Goal: Task Accomplishment & Management: Use online tool/utility

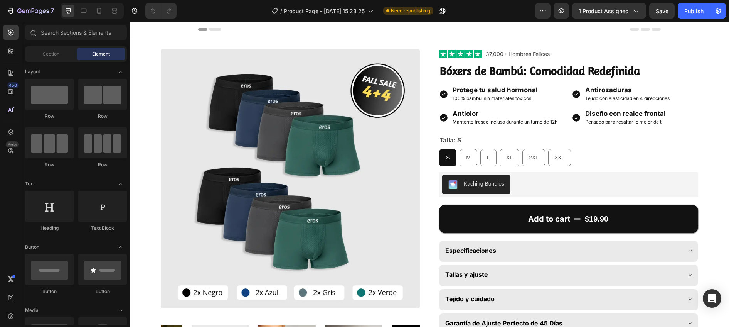
radio input "false"
click at [683, 17] on button "Publish" at bounding box center [694, 10] width 32 height 15
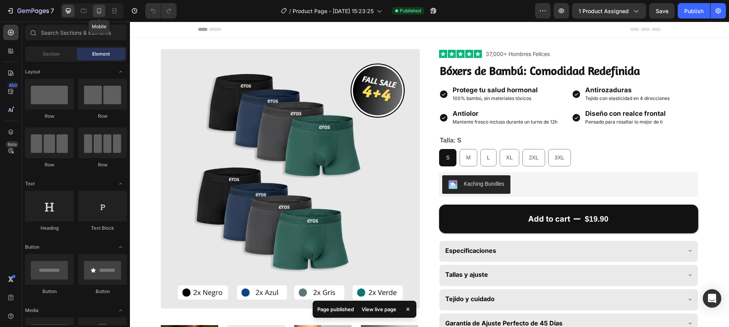
click at [99, 14] on icon at bounding box center [99, 11] width 8 height 8
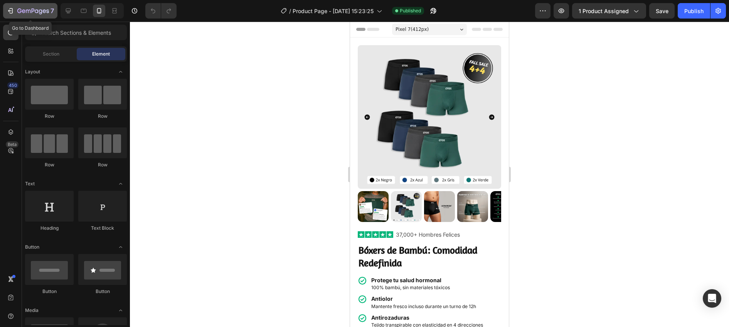
click at [29, 14] on icon "button" at bounding box center [33, 11] width 32 height 7
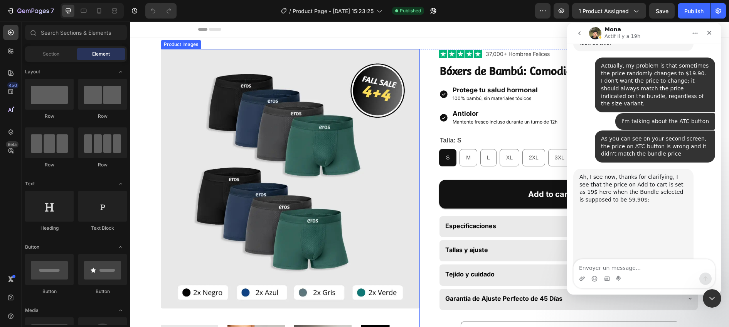
radio input "false"
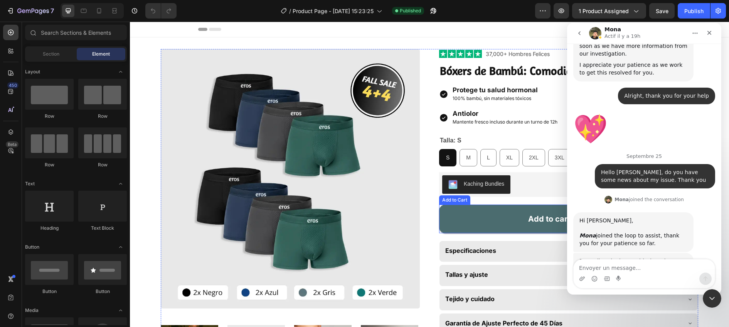
scroll to position [2280, 0]
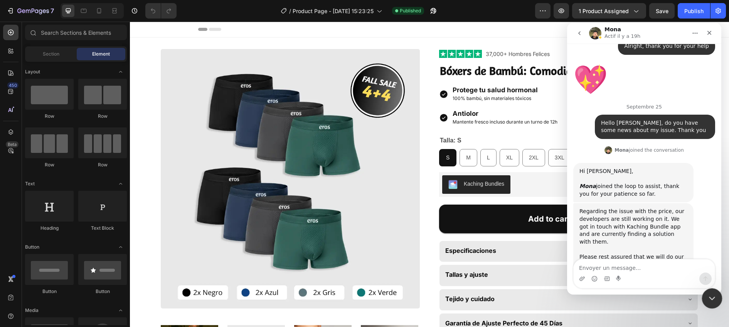
click at [714, 295] on icon "Fermer le Messenger Intercom" at bounding box center [710, 296] width 9 height 9
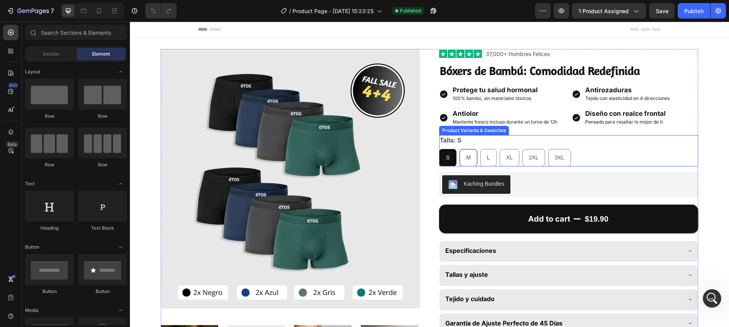
click at [465, 153] on div "M" at bounding box center [468, 158] width 17 height 16
click at [460, 149] on input "M M M" at bounding box center [459, 148] width 0 height 0
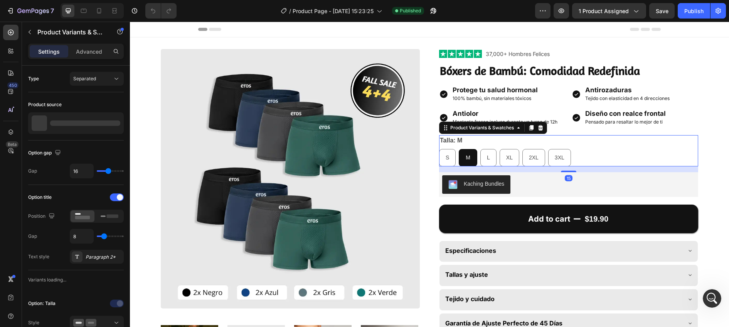
radio input "false"
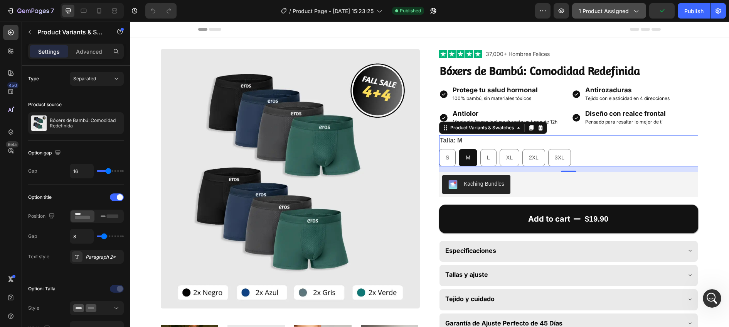
click at [632, 11] on icon "button" at bounding box center [636, 11] width 8 height 8
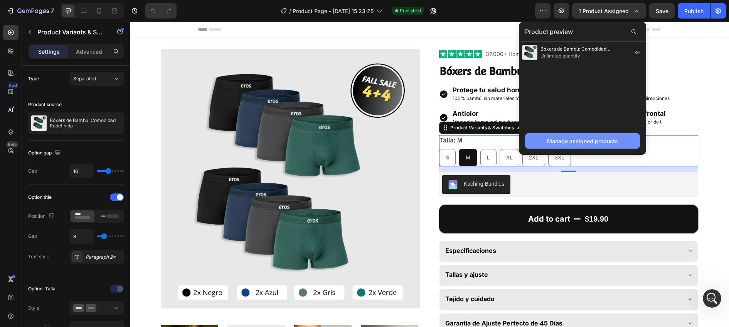
click at [590, 138] on div "Manage assigned products" at bounding box center [582, 141] width 71 height 8
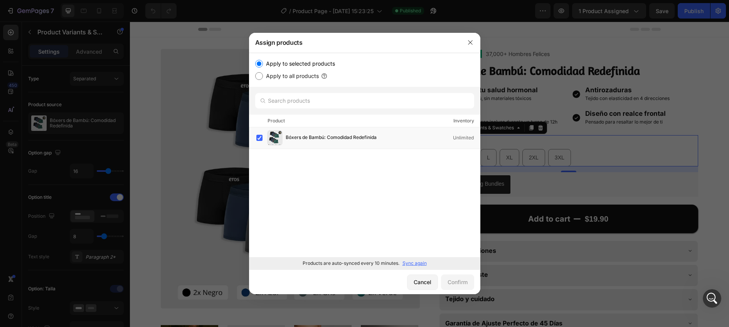
click at [408, 262] on p "Sync again" at bounding box center [415, 262] width 24 height 7
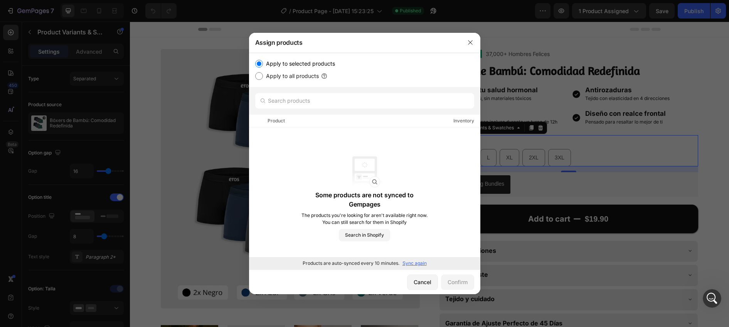
radio input "false"
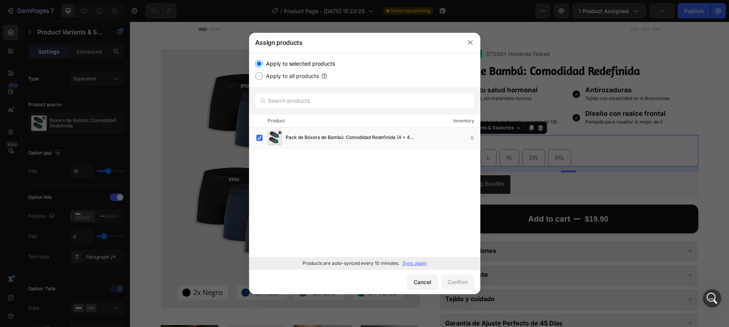
click at [712, 162] on div at bounding box center [364, 163] width 729 height 327
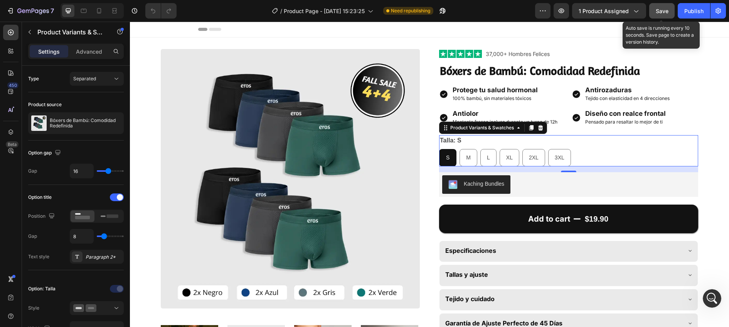
click at [660, 11] on span "Save" at bounding box center [662, 11] width 13 height 7
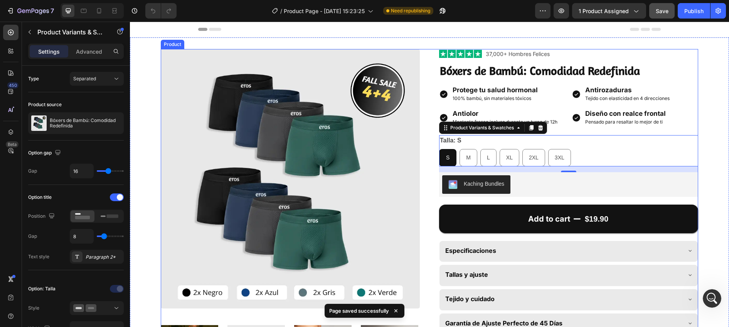
scroll to position [2, 0]
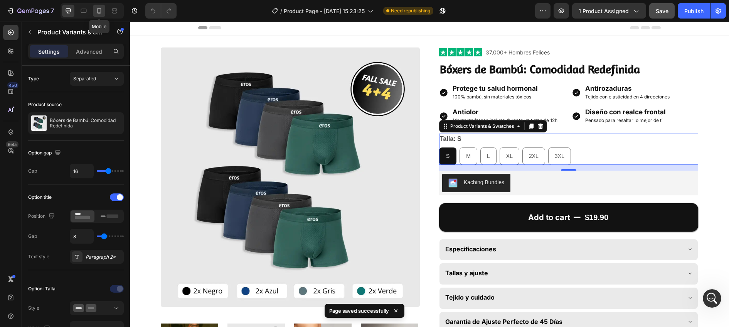
click at [101, 11] on icon at bounding box center [99, 11] width 8 height 8
type input "12"
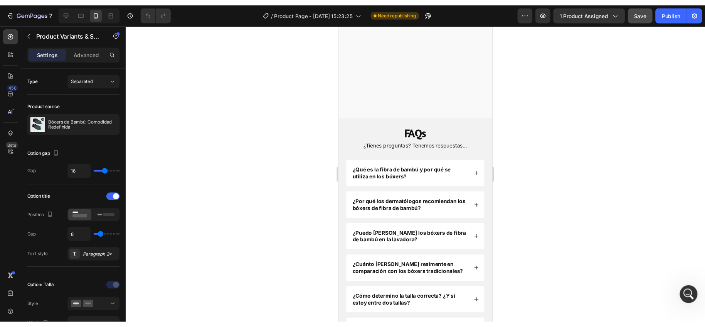
scroll to position [1559, 0]
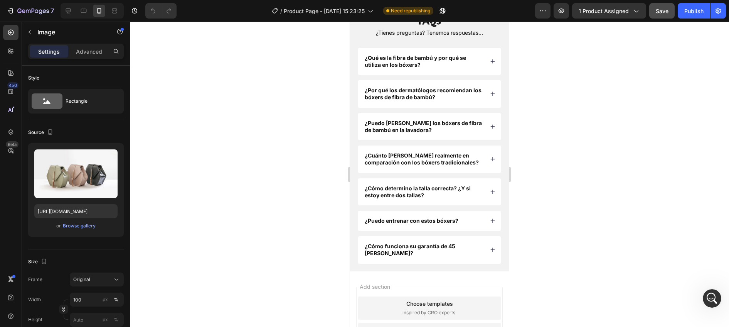
click at [246, 76] on div at bounding box center [429, 174] width 599 height 305
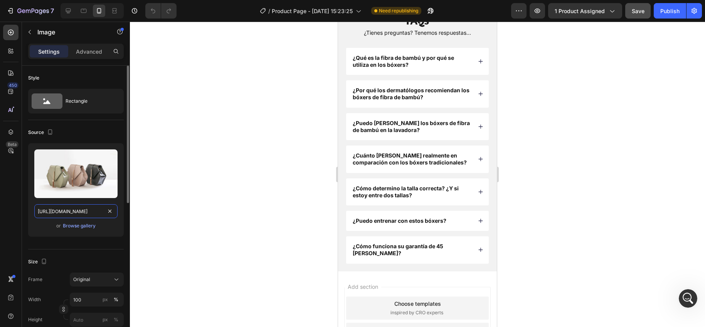
click at [71, 212] on input "[URL][DOMAIN_NAME]" at bounding box center [75, 211] width 83 height 14
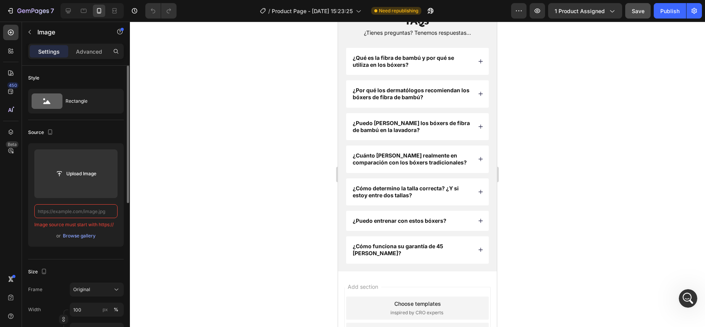
paste input "[URL][DOMAIN_NAME]"
type input "[URL][DOMAIN_NAME]"
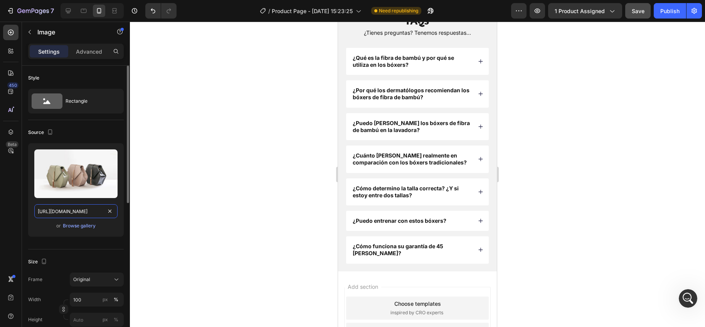
scroll to position [0, 81]
click at [153, 180] on div at bounding box center [417, 174] width 575 height 305
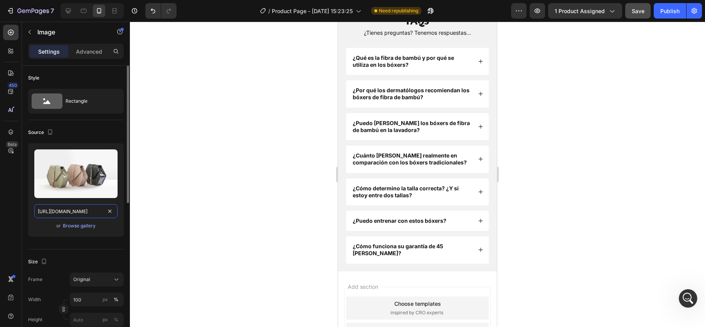
click at [71, 212] on input "[URL][DOMAIN_NAME]" at bounding box center [75, 211] width 83 height 14
paste input "text"
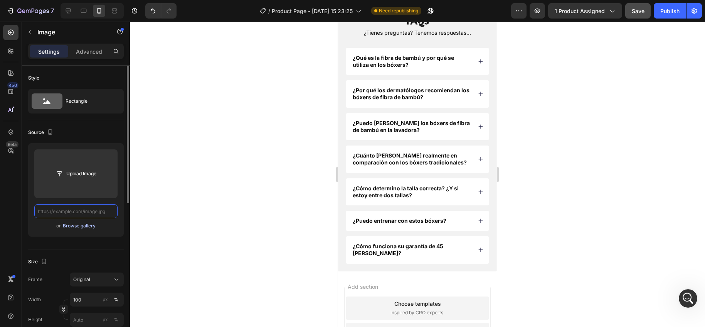
paste input "https://cdn.shopify.com/s/files/1/0911/5435/0416/files/Review_2.webp?v=17589490…"
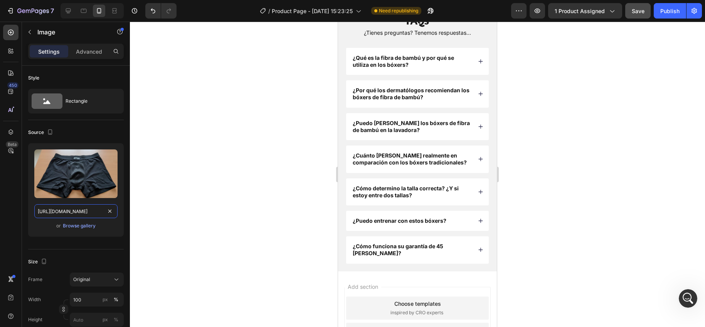
type input "https://cdn.shopify.com/s/files/1/0911/5435/0416/files/Review_2.webp?v=17589490…"
click at [20, 216] on div "450 Beta" at bounding box center [11, 174] width 22 height 305
click at [254, 177] on div at bounding box center [417, 174] width 575 height 305
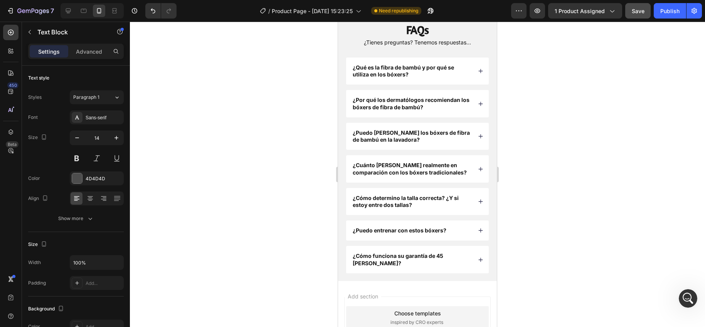
click at [312, 218] on div at bounding box center [417, 174] width 575 height 305
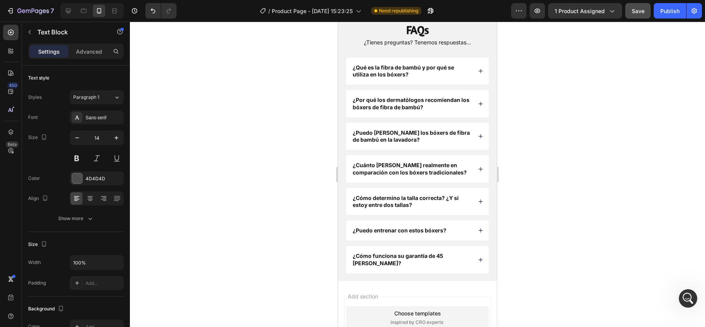
drag, startPoint x: 383, startPoint y: 223, endPoint x: 362, endPoint y: 223, distance: 20.4
click at [293, 187] on div at bounding box center [417, 174] width 575 height 305
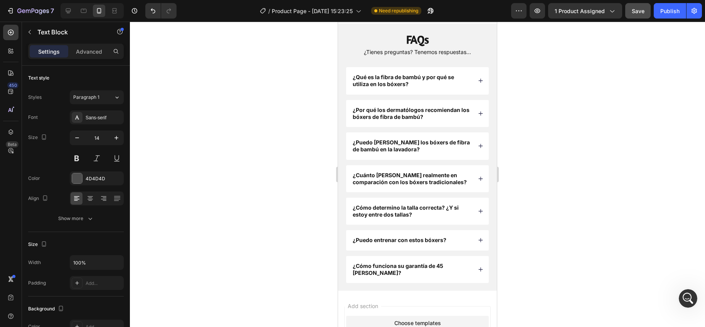
click at [314, 174] on div at bounding box center [417, 174] width 575 height 305
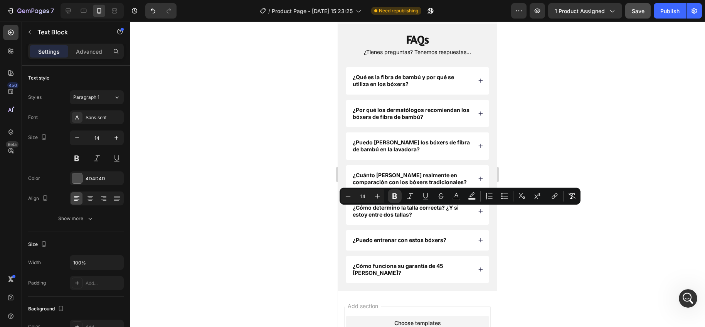
drag, startPoint x: 383, startPoint y: 211, endPoint x: 362, endPoint y: 211, distance: 20.8
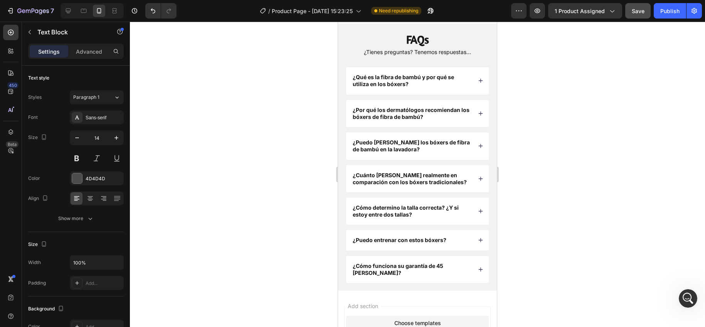
click at [304, 176] on div at bounding box center [417, 174] width 575 height 305
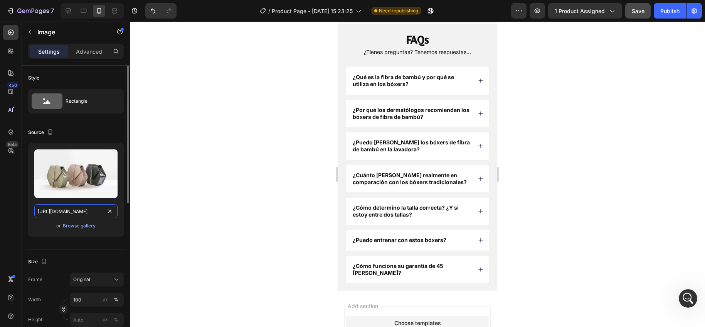
click at [69, 212] on input "[URL][DOMAIN_NAME]" at bounding box center [75, 211] width 83 height 14
paste input "0911/5435/0416/files/Review_5.webp?v=1758949082"
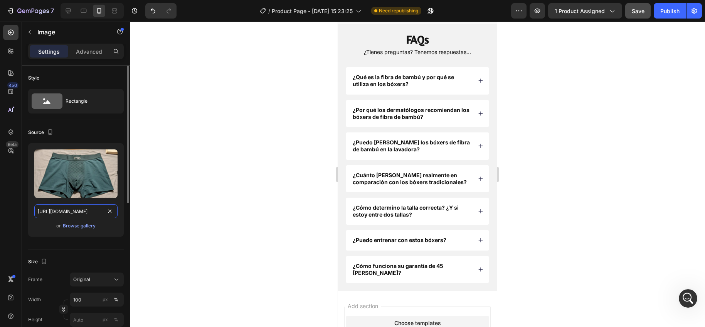
scroll to position [0, 124]
type input "[URL][DOMAIN_NAME]"
click at [257, 170] on div at bounding box center [417, 174] width 575 height 305
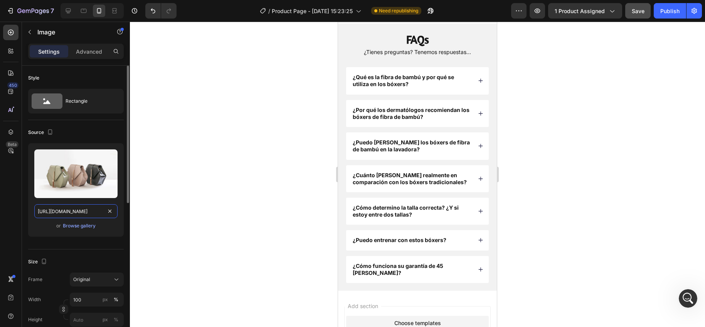
click at [69, 209] on input "[URL][DOMAIN_NAME]" at bounding box center [75, 211] width 83 height 14
paste input "0911/5435/0416/files/Review_5.webp?v=1758949082"
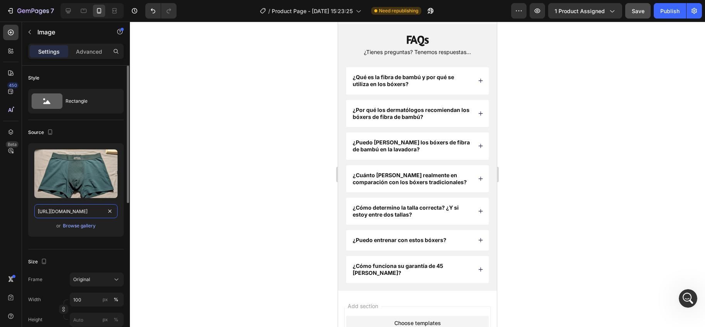
scroll to position [0, 124]
type input "[URL][DOMAIN_NAME]"
click at [33, 204] on div "Upload Image https://cdn.shopify.com/s/files/1/0911/5435/0416/files/Review_5.we…" at bounding box center [76, 189] width 96 height 93
click at [231, 189] on div at bounding box center [417, 174] width 575 height 305
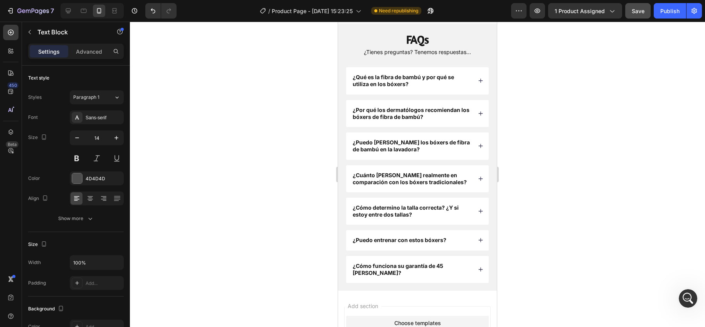
click at [300, 166] on div at bounding box center [417, 174] width 575 height 305
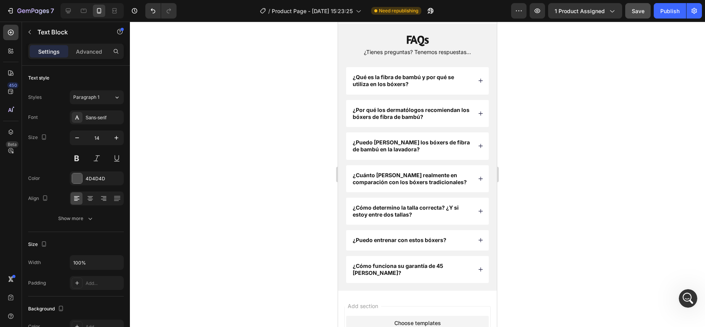
drag, startPoint x: 383, startPoint y: 201, endPoint x: 362, endPoint y: 201, distance: 20.8
click at [287, 178] on div at bounding box center [417, 174] width 575 height 305
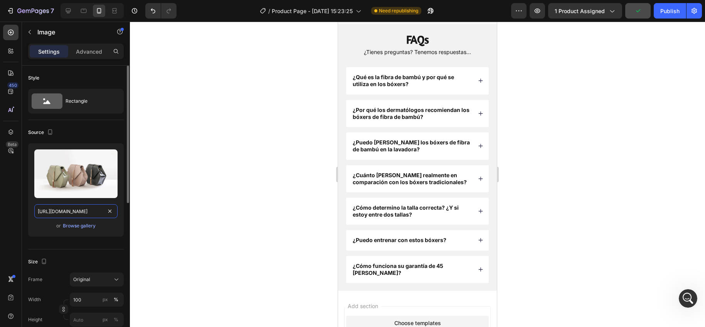
click at [72, 207] on input "[URL][DOMAIN_NAME]" at bounding box center [75, 211] width 83 height 14
paste input "0911/5435/0416/files/Review_3.webp?v=1758949081"
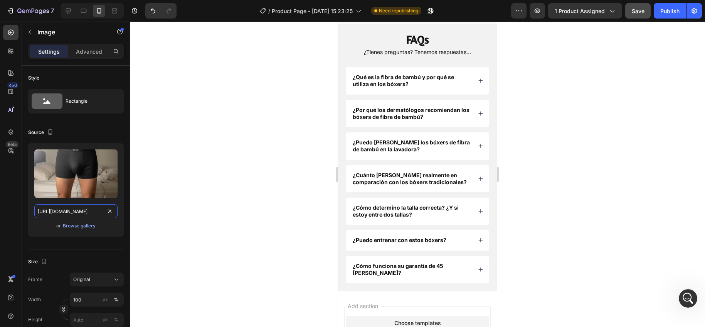
type input "[URL][DOMAIN_NAME]"
click at [245, 153] on div at bounding box center [417, 174] width 575 height 305
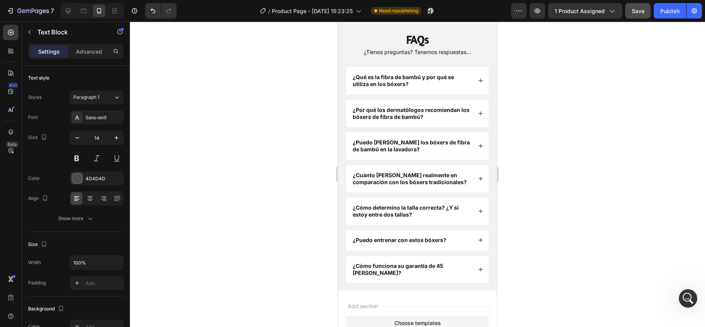
click at [300, 161] on div at bounding box center [417, 174] width 575 height 305
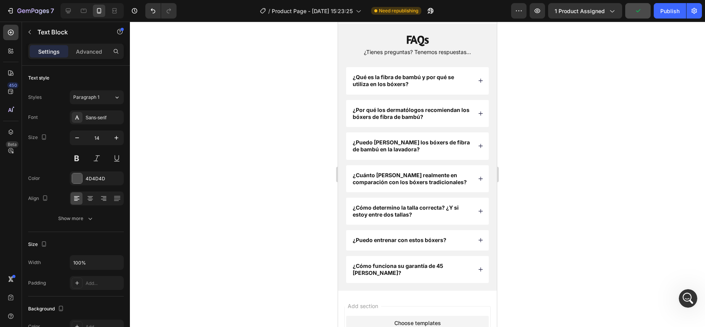
drag, startPoint x: 362, startPoint y: 200, endPoint x: 382, endPoint y: 200, distance: 20.8
click at [311, 190] on div at bounding box center [417, 174] width 575 height 305
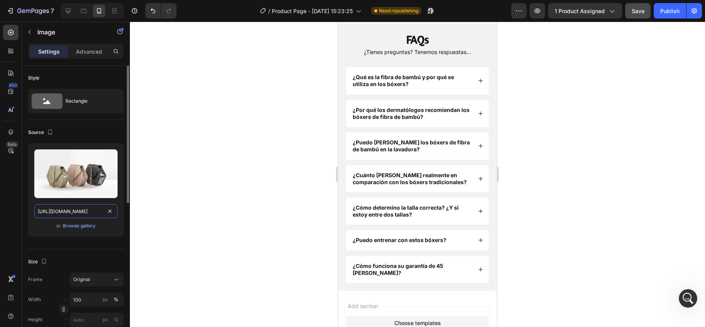
click at [83, 211] on input "[URL][DOMAIN_NAME]" at bounding box center [75, 211] width 83 height 14
paste input "0911/5435/0416/files/Review_4.webp?v=1758949082"
type input "[URL][DOMAIN_NAME]"
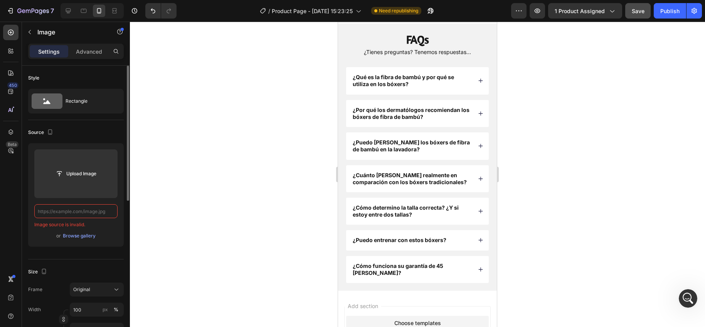
paste input "[URL][DOMAIN_NAME]"
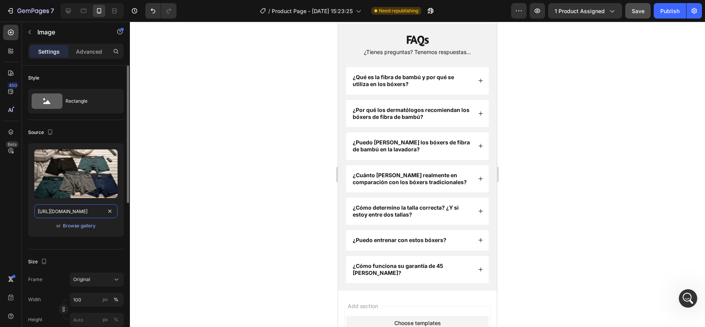
scroll to position [0, 124]
type input "[URL][DOMAIN_NAME]"
click at [21, 221] on div "450 Beta" at bounding box center [11, 174] width 22 height 305
click at [230, 187] on div at bounding box center [417, 174] width 575 height 305
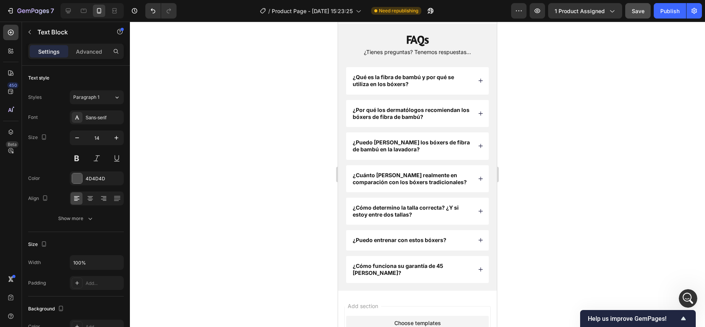
click at [325, 176] on div at bounding box center [417, 174] width 575 height 305
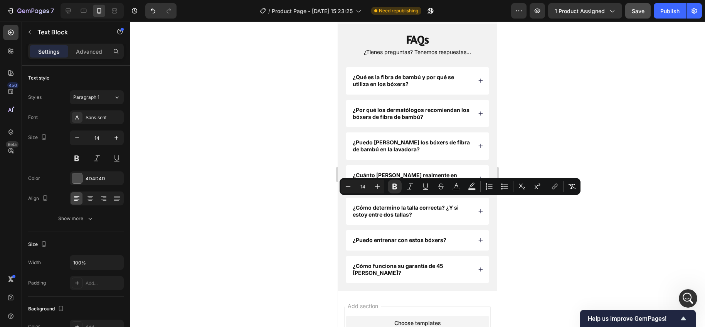
drag, startPoint x: 384, startPoint y: 200, endPoint x: 362, endPoint y: 202, distance: 21.7
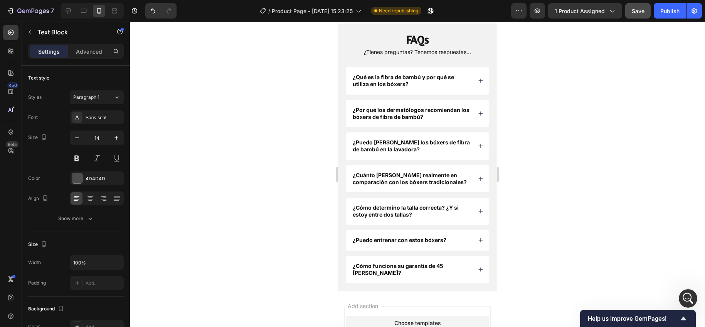
click at [286, 183] on div at bounding box center [417, 174] width 575 height 305
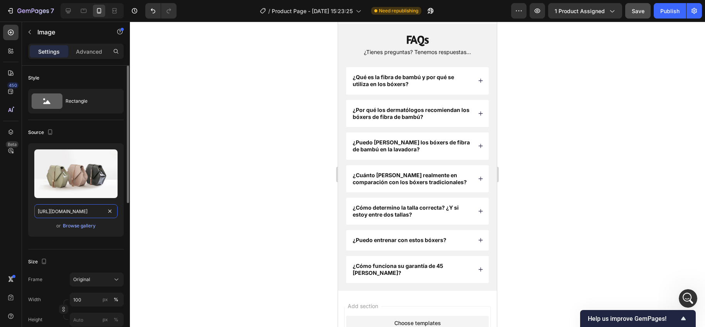
click at [78, 214] on input "[URL][DOMAIN_NAME]" at bounding box center [75, 211] width 83 height 14
paste input "0911/5435/0416/files/Review_10.webp?v=1758949082"
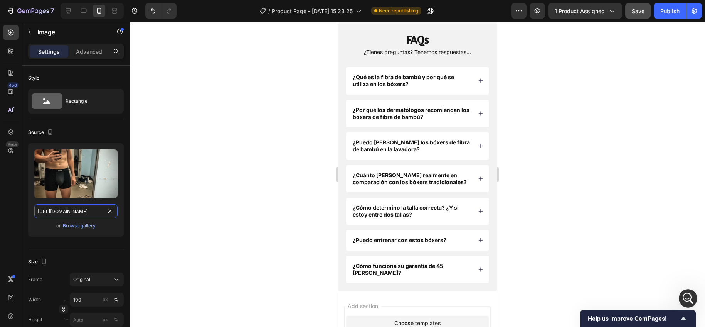
type input "[URL][DOMAIN_NAME]"
click at [249, 152] on div at bounding box center [417, 174] width 575 height 305
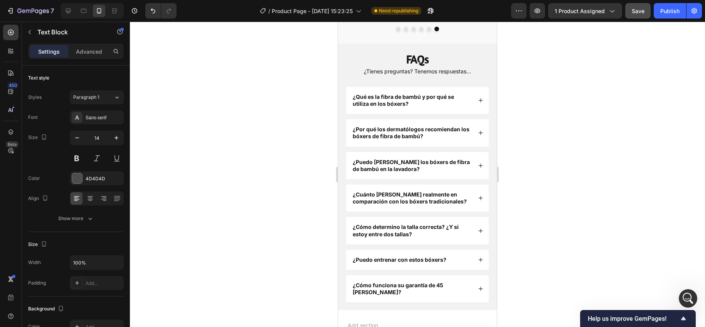
click at [363, 12] on strong "[PERSON_NAME] B." at bounding box center [383, 8] width 45 height 6
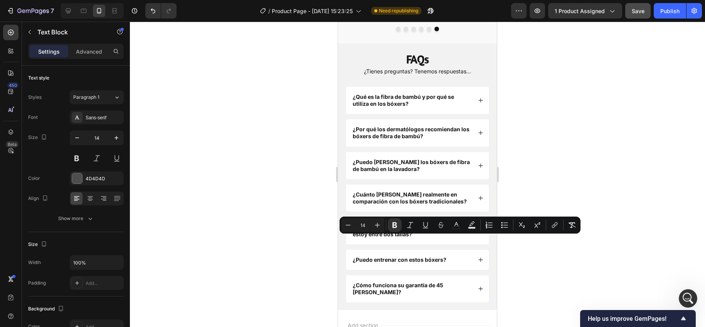
click at [362, 12] on strong "[PERSON_NAME] B." at bounding box center [383, 8] width 45 height 6
drag, startPoint x: 362, startPoint y: 240, endPoint x: 383, endPoint y: 239, distance: 20.8
click at [383, 12] on strong "[PERSON_NAME] B." at bounding box center [383, 8] width 45 height 6
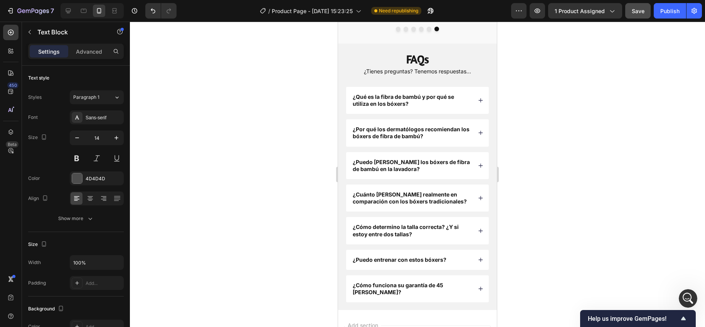
click at [305, 203] on div at bounding box center [417, 174] width 575 height 305
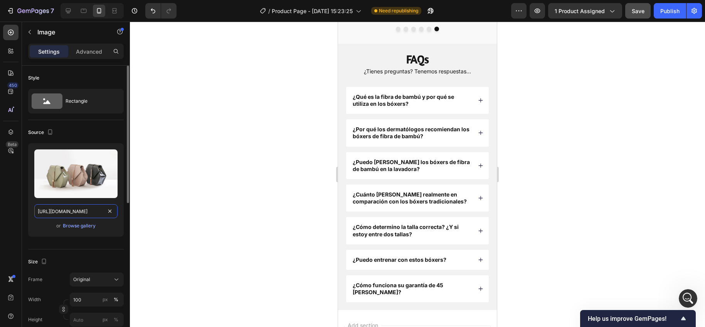
click at [73, 207] on input "[URL][DOMAIN_NAME]" at bounding box center [75, 211] width 83 height 14
paste input "0911/5435/0416/files/Review_8.webp?v=1758949082"
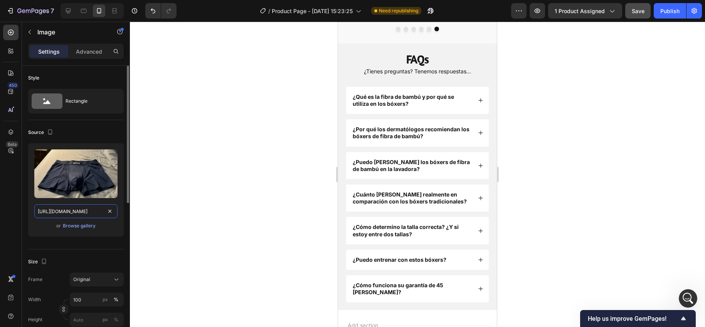
scroll to position [0, 124]
type input "[URL][DOMAIN_NAME]"
click at [29, 199] on div "Upload Image https://cdn.shopify.com/s/files/1/0911/5435/0416/files/Review_8.we…" at bounding box center [76, 189] width 96 height 93
click at [303, 194] on div at bounding box center [417, 174] width 575 height 305
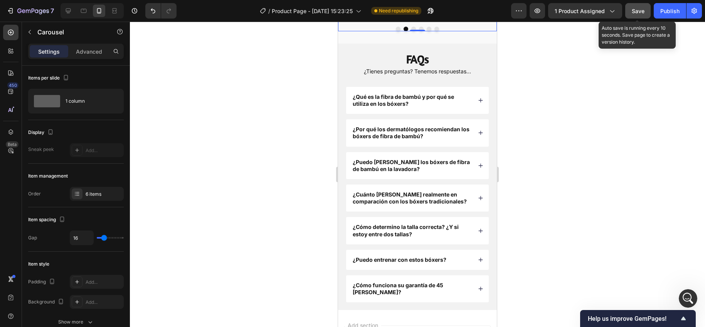
click at [644, 14] on span "Save" at bounding box center [638, 11] width 13 height 7
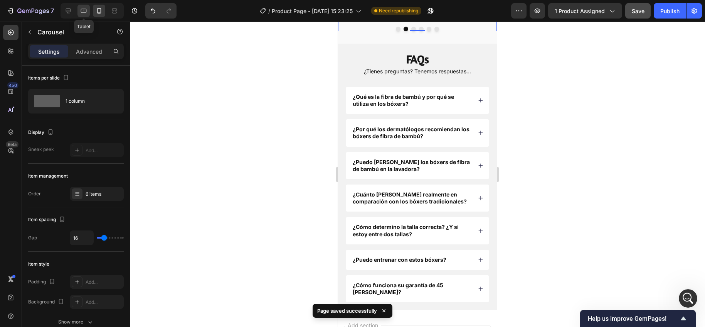
click at [87, 8] on icon at bounding box center [84, 11] width 8 height 8
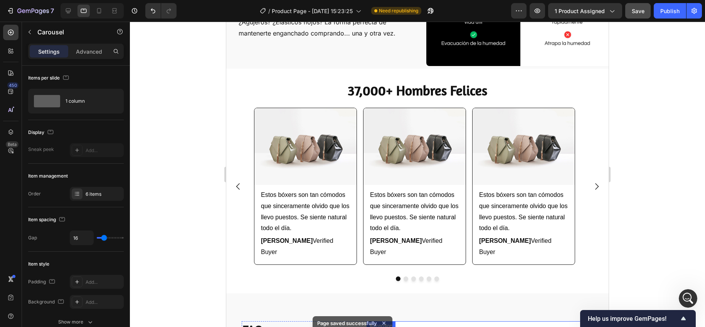
scroll to position [1086, 0]
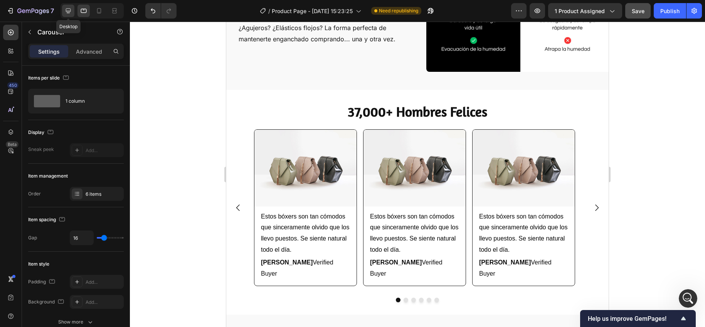
click at [67, 11] on icon at bounding box center [68, 10] width 5 height 5
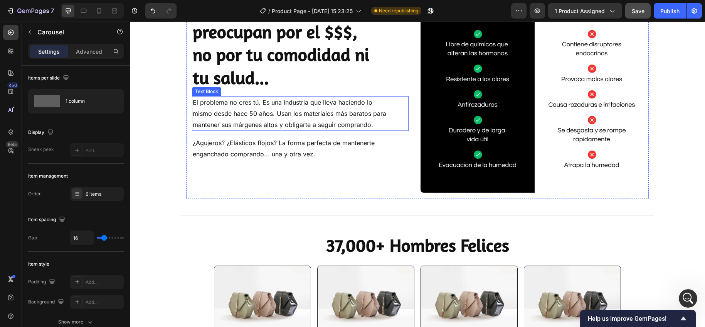
scroll to position [1311, 0]
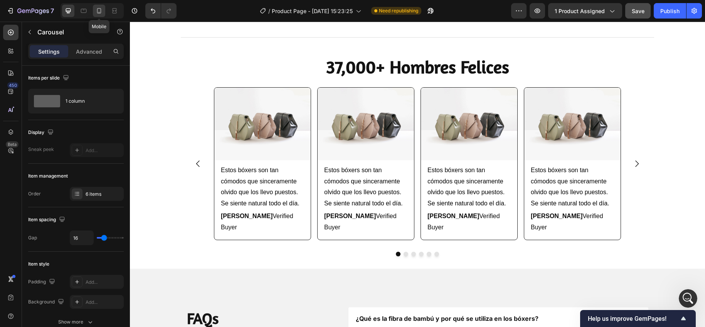
click at [102, 12] on icon at bounding box center [99, 11] width 8 height 8
type input "10"
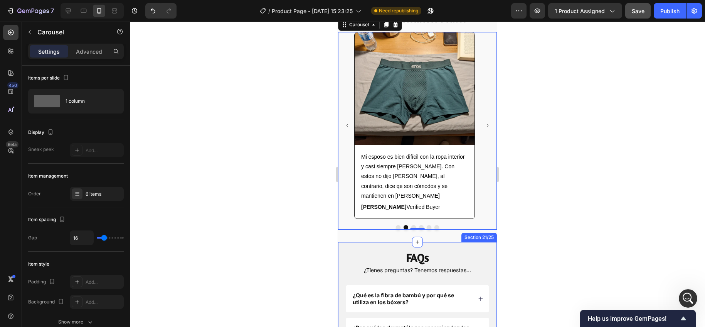
scroll to position [1558, 0]
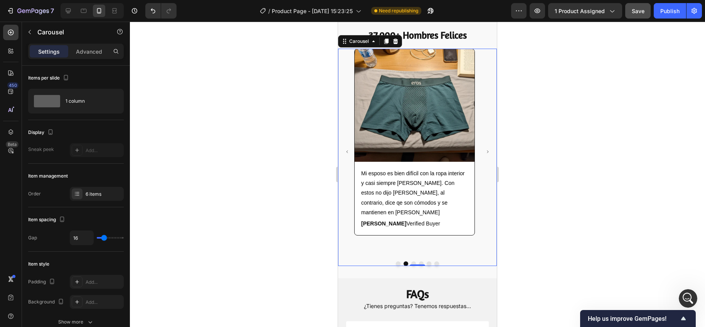
click at [349, 151] on icon "Carousel Back Arrow" at bounding box center [347, 152] width 4 height 4
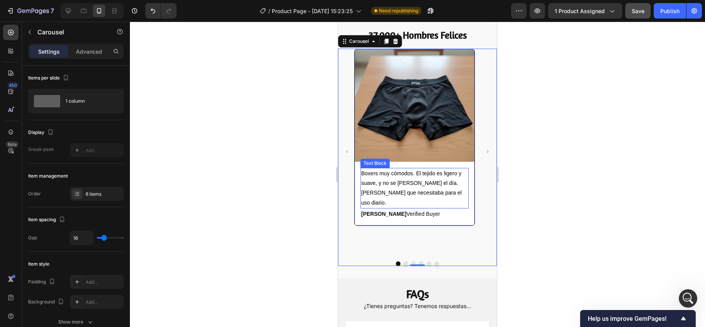
click at [418, 183] on span "Boxers muy cómodos. El tejido es ligero y suave, y no se suben durante el día. …" at bounding box center [411, 187] width 101 height 35
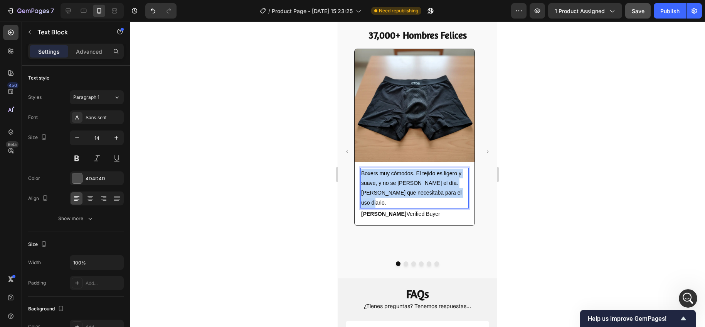
click at [418, 183] on span "Boxers muy cómodos. El tejido es ligero y suave, y no se suben durante el día. …" at bounding box center [411, 187] width 101 height 35
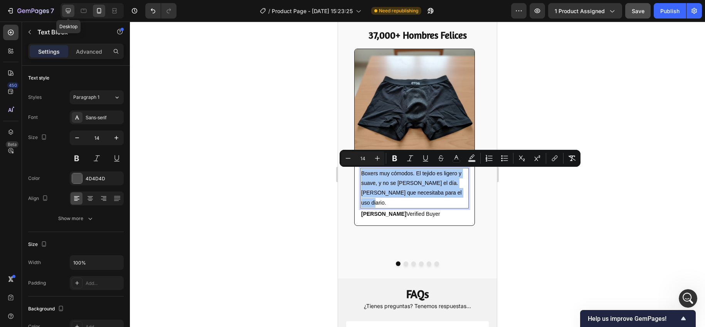
click at [68, 13] on icon at bounding box center [68, 11] width 8 height 8
type input "16"
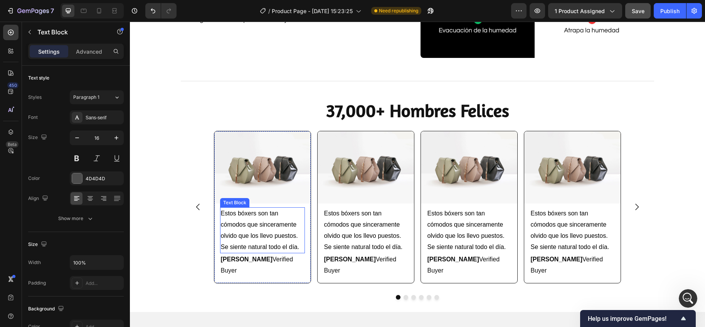
scroll to position [1262, 0]
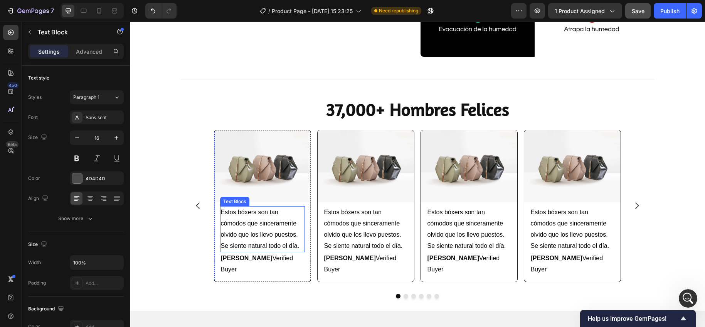
click at [243, 224] on span "Estos bóxers son tan cómodos que sinceramente olvido que los llevo puestos. Se …" at bounding box center [260, 229] width 79 height 40
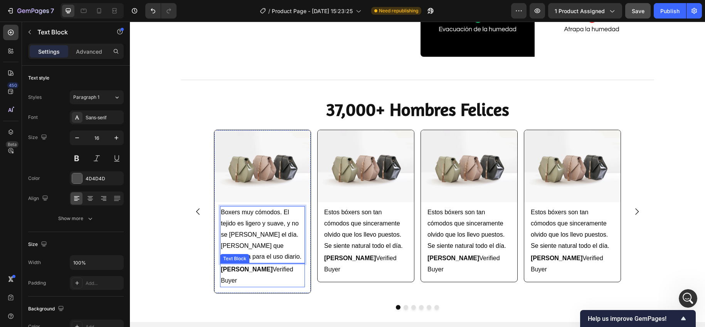
click at [232, 271] on strong "[PERSON_NAME] B." at bounding box center [247, 269] width 52 height 7
click at [239, 270] on strong "[PERSON_NAME] B." at bounding box center [247, 269] width 52 height 7
drag, startPoint x: 243, startPoint y: 268, endPoint x: 219, endPoint y: 270, distance: 23.2
click at [221, 270] on strong "[PERSON_NAME] B." at bounding box center [247, 269] width 52 height 7
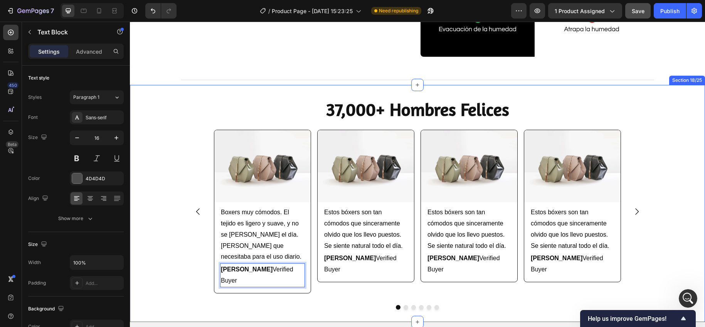
click at [142, 280] on div "Image Boxers muy cómodos. El tejido es ligero y suave, y no se suben durante el…" at bounding box center [417, 220] width 575 height 180
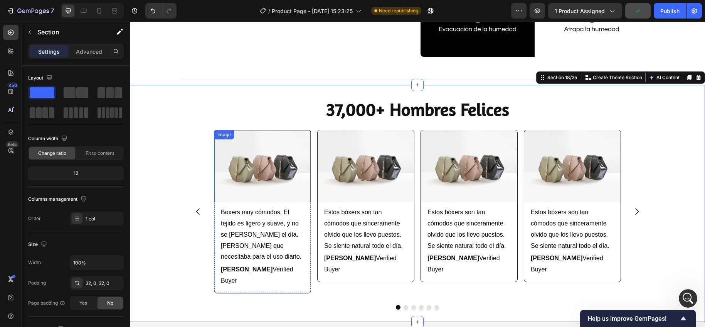
click at [243, 168] on img at bounding box center [262, 166] width 96 height 72
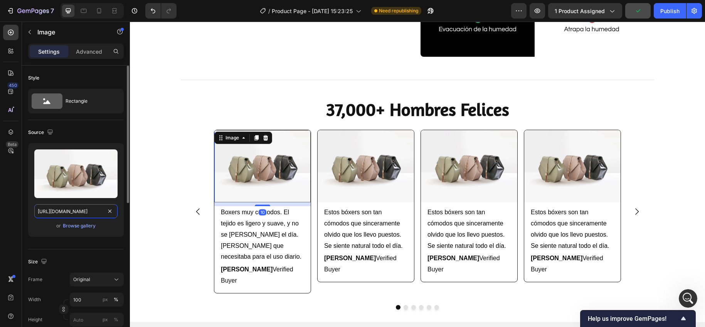
click at [86, 215] on input "[URL][DOMAIN_NAME]" at bounding box center [75, 211] width 83 height 14
paste input "0911/5435/0416/files/Review_2.webp?v=1758949081"
type input "https://cdn.shopify.com/s/files/1/0911/5435/0416/files/Review_2.webp?v=17589490…"
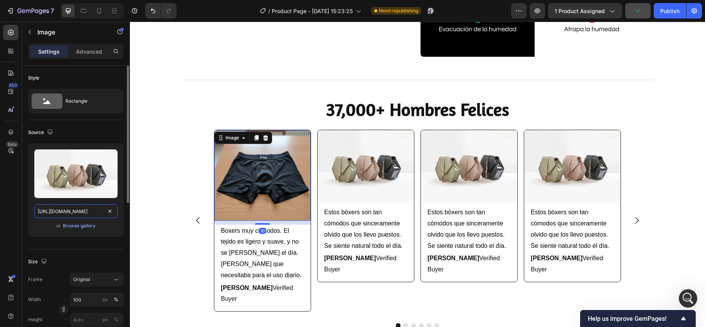
scroll to position [0, 123]
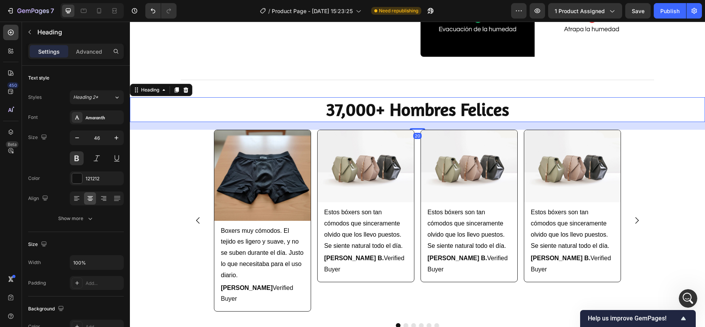
scroll to position [2280, 0]
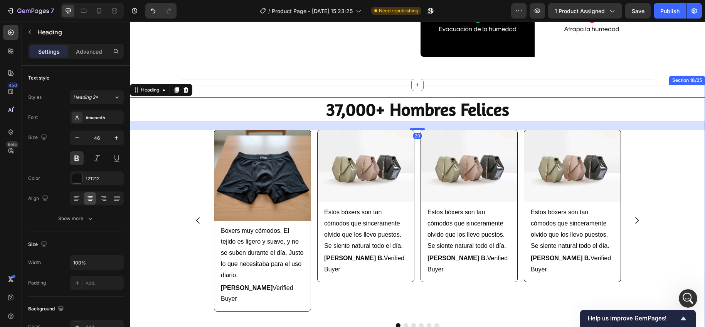
click at [137, 182] on div "Image Boxers muy cómodos. El tejido es ligero y suave, y no se suben durante el…" at bounding box center [417, 229] width 575 height 198
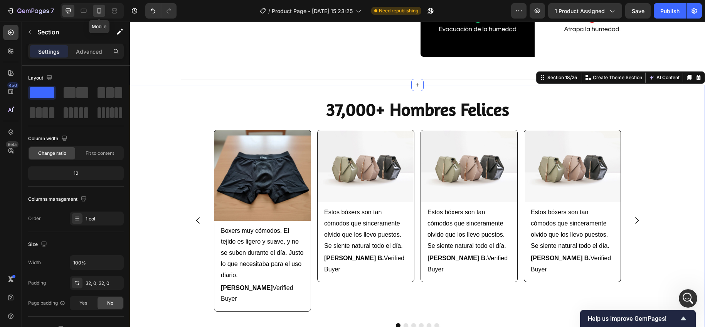
click at [98, 15] on div at bounding box center [99, 11] width 12 height 12
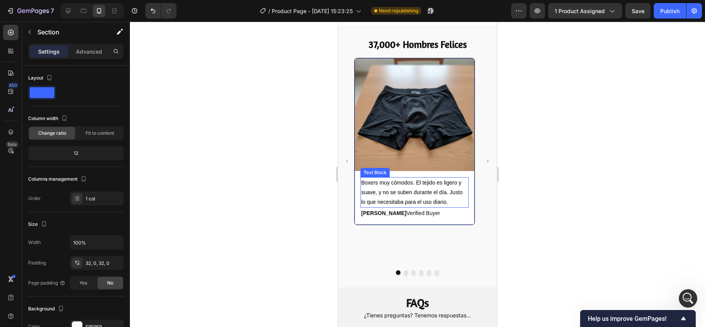
scroll to position [1568, 0]
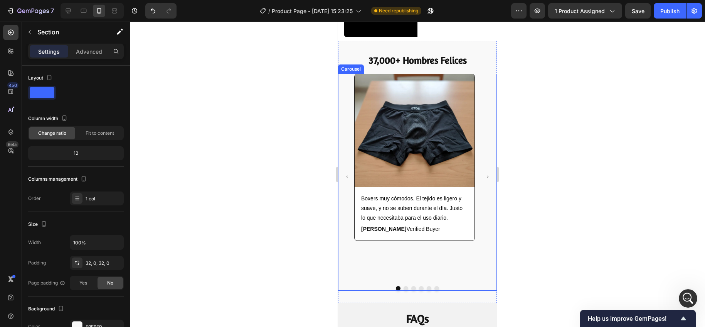
click at [486, 175] on icon "Carousel Next Arrow" at bounding box center [488, 177] width 4 height 4
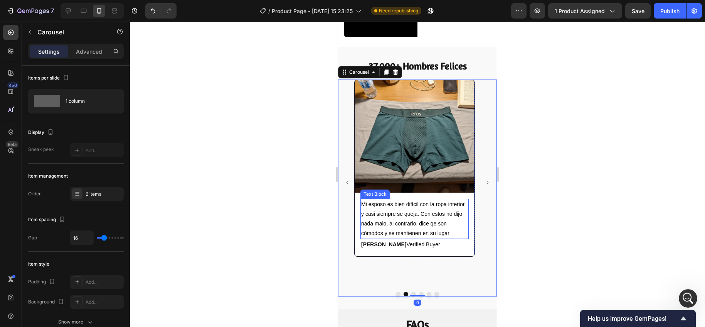
click at [398, 216] on span "Mi esposo es bien difícil con la ropa interior y casi siempre se queja. Con est…" at bounding box center [412, 218] width 103 height 35
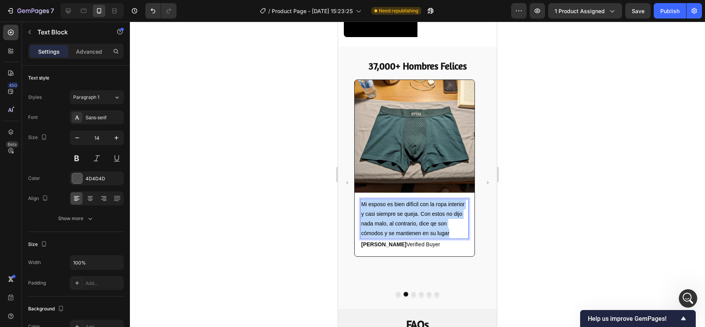
click at [398, 216] on span "Mi esposo es bien difícil con la ropa interior y casi siempre se queja. Con est…" at bounding box center [412, 218] width 103 height 35
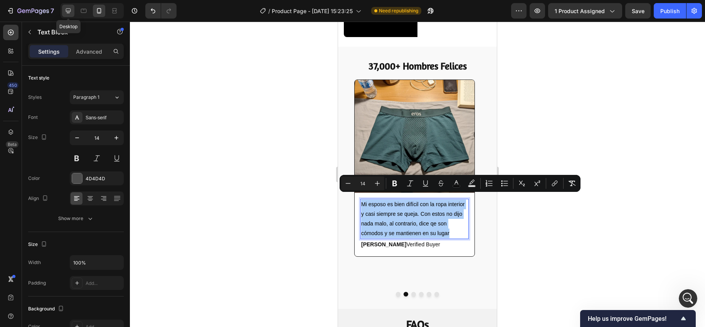
click at [68, 11] on icon at bounding box center [68, 10] width 5 height 5
type input "16"
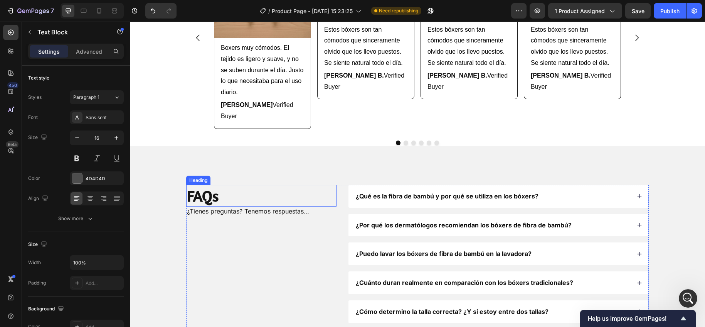
scroll to position [1301, 0]
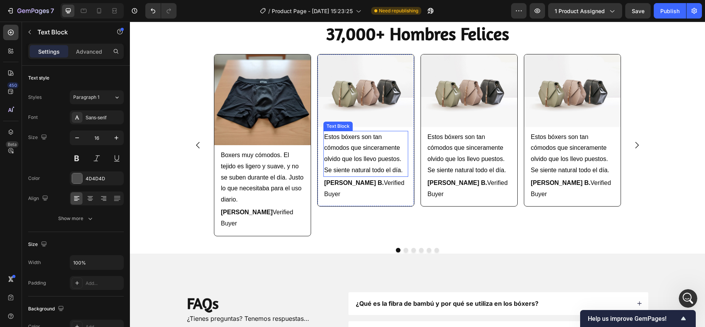
click at [346, 155] on p "Estos bóxers son tan cómodos que sinceramente olvido que los llevo puestos. Se …" at bounding box center [365, 153] width 83 height 44
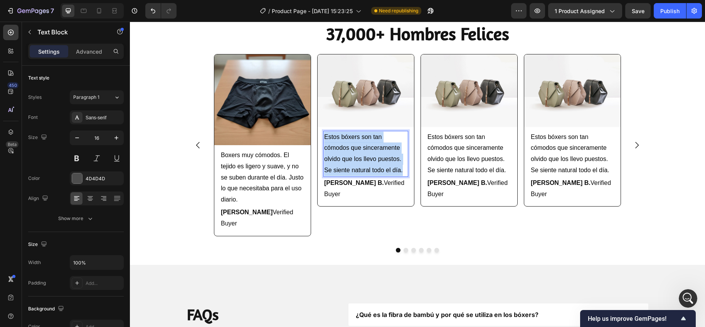
click at [346, 155] on p "Estos bóxers son tan cómodos que sinceramente olvido que los llevo puestos. Se …" at bounding box center [365, 153] width 83 height 44
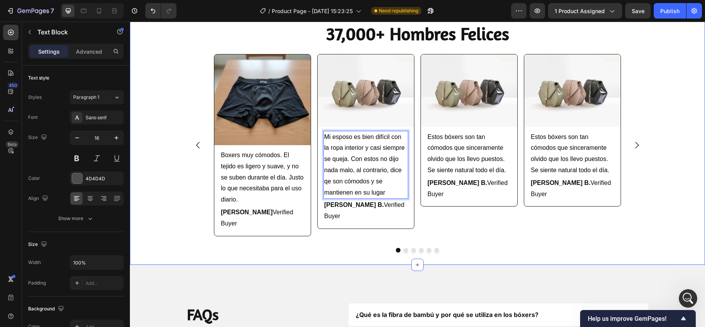
click at [175, 177] on div "Image Boxers muy cómodos. El tejido es ligero y suave, y no se suben durante el…" at bounding box center [417, 153] width 575 height 198
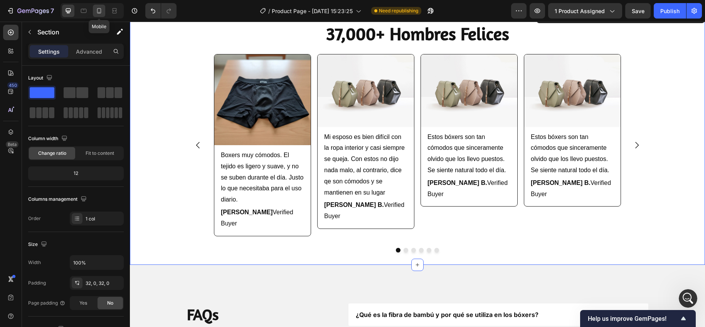
click at [96, 11] on icon at bounding box center [99, 11] width 8 height 8
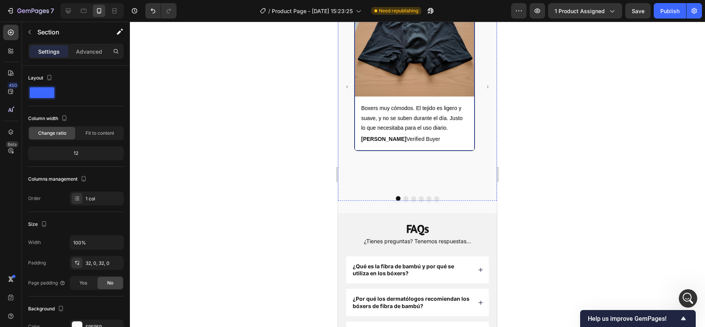
scroll to position [1686, 0]
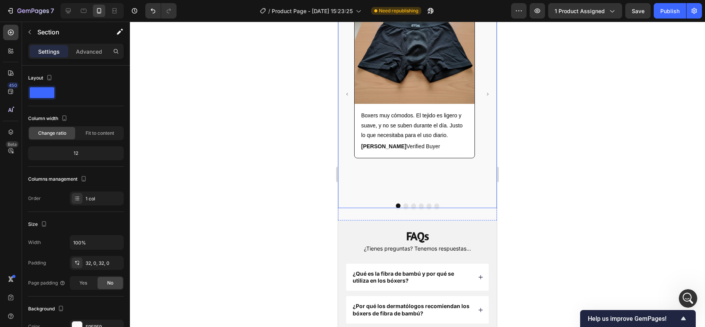
click at [487, 94] on icon "Carousel Next Arrow" at bounding box center [488, 94] width 2 height 3
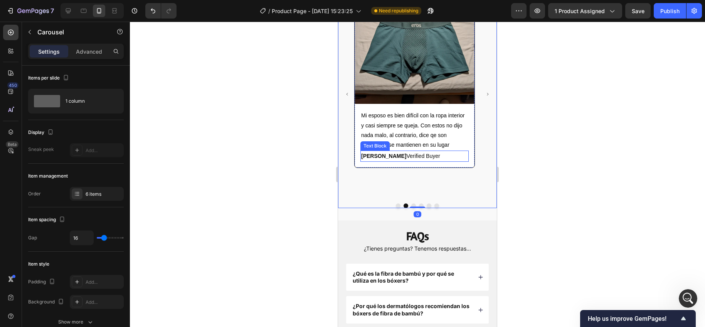
click at [375, 158] on strong "[PERSON_NAME]" at bounding box center [383, 156] width 45 height 6
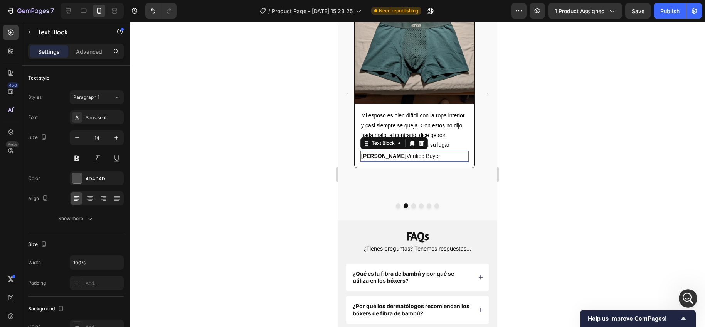
click at [375, 158] on strong "[PERSON_NAME]" at bounding box center [383, 156] width 45 height 6
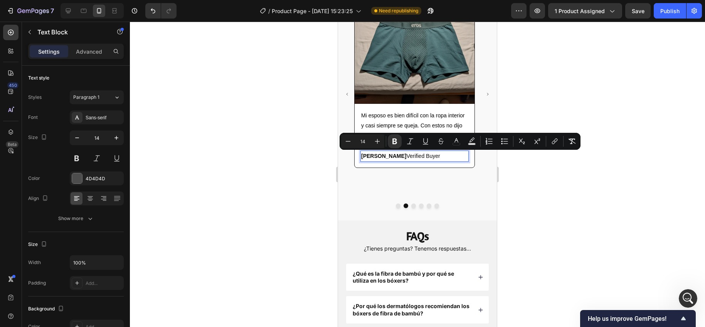
click at [382, 157] on strong "[PERSON_NAME]" at bounding box center [383, 156] width 45 height 6
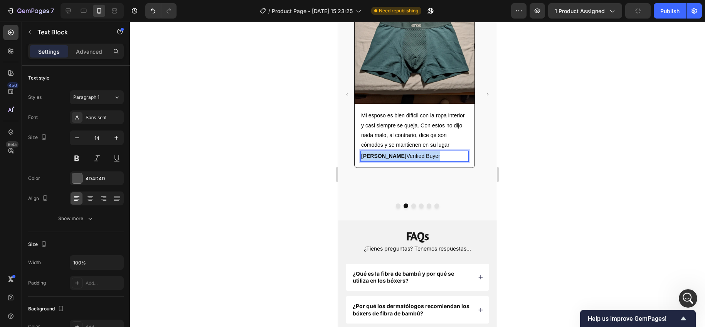
click at [382, 157] on strong "[PERSON_NAME]" at bounding box center [383, 156] width 45 height 6
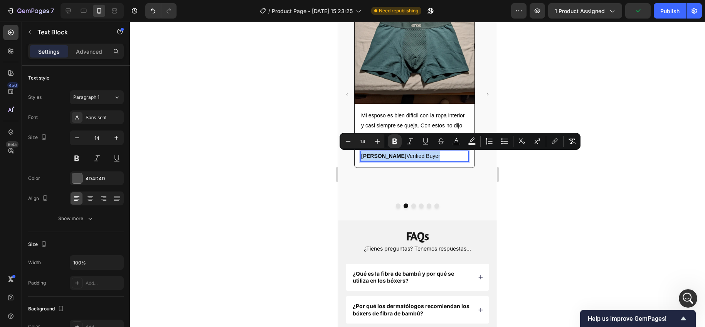
click at [386, 157] on strong "[PERSON_NAME]" at bounding box center [383, 156] width 45 height 6
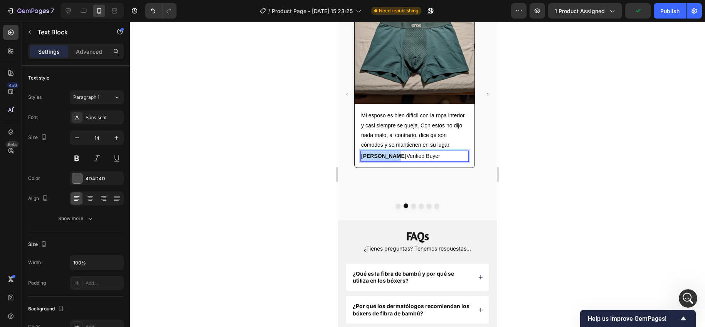
drag, startPoint x: 387, startPoint y: 157, endPoint x: 362, endPoint y: 154, distance: 25.2
click at [362, 154] on strong "[PERSON_NAME]" at bounding box center [383, 156] width 45 height 6
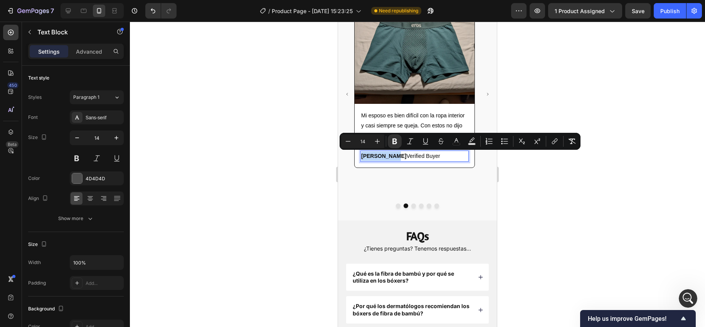
copy strong "[PERSON_NAME]"
click at [64, 5] on div at bounding box center [68, 11] width 12 height 12
type input "16"
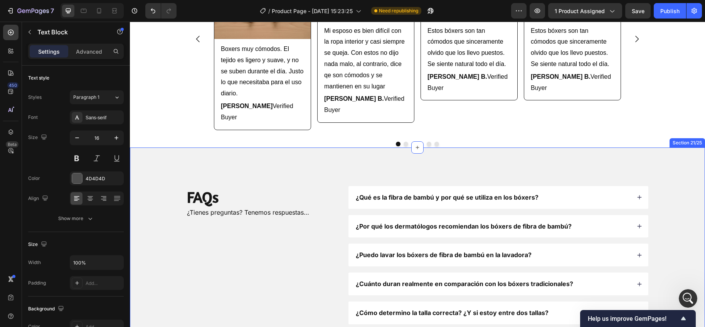
scroll to position [1392, 0]
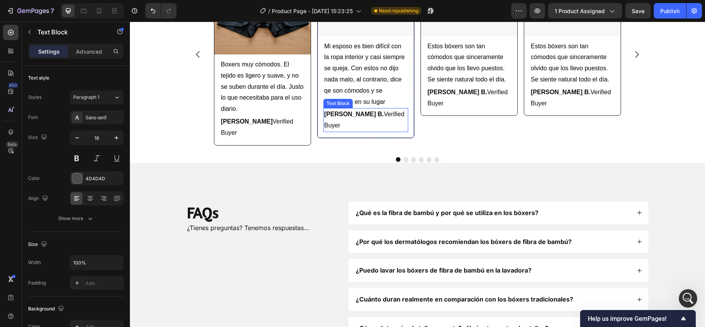
click at [338, 115] on strong "[PERSON_NAME] B." at bounding box center [354, 114] width 60 height 7
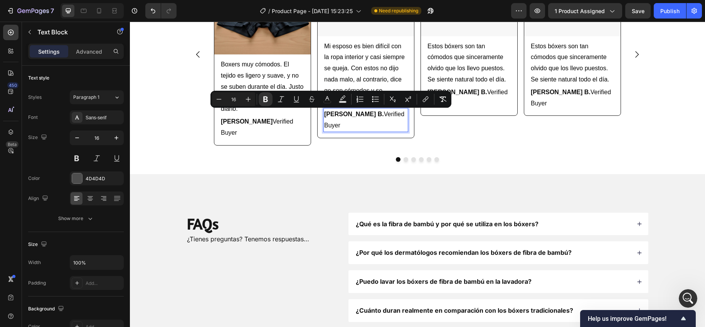
click at [348, 115] on strong "[PERSON_NAME] B." at bounding box center [354, 114] width 60 height 7
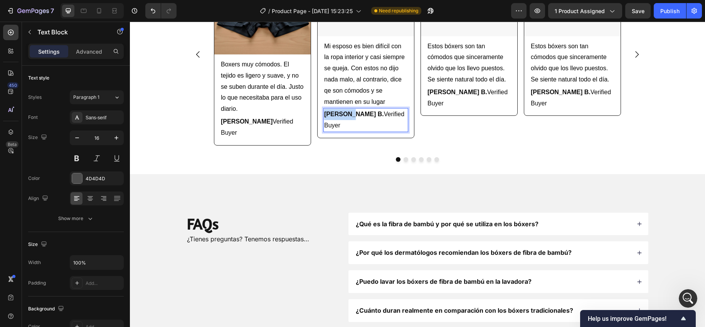
drag, startPoint x: 348, startPoint y: 113, endPoint x: 323, endPoint y: 113, distance: 24.3
click at [324, 113] on strong "[PERSON_NAME] B." at bounding box center [354, 114] width 60 height 7
click at [353, 145] on div "Image Boxers muy cómodos. El tejido es ligero y suave, y no se suben durante el…" at bounding box center [417, 62] width 463 height 198
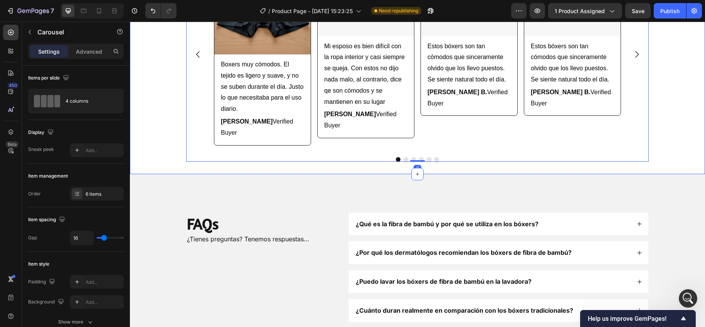
click at [156, 128] on div "Image Boxers muy cómodos. El tejido es ligero y suave, y no se suben durante el…" at bounding box center [417, 62] width 575 height 198
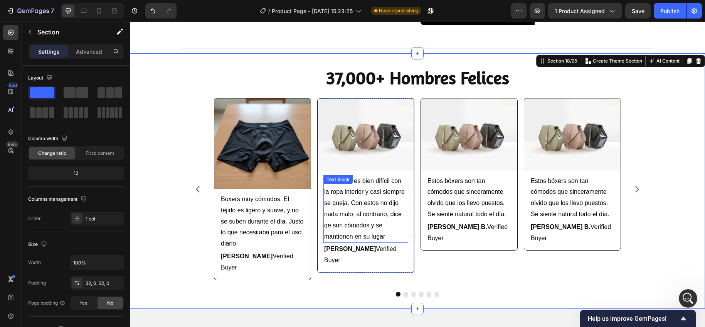
scroll to position [1248, 0]
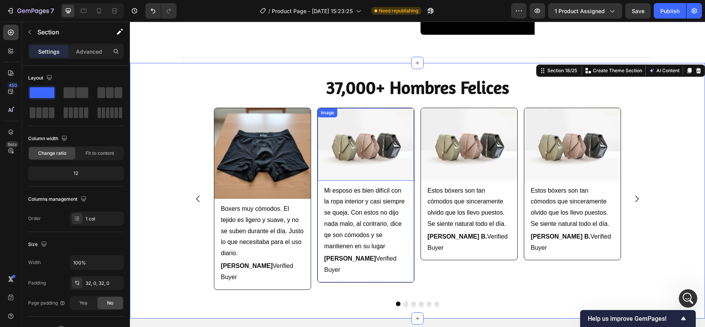
click at [357, 123] on img at bounding box center [366, 144] width 96 height 72
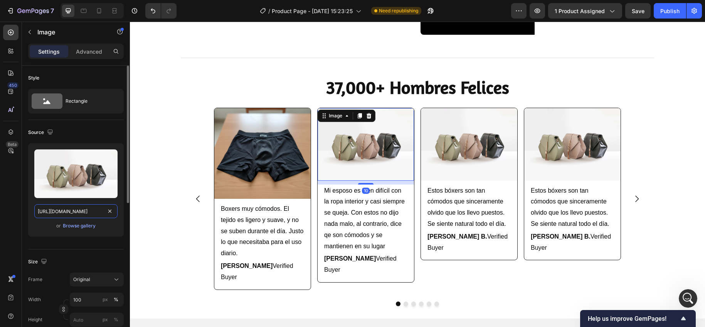
click at [62, 211] on input "[URL][DOMAIN_NAME]" at bounding box center [75, 211] width 83 height 14
paste input "0911/5435/0416/files/Review_5.webp?v=1758949082"
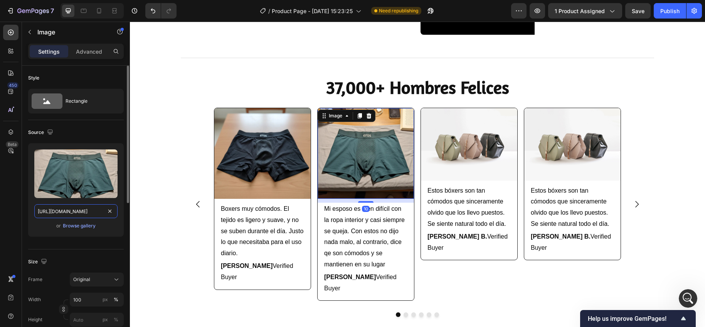
scroll to position [0, 124]
type input "[URL][DOMAIN_NAME]"
click at [19, 206] on div "450 Beta" at bounding box center [11, 174] width 22 height 305
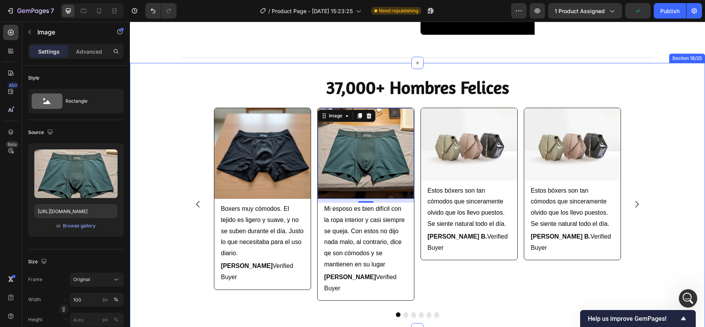
click at [168, 200] on div "Image Boxers muy cómodos. El tejido es ligero y suave, y no se suben durante el…" at bounding box center [417, 212] width 575 height 209
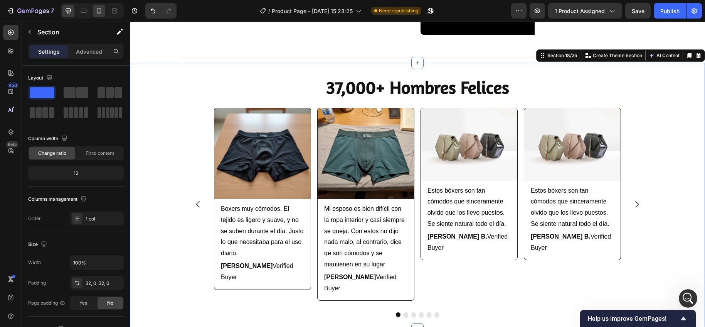
click at [99, 12] on icon at bounding box center [99, 12] width 2 height 1
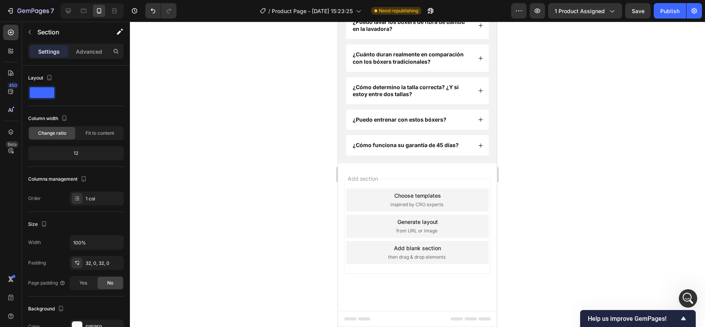
scroll to position [1587, 0]
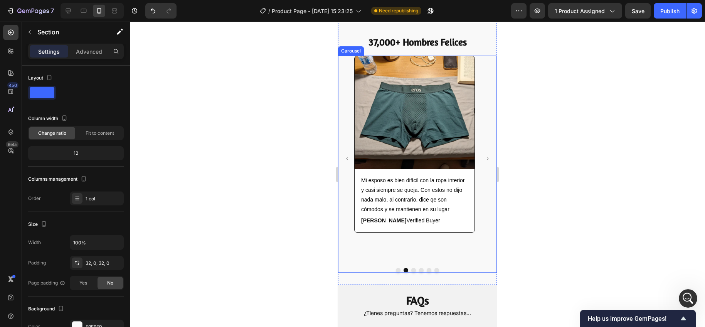
click at [486, 157] on icon "Carousel Next Arrow" at bounding box center [488, 159] width 4 height 4
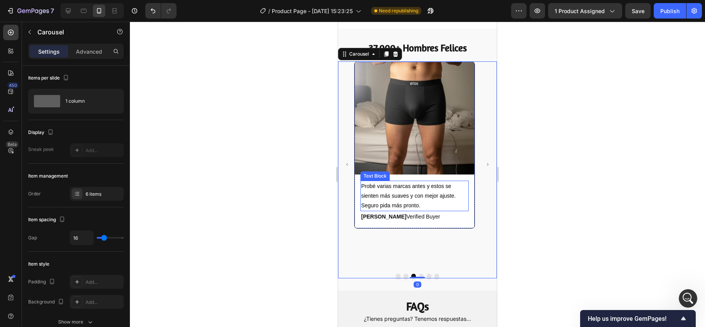
click at [398, 195] on p "Probé varias marcas antes y estos se sienten más suaves y con mejor ajuste. Seg…" at bounding box center [414, 195] width 107 height 29
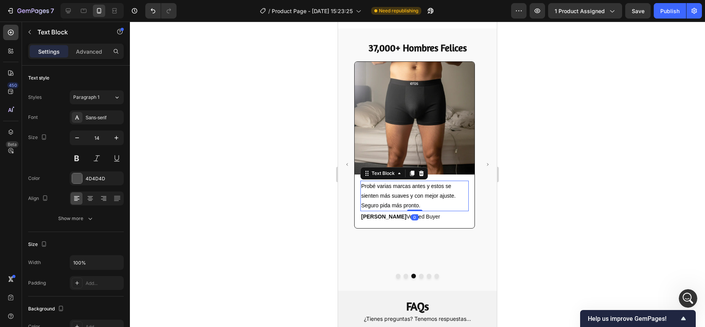
click at [398, 195] on p "Probé varias marcas antes y estos se sienten más suaves y con mejor ajuste. Seg…" at bounding box center [414, 195] width 107 height 29
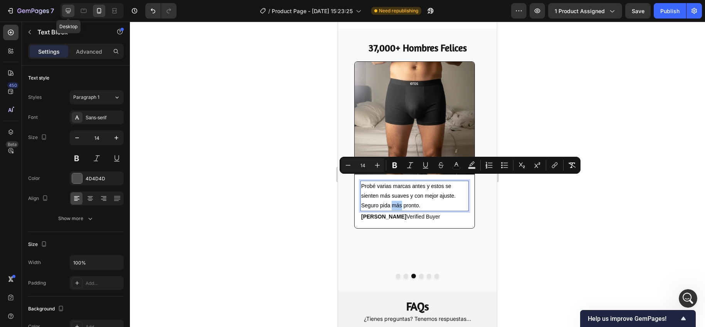
click at [67, 12] on icon at bounding box center [68, 10] width 5 height 5
type input "16"
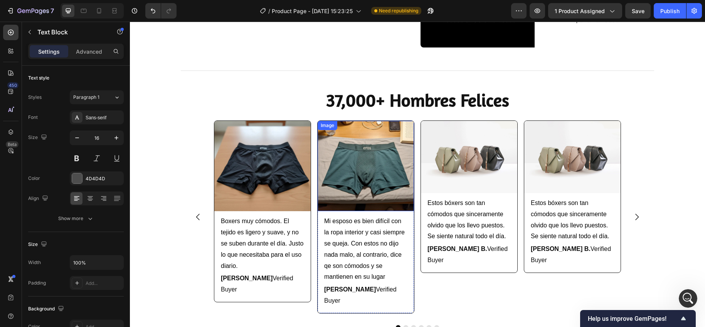
scroll to position [1236, 0]
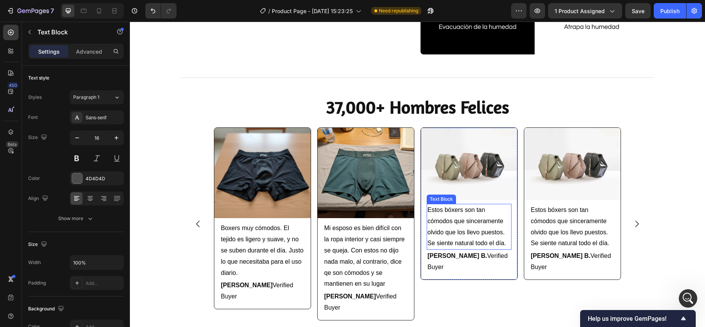
click at [452, 232] on span "Estos bóxers son tan cómodos que sinceramente olvido que los llevo puestos. Se …" at bounding box center [467, 226] width 79 height 40
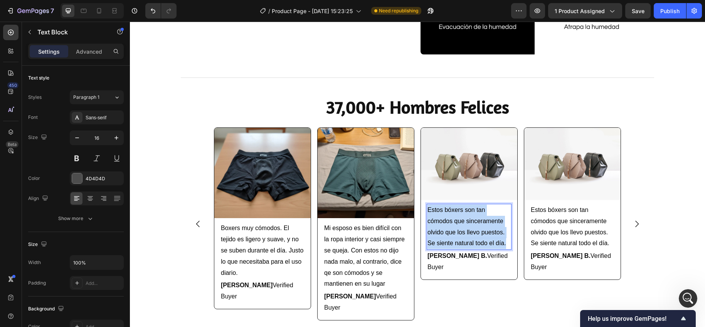
click at [452, 232] on span "Estos bóxers son tan cómodos que sinceramente olvido que los llevo puestos. Se …" at bounding box center [467, 226] width 79 height 40
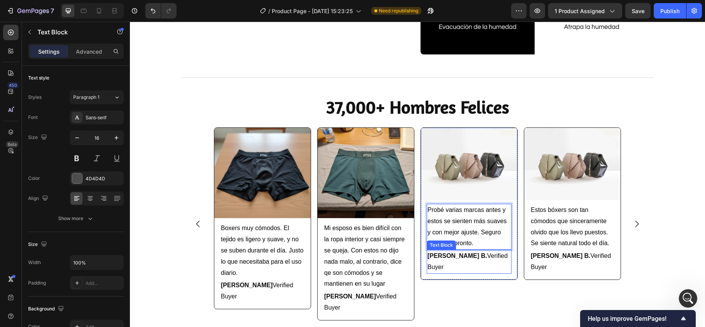
click at [436, 256] on strong "[PERSON_NAME] B." at bounding box center [458, 255] width 60 height 7
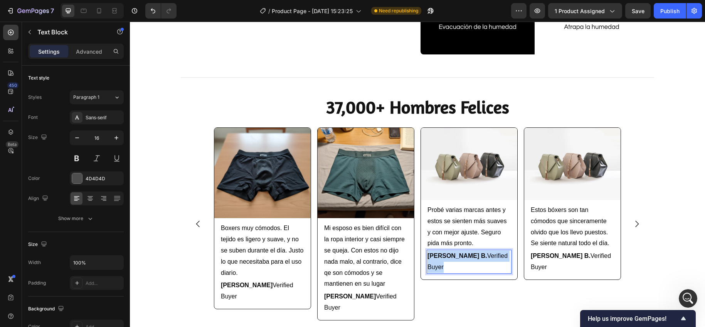
click at [436, 256] on strong "[PERSON_NAME] B." at bounding box center [458, 255] width 60 height 7
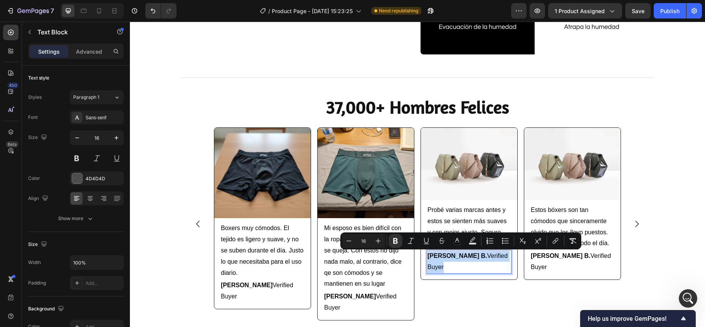
click at [451, 256] on strong "[PERSON_NAME] B." at bounding box center [458, 255] width 60 height 7
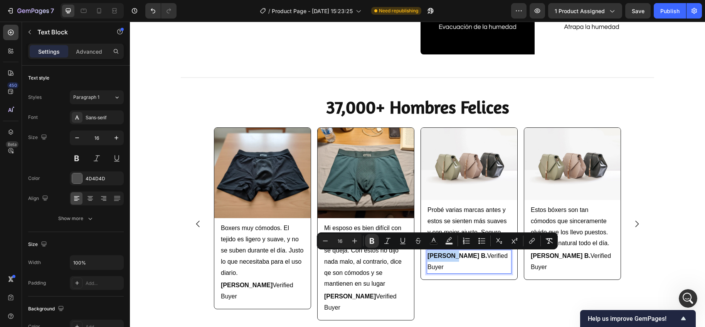
drag, startPoint x: 450, startPoint y: 257, endPoint x: 426, endPoint y: 256, distance: 23.9
click at [428, 256] on strong "[PERSON_NAME] B." at bounding box center [458, 255] width 60 height 7
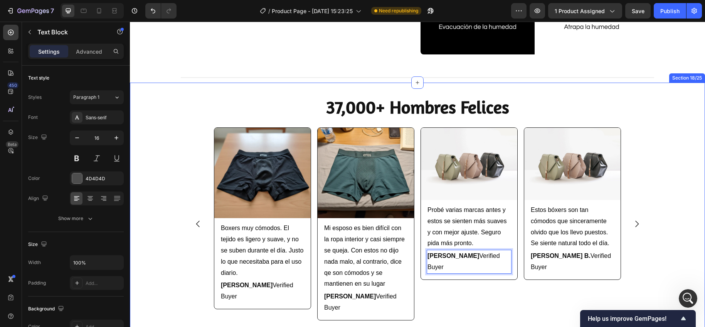
click at [673, 230] on div "Image Boxers muy cómodos. El tejido es ligero y suave, y no se suben durante el…" at bounding box center [417, 231] width 575 height 209
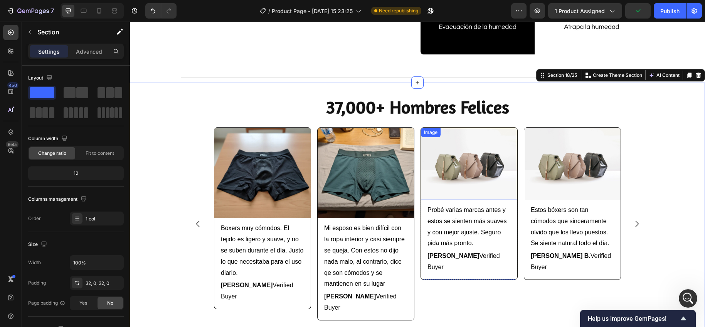
click at [462, 180] on img at bounding box center [469, 164] width 96 height 72
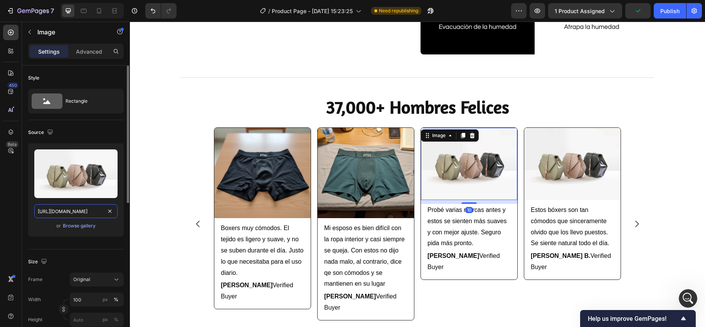
click at [68, 204] on input "[URL][DOMAIN_NAME]" at bounding box center [75, 211] width 83 height 14
paste input "0911/5435/0416/files/Review_3.webp?v=1758949081"
type input "[URL][DOMAIN_NAME]"
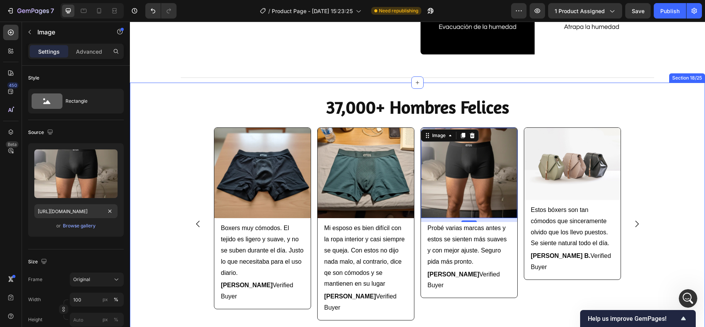
click at [140, 169] on div "Image Boxers muy cómodos. El tejido es ligero y suave, y no se suben durante el…" at bounding box center [417, 231] width 575 height 209
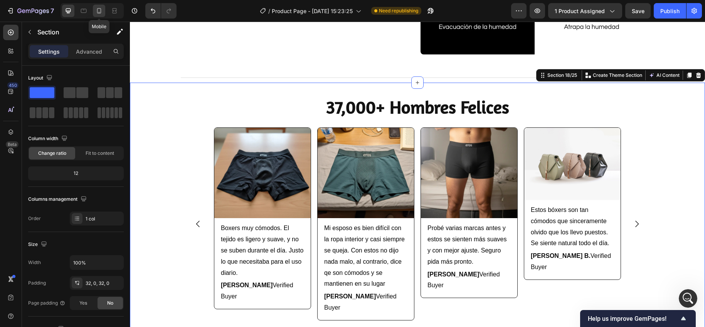
click at [97, 12] on icon at bounding box center [99, 10] width 4 height 5
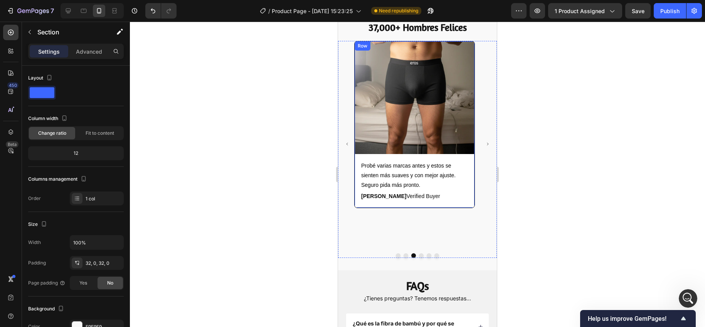
scroll to position [1584, 0]
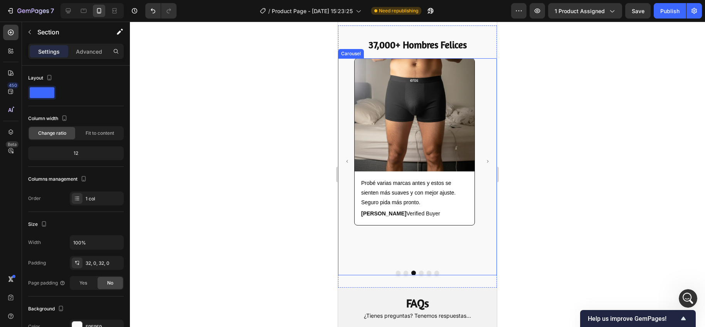
click at [486, 161] on icon "Carousel Next Arrow" at bounding box center [488, 161] width 4 height 4
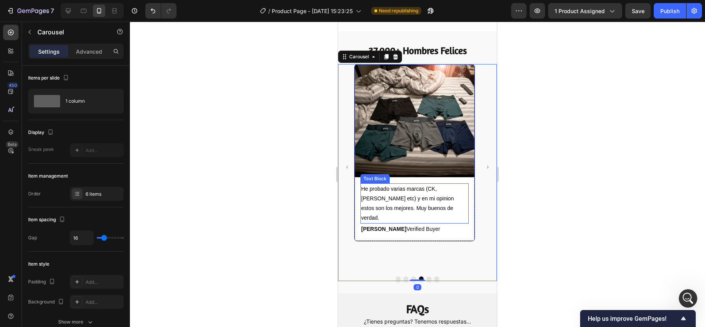
click at [397, 193] on span "He probado varias marcas (CK, [PERSON_NAME] etc) y en mi opinion estos son los …" at bounding box center [407, 202] width 93 height 35
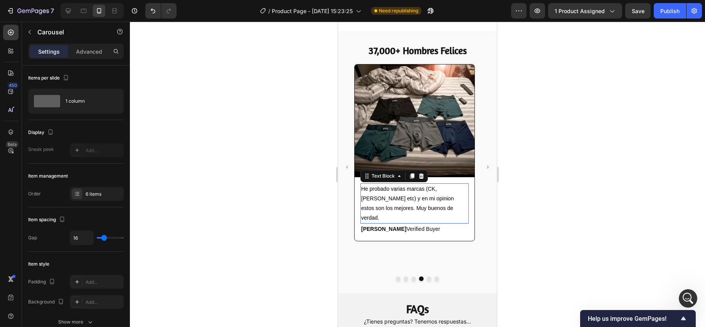
click at [397, 193] on span "He probado varias marcas (CK, [PERSON_NAME] etc) y en mi opinion estos son los …" at bounding box center [407, 202] width 93 height 35
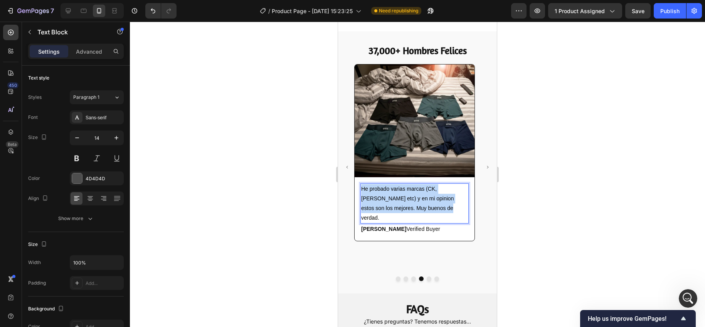
click at [397, 193] on span "He probado varias marcas (CK, [PERSON_NAME] etc) y en mi opinion estos son los …" at bounding box center [407, 202] width 93 height 35
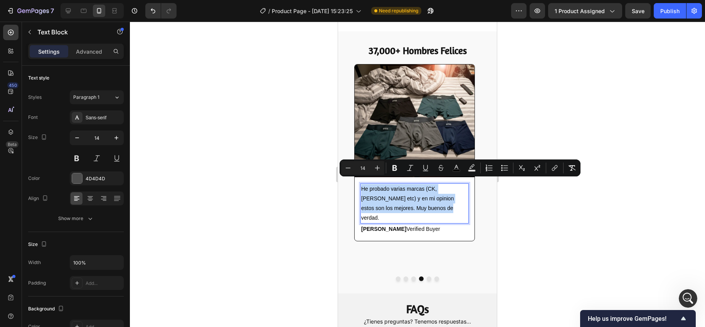
copy span "He probado varias marcas (CK, [PERSON_NAME] etc) y en mi opinion estos son los …"
click at [67, 10] on icon at bounding box center [68, 11] width 8 height 8
type input "16"
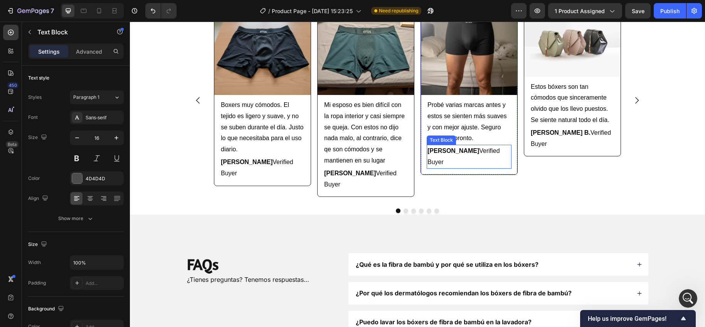
scroll to position [1350, 0]
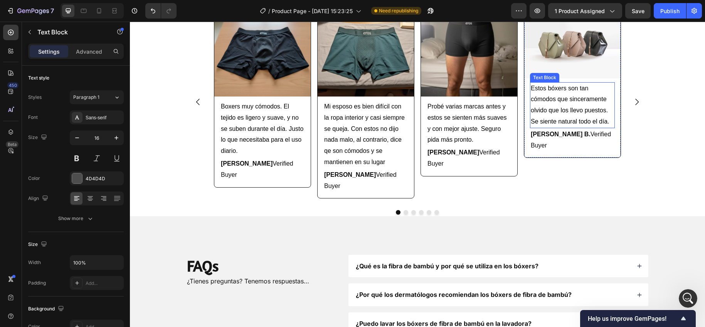
click at [559, 106] on p "Estos bóxers son tan cómodos que sinceramente olvido que los llevo puestos. Se …" at bounding box center [572, 105] width 83 height 44
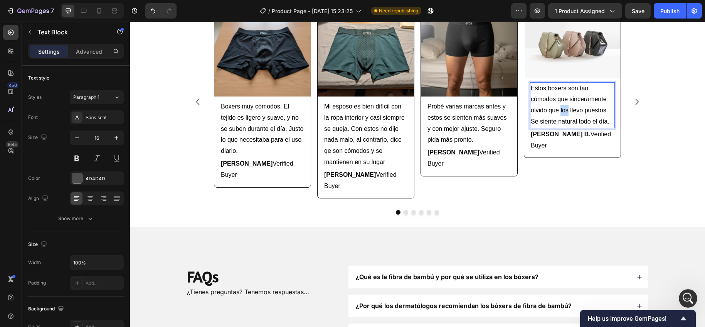
click at [559, 106] on p "Estos bóxers son tan cómodos que sinceramente olvido que los llevo puestos. Se …" at bounding box center [572, 105] width 83 height 44
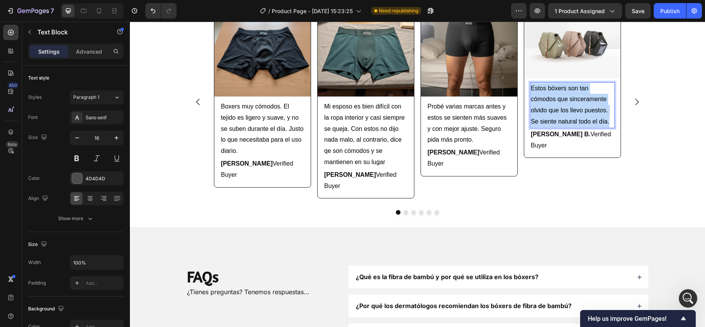
click at [559, 106] on p "Estos bóxers son tan cómodos que sinceramente olvido que los llevo puestos. Se …" at bounding box center [572, 105] width 83 height 44
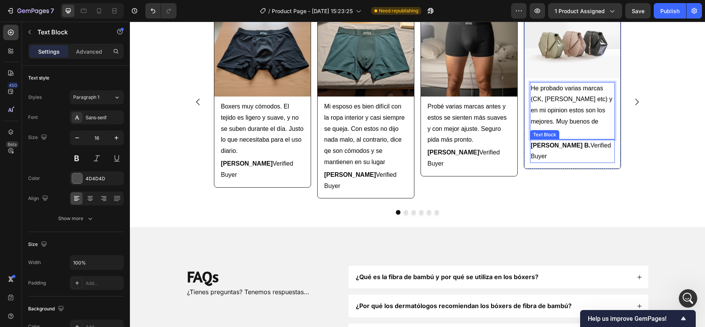
click at [544, 142] on strong "[PERSON_NAME] B." at bounding box center [561, 145] width 60 height 7
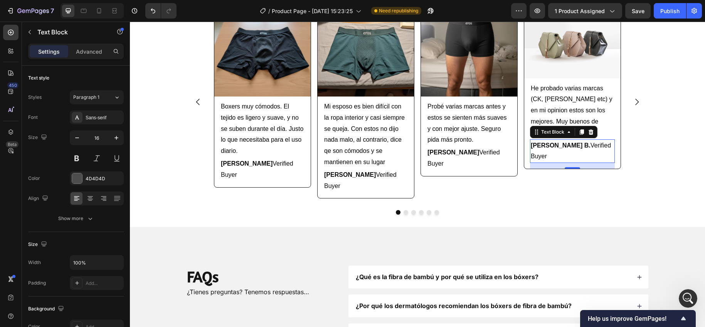
click at [553, 142] on strong "[PERSON_NAME] B." at bounding box center [561, 145] width 60 height 7
drag, startPoint x: 553, startPoint y: 133, endPoint x: 529, endPoint y: 133, distance: 24.3
click at [531, 142] on strong "[PERSON_NAME] B." at bounding box center [561, 145] width 60 height 7
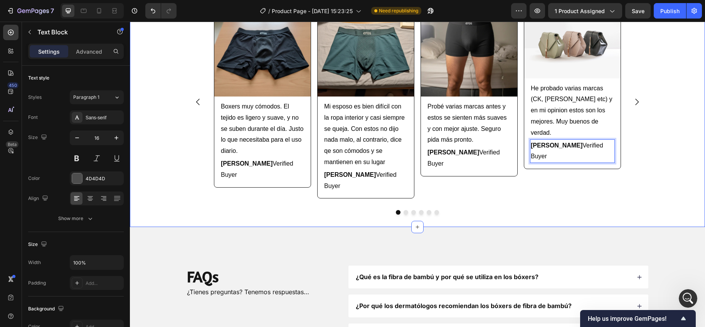
click at [657, 101] on div "Image Boxers muy cómodos. El tejido es ligero y suave, y no se suben durante el…" at bounding box center [417, 109] width 575 height 209
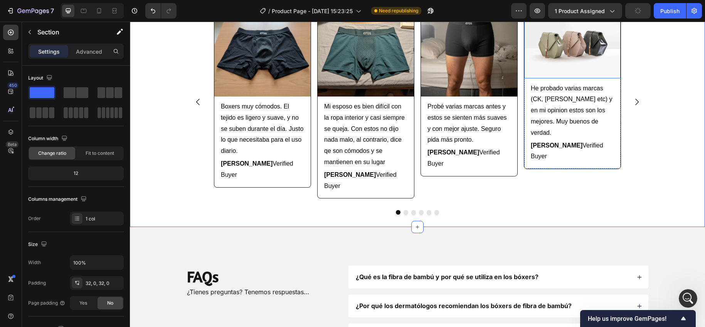
click at [560, 69] on img at bounding box center [572, 42] width 96 height 72
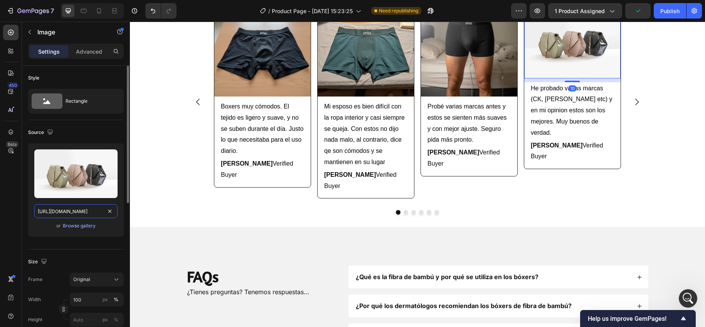
click at [64, 212] on input "[URL][DOMAIN_NAME]" at bounding box center [75, 211] width 83 height 14
paste input "0911/5435/0416/files/Review_4.webp?v=1758949082"
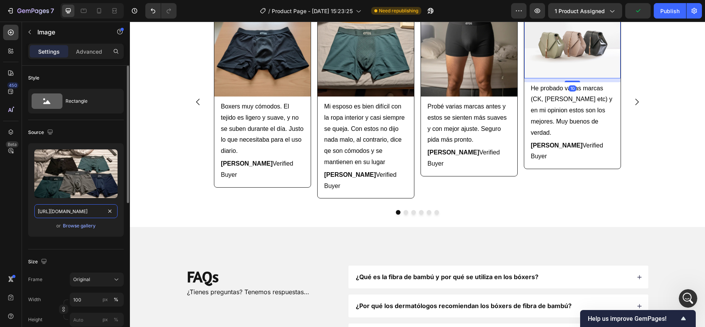
type input "[URL][DOMAIN_NAME]"
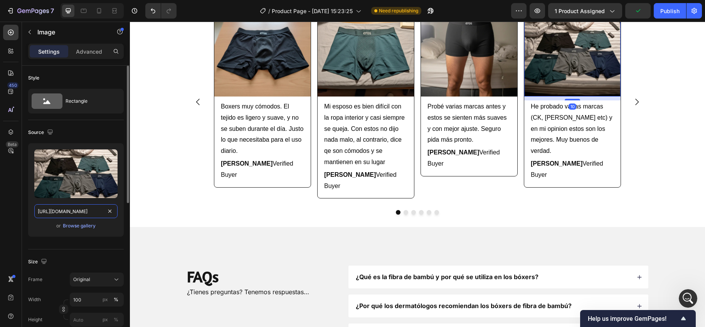
scroll to position [0, 124]
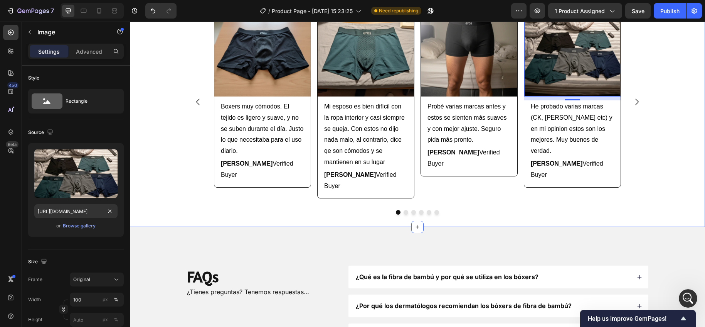
click at [164, 182] on div "Image Boxers muy cómodos. El tejido es ligero y suave, y no se suben durante el…" at bounding box center [417, 109] width 575 height 209
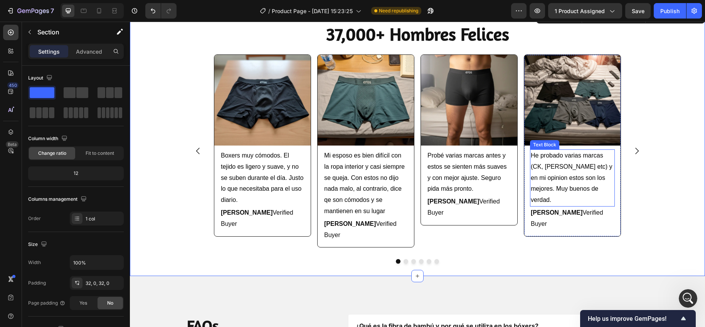
scroll to position [1296, 0]
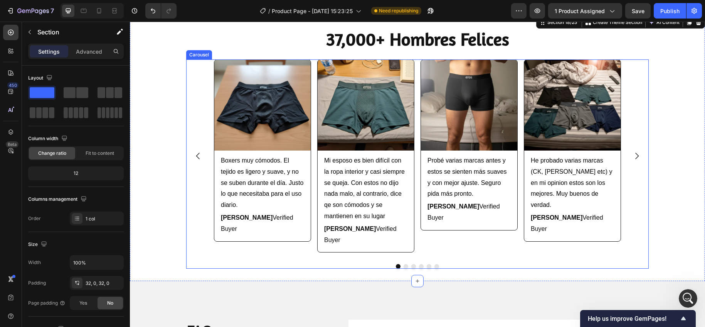
click at [635, 151] on icon "Carousel Next Arrow" at bounding box center [636, 155] width 9 height 9
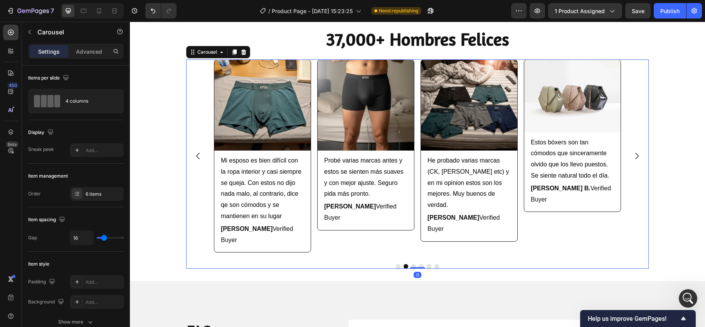
click at [635, 151] on icon "Carousel Next Arrow" at bounding box center [636, 155] width 9 height 9
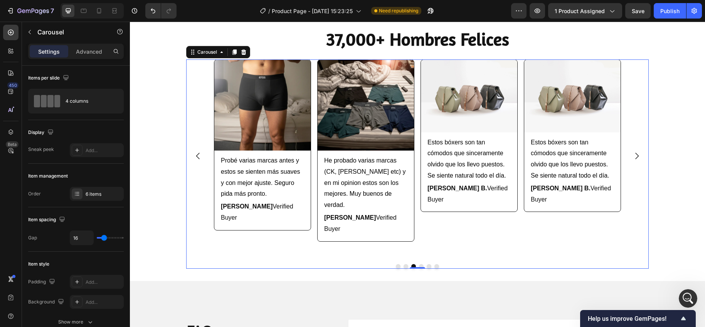
click at [635, 151] on icon "Carousel Next Arrow" at bounding box center [636, 155] width 9 height 9
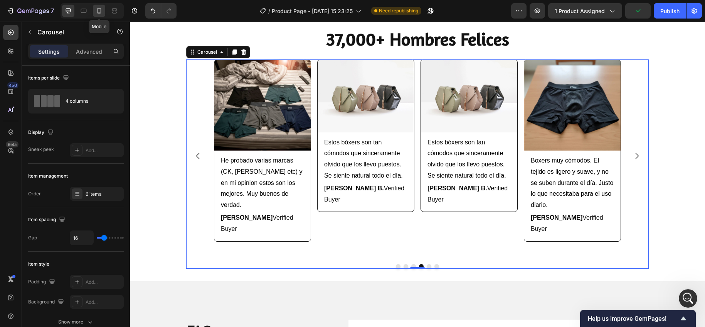
click at [103, 11] on icon at bounding box center [99, 11] width 8 height 8
type input "100%"
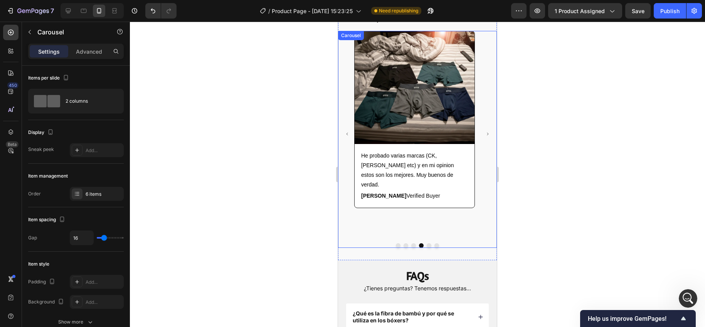
scroll to position [1604, 0]
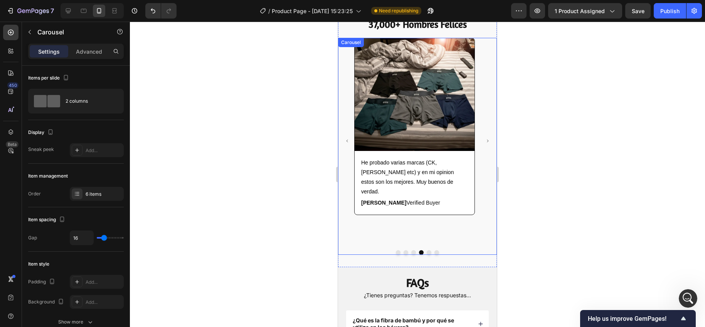
click at [486, 140] on icon "Carousel Next Arrow" at bounding box center [488, 141] width 4 height 4
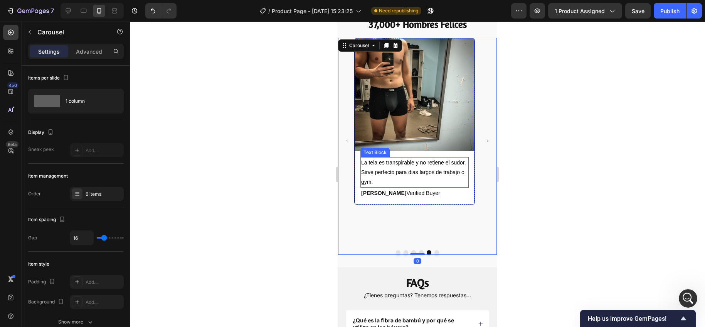
click at [376, 172] on span "La tela es transpirable y no retiene el sudor. Sirve perfecto para dias largos …" at bounding box center [413, 171] width 105 height 25
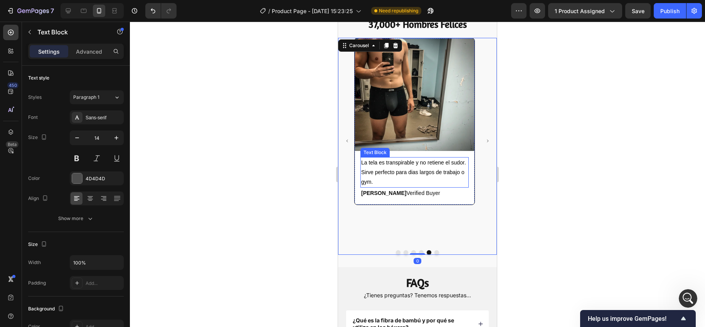
click at [376, 172] on span "La tela es transpirable y no retiene el sudor. Sirve perfecto para dias largos …" at bounding box center [413, 171] width 105 height 25
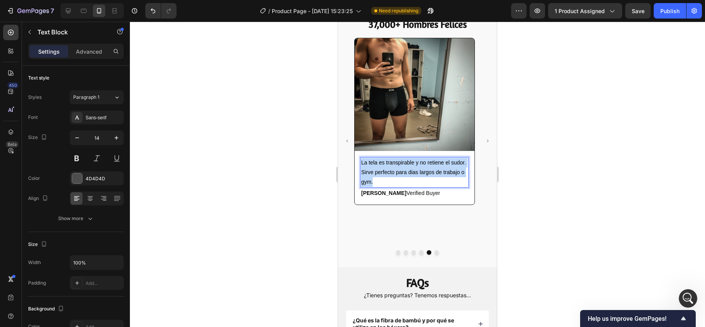
click at [376, 172] on span "La tela es transpirable y no retiene el sudor. Sirve perfecto para dias largos …" at bounding box center [413, 171] width 105 height 25
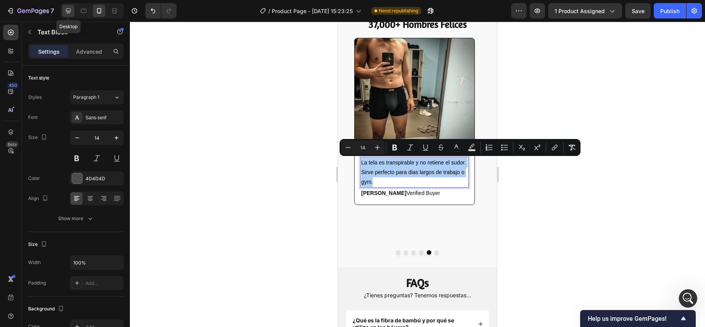
click at [66, 15] on div at bounding box center [68, 11] width 12 height 12
type input "16"
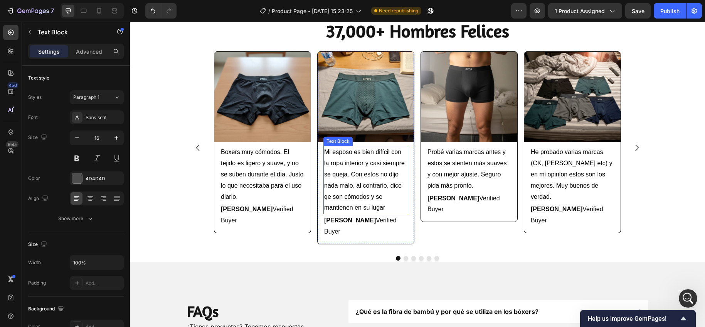
scroll to position [1293, 0]
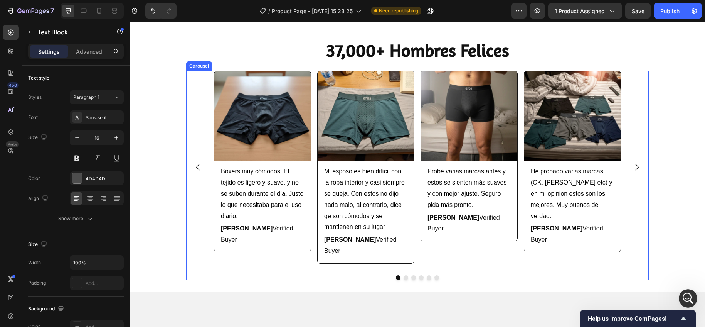
click at [635, 162] on icon "Carousel Next Arrow" at bounding box center [636, 166] width 9 height 9
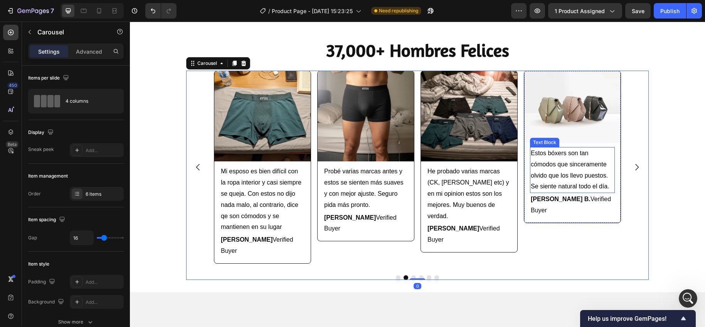
click at [553, 170] on p "Estos bóxers son tan cómodos que sinceramente olvido que los llevo puestos. Se …" at bounding box center [572, 170] width 83 height 44
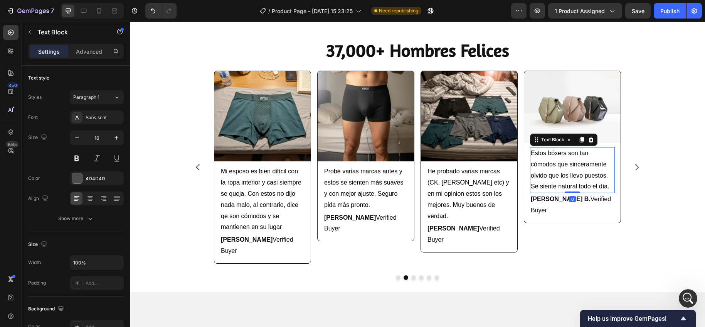
click at [553, 170] on p "Estos bóxers son tan cómodos que sinceramente olvido que los llevo puestos. Se …" at bounding box center [572, 170] width 83 height 44
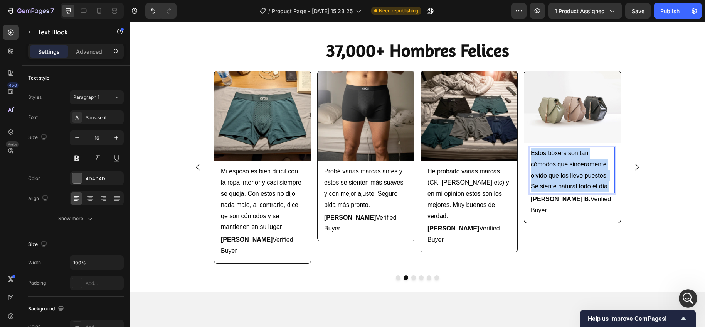
click at [553, 170] on p "Estos bóxers son tan cómodos que sinceramente olvido que los llevo puestos. Se …" at bounding box center [572, 170] width 83 height 44
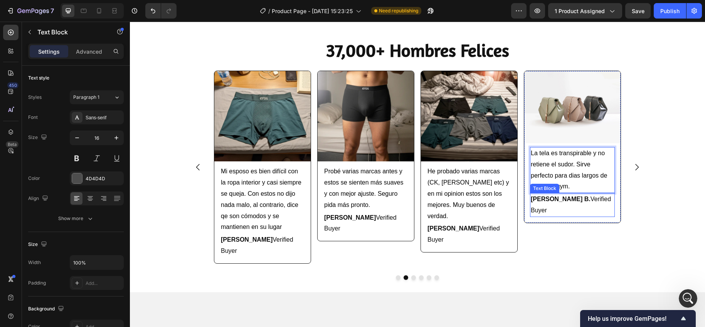
click at [538, 201] on strong "[PERSON_NAME] B." at bounding box center [561, 198] width 60 height 7
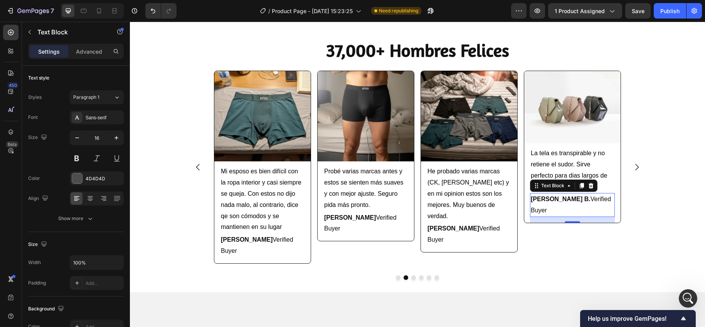
click at [538, 201] on strong "[PERSON_NAME] B." at bounding box center [561, 198] width 60 height 7
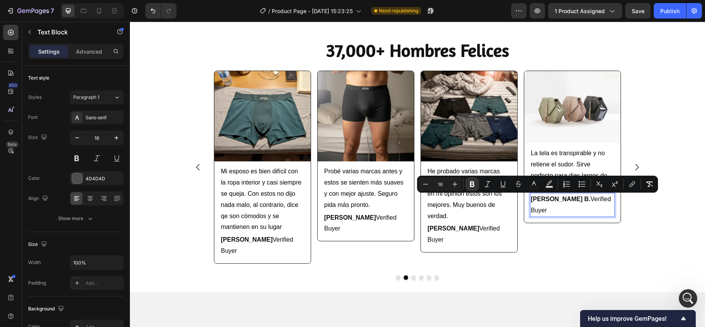
click at [550, 199] on strong "[PERSON_NAME] B." at bounding box center [561, 198] width 60 height 7
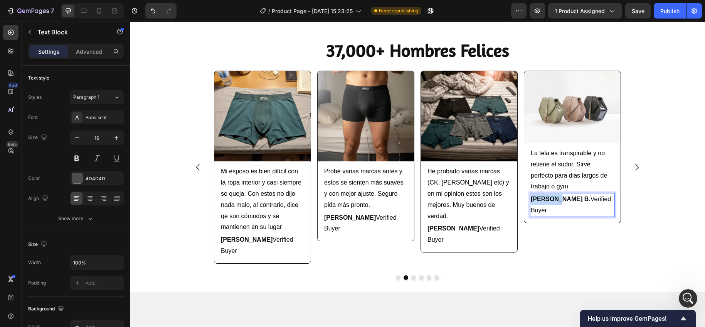
drag, startPoint x: 551, startPoint y: 198, endPoint x: 530, endPoint y: 198, distance: 21.2
click at [531, 198] on strong "[PERSON_NAME] B." at bounding box center [561, 198] width 60 height 7
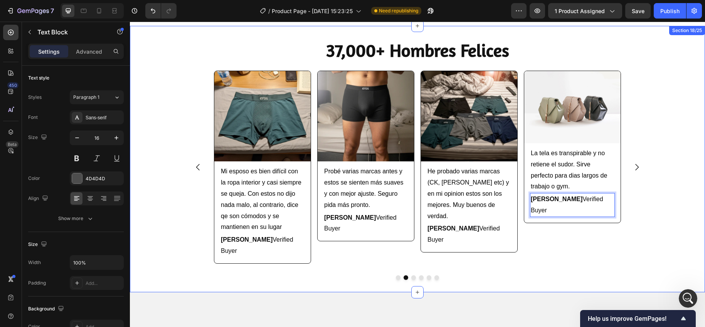
click at [654, 191] on div "Image Boxers muy cómodos. El tejido es ligero y suave, y no se suben durante el…" at bounding box center [417, 175] width 575 height 209
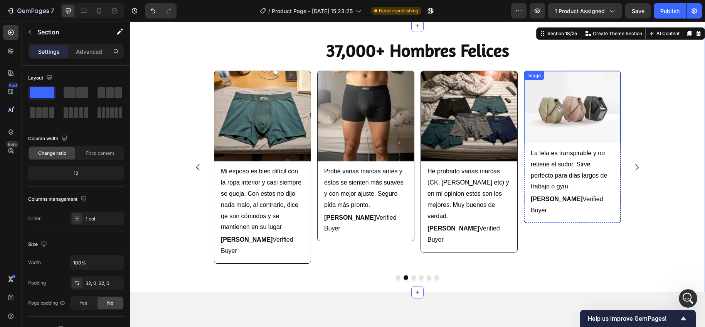
click at [550, 123] on img at bounding box center [572, 107] width 96 height 72
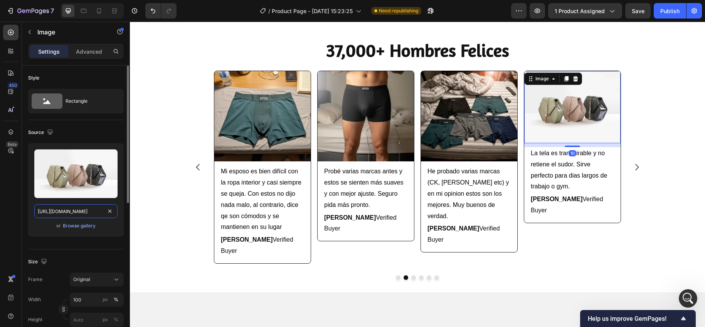
click at [75, 209] on input "[URL][DOMAIN_NAME]" at bounding box center [75, 211] width 83 height 14
paste input "0911/5435/0416/files/Review_10.webp?v=1758949082"
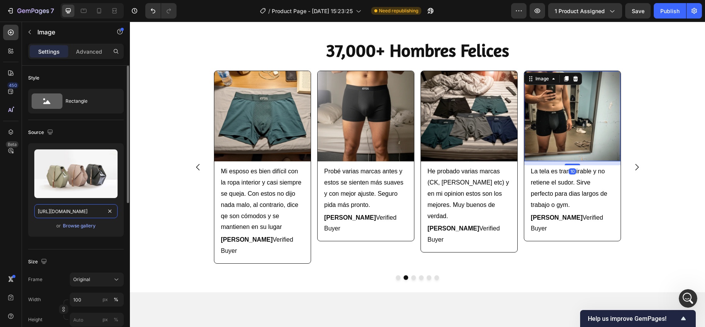
scroll to position [0, 126]
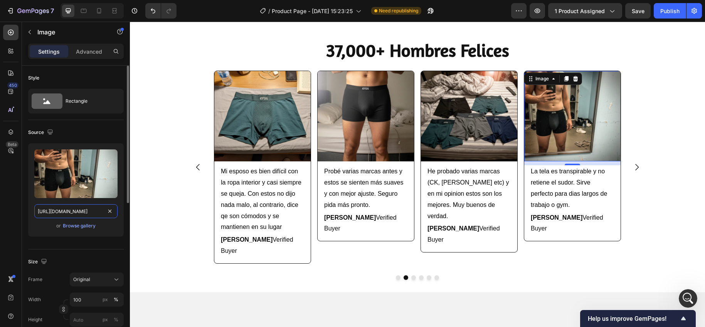
type input "[URL][DOMAIN_NAME]"
click at [30, 219] on div "Upload Image [URL][DOMAIN_NAME] or Browse gallery" at bounding box center [76, 189] width 96 height 93
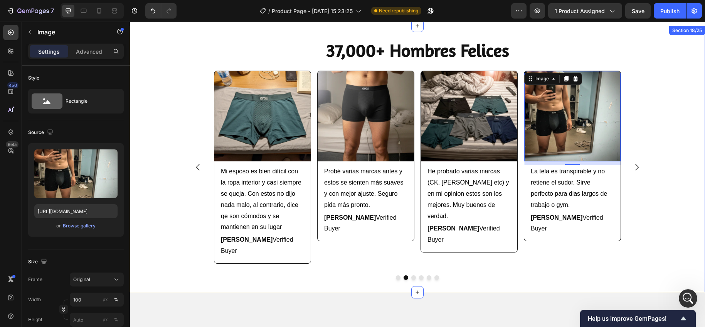
click at [677, 220] on div "Image Boxers muy cómodos. El tejido es ligero y suave, y no se suben durante el…" at bounding box center [417, 175] width 575 height 209
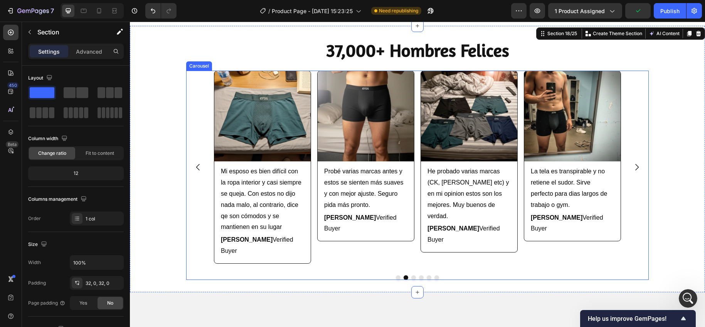
click at [634, 162] on icon "Carousel Next Arrow" at bounding box center [636, 166] width 9 height 9
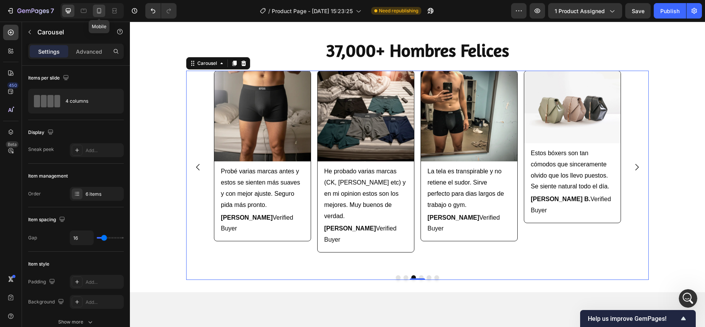
click at [98, 9] on icon at bounding box center [99, 11] width 8 height 8
type input "100%"
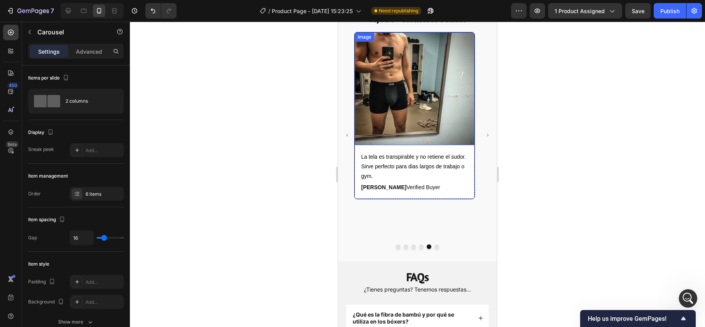
scroll to position [1605, 0]
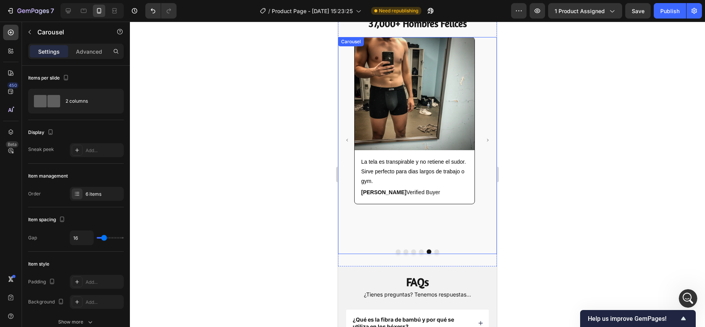
click at [486, 139] on icon "Carousel Next Arrow" at bounding box center [488, 140] width 4 height 4
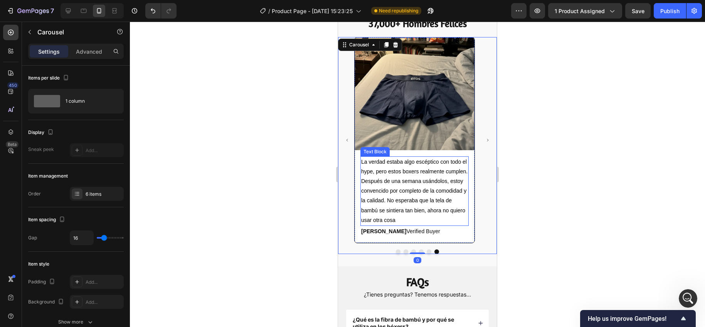
click at [392, 173] on span "La verdad estaba algo escéptico con todo el hype, pero estos boxers realmente c…" at bounding box center [414, 190] width 106 height 64
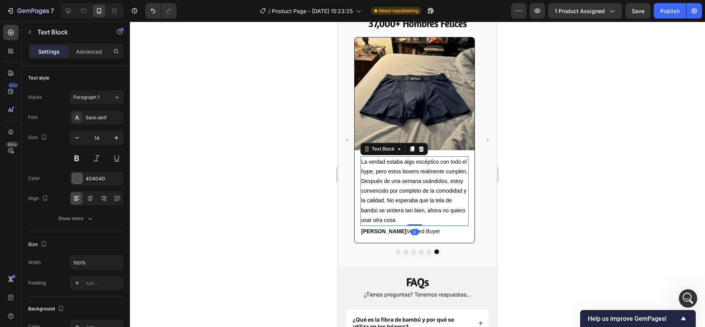
click at [392, 173] on span "La verdad estaba algo escéptico con todo el hype, pero estos boxers realmente c…" at bounding box center [414, 190] width 106 height 64
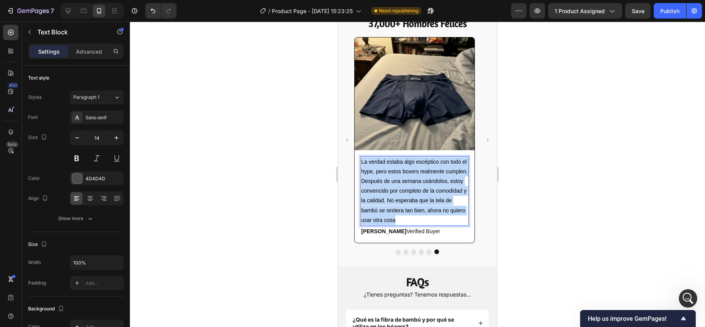
click at [392, 173] on span "La verdad estaba algo escéptico con todo el hype, pero estos boxers realmente c…" at bounding box center [414, 190] width 106 height 64
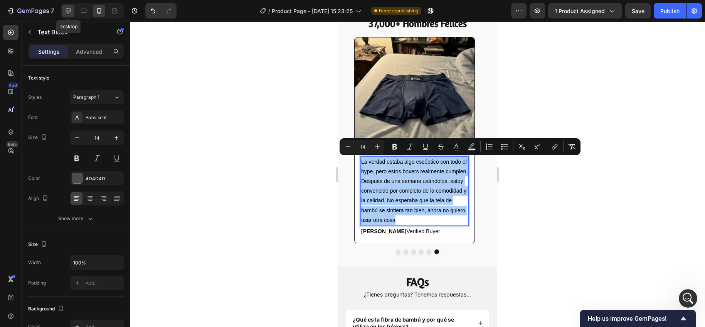
click at [66, 12] on icon at bounding box center [68, 10] width 5 height 5
type input "16"
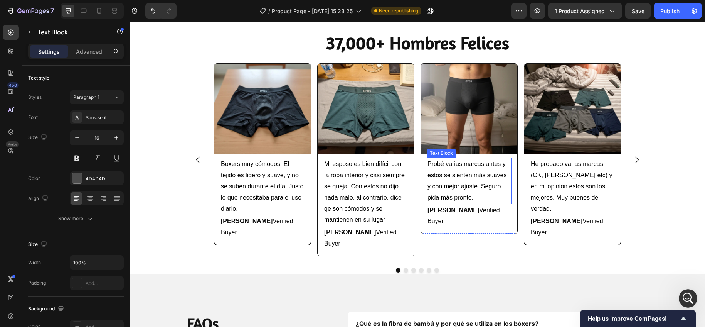
scroll to position [1280, 0]
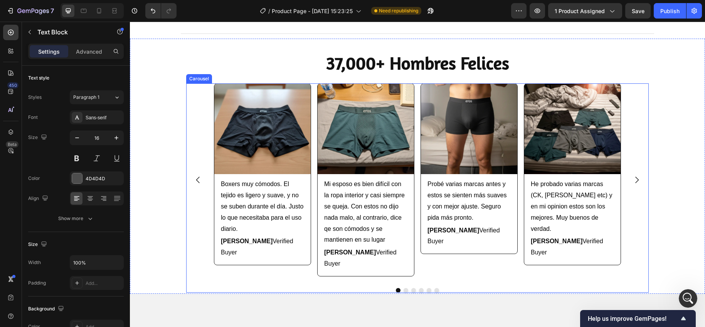
click at [637, 175] on icon "Carousel Next Arrow" at bounding box center [636, 179] width 9 height 9
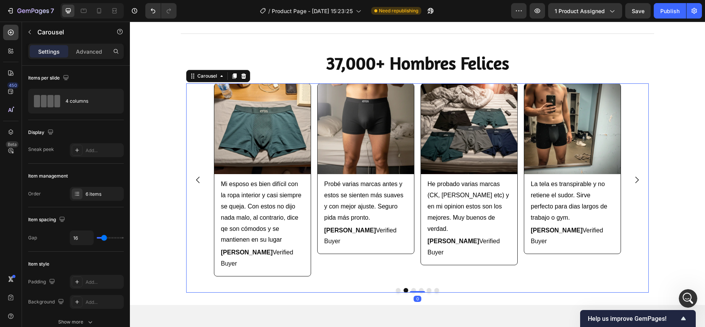
click at [636, 175] on icon "Carousel Next Arrow" at bounding box center [636, 179] width 9 height 9
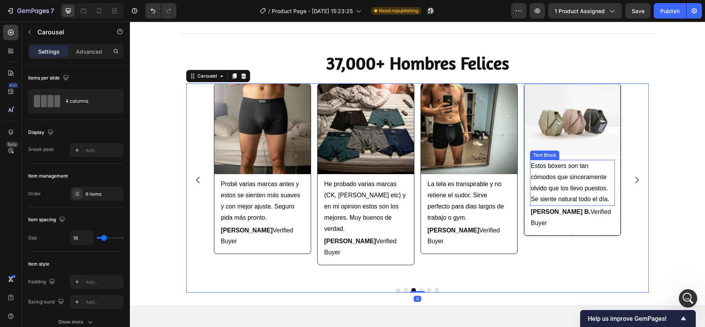
click at [561, 182] on p "Estos bóxers son tan cómodos que sinceramente olvido que los llevo puestos. Se …" at bounding box center [572, 182] width 83 height 44
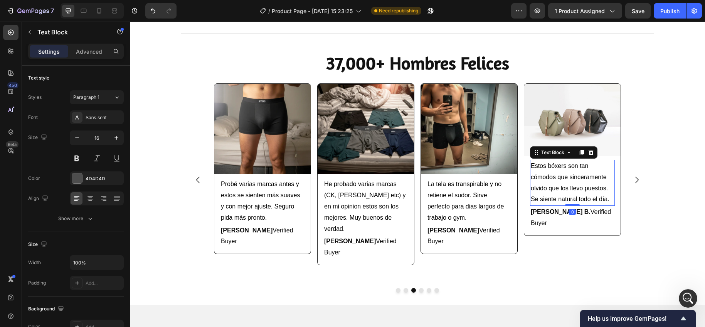
click at [561, 182] on p "Estos bóxers son tan cómodos que sinceramente olvido que los llevo puestos. Se …" at bounding box center [572, 182] width 83 height 44
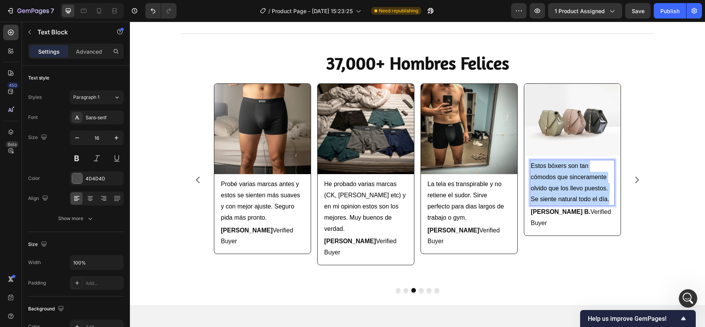
click at [561, 182] on p "Estos bóxers son tan cómodos que sinceramente olvido que los llevo puestos. Se …" at bounding box center [572, 182] width 83 height 44
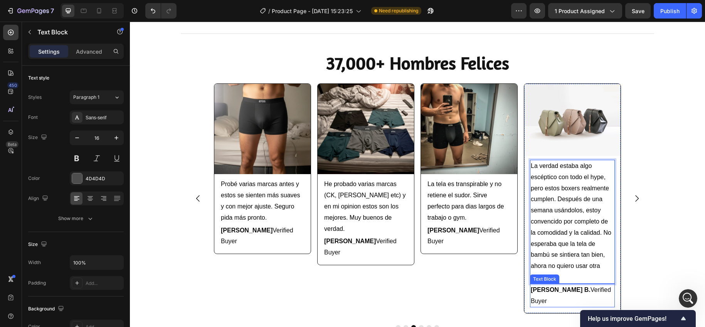
click at [539, 289] on strong "[PERSON_NAME] B." at bounding box center [561, 289] width 60 height 7
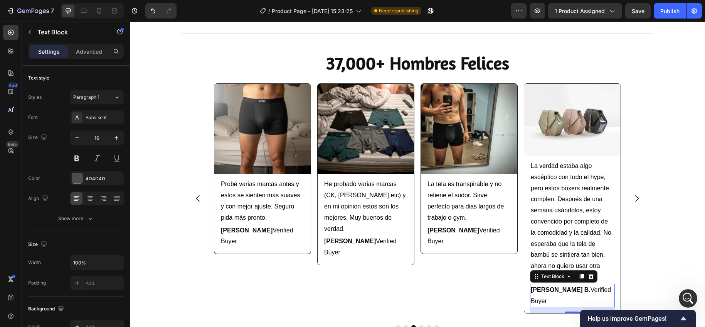
click at [539, 289] on strong "[PERSON_NAME] B." at bounding box center [561, 289] width 60 height 7
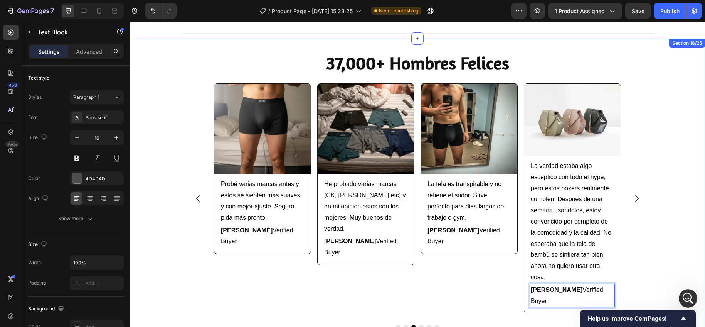
click at [667, 214] on div "Image Boxers muy cómodos. El tejido es ligero y suave, y no se suben durante el…" at bounding box center [417, 206] width 575 height 246
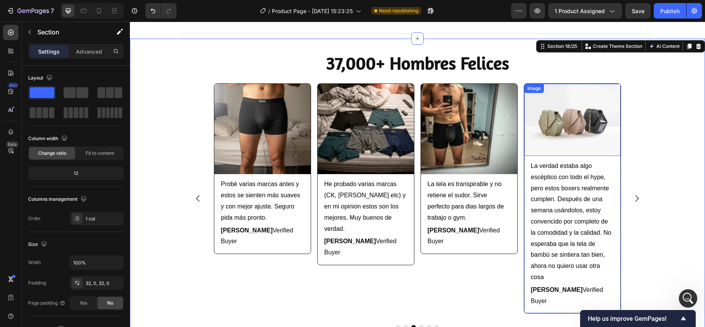
click at [570, 127] on img at bounding box center [572, 120] width 96 height 72
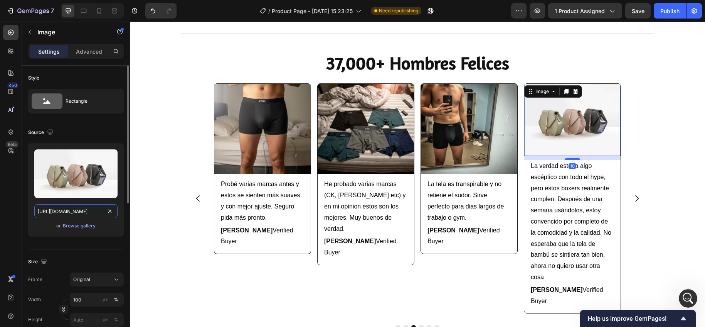
click at [83, 210] on input "[URL][DOMAIN_NAME]" at bounding box center [75, 211] width 83 height 14
paste input "0911/5435/0416/files/Review_8.webp?v=1758949082"
type input "[URL][DOMAIN_NAME]"
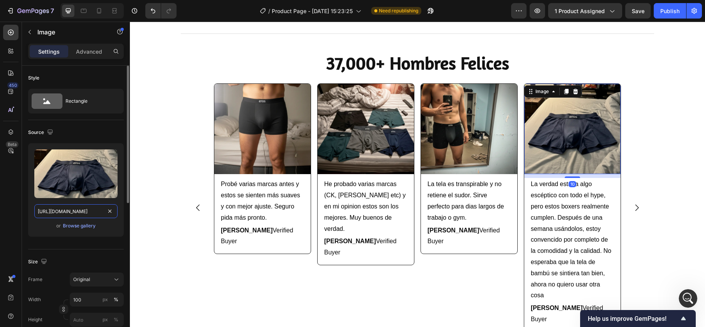
scroll to position [0, 124]
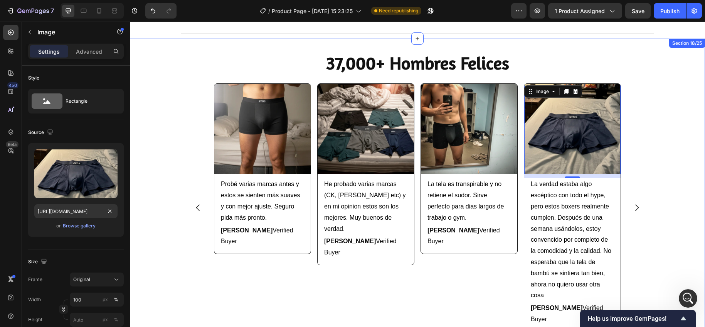
click at [667, 148] on div "Image Boxers muy cómodos. El tejido es ligero y suave, y no se suben durante el…" at bounding box center [417, 215] width 575 height 264
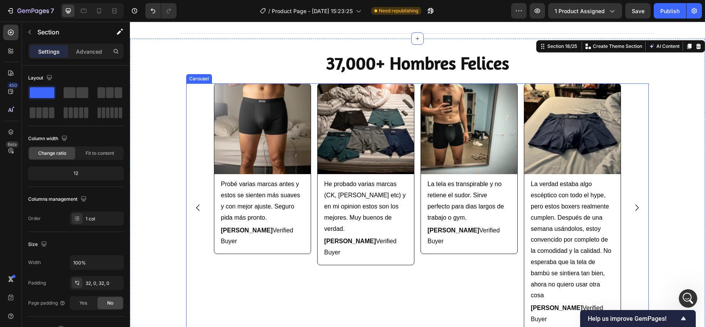
click at [636, 203] on icon "Carousel Next Arrow" at bounding box center [636, 207] width 9 height 9
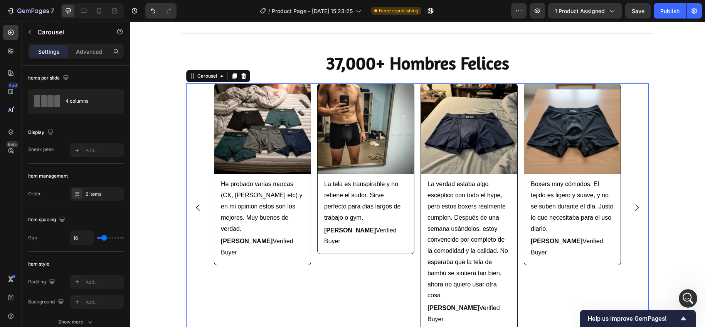
click at [636, 203] on icon "Carousel Next Arrow" at bounding box center [636, 207] width 9 height 9
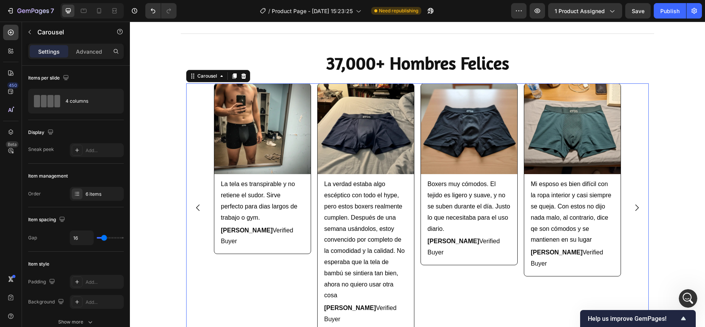
click at [194, 203] on icon "Carousel Back Arrow" at bounding box center [198, 207] width 9 height 9
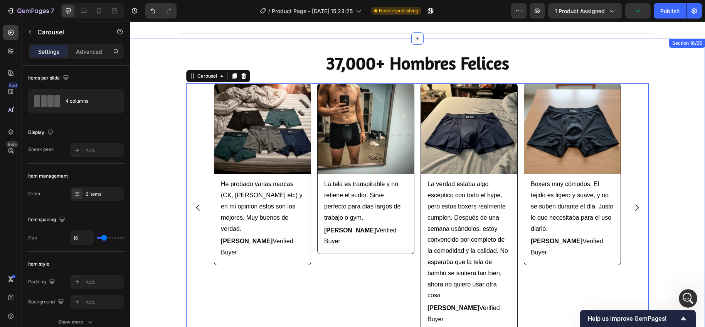
click at [174, 210] on div "Image Boxers muy cómodos. El tejido es ligero y suave, y no se suben durante el…" at bounding box center [417, 215] width 575 height 264
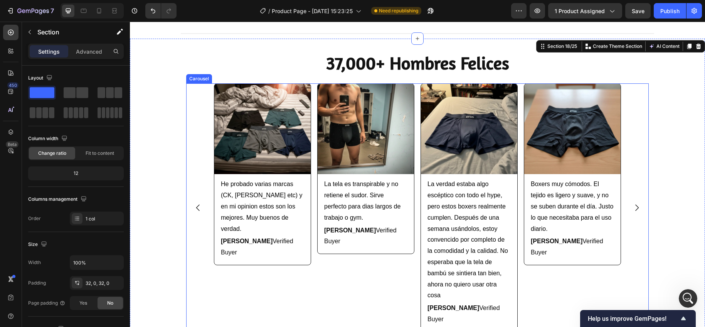
click at [635, 203] on icon "Carousel Next Arrow" at bounding box center [636, 207] width 9 height 9
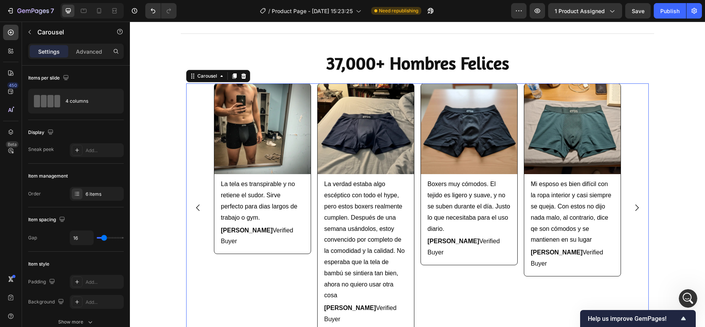
click at [635, 203] on icon "Carousel Next Arrow" at bounding box center [636, 207] width 9 height 9
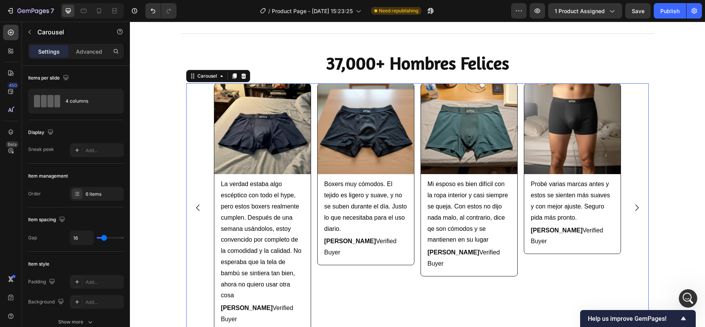
click at [635, 203] on icon "Carousel Next Arrow" at bounding box center [636, 207] width 9 height 9
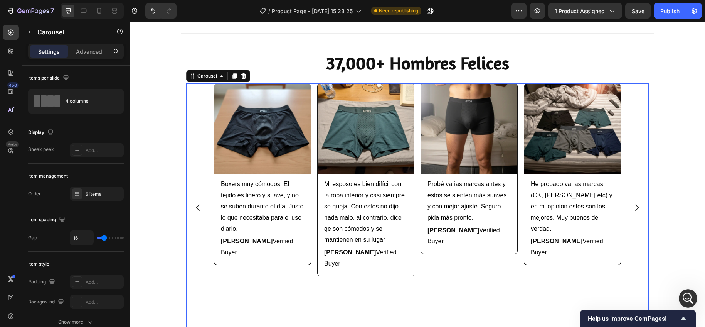
click at [197, 207] on button "Carousel Back Arrow" at bounding box center [198, 208] width 22 height 22
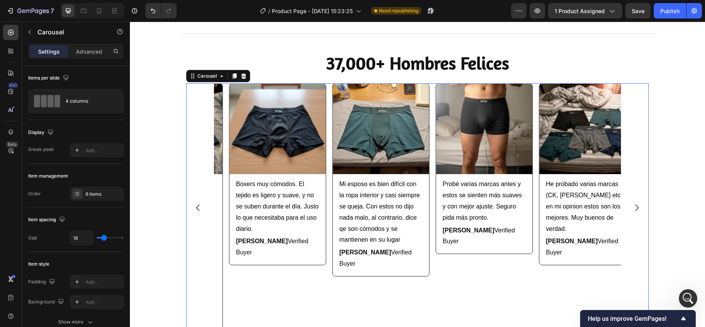
click at [196, 204] on icon "Carousel Back Arrow" at bounding box center [197, 207] width 3 height 7
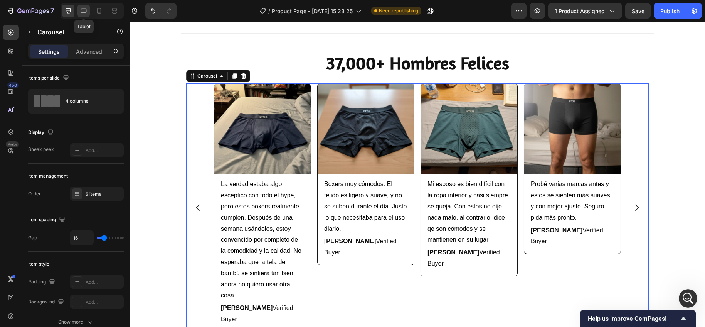
click at [87, 7] on icon at bounding box center [84, 11] width 8 height 8
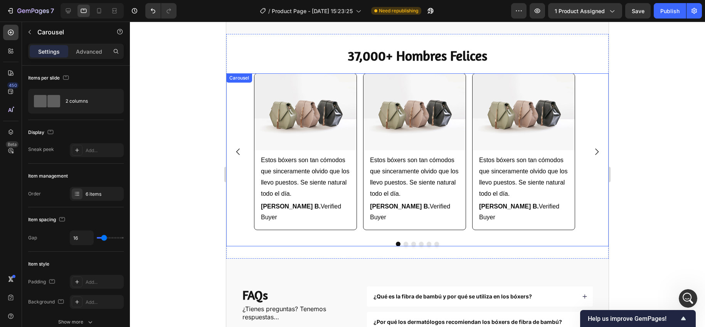
scroll to position [1122, 0]
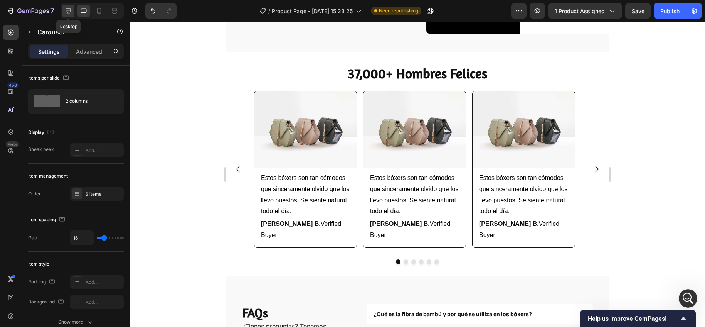
click at [64, 10] on icon at bounding box center [68, 11] width 8 height 8
type input "1200"
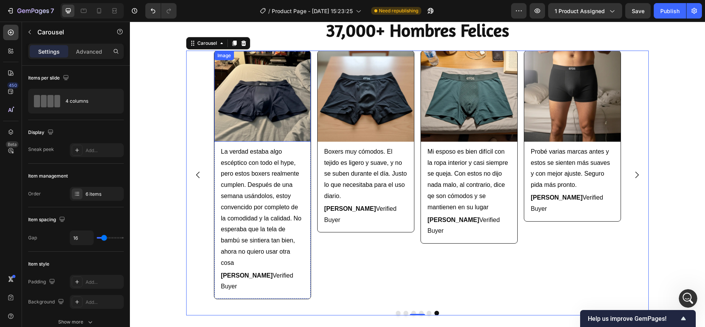
scroll to position [1372, 0]
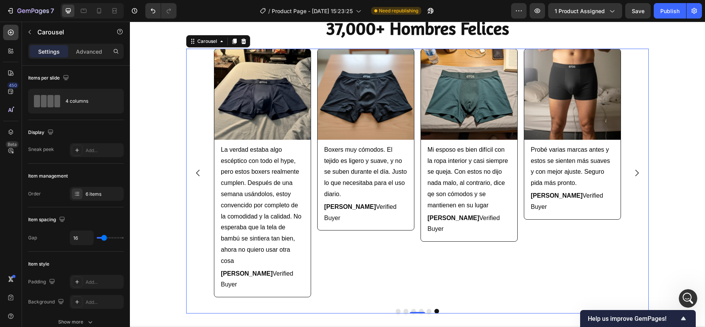
click at [189, 118] on div "Image Boxers muy cómodos. El tejido es ligero y suave, y no se suben durante el…" at bounding box center [417, 173] width 463 height 248
click at [89, 52] on p "Advanced" at bounding box center [89, 51] width 26 height 8
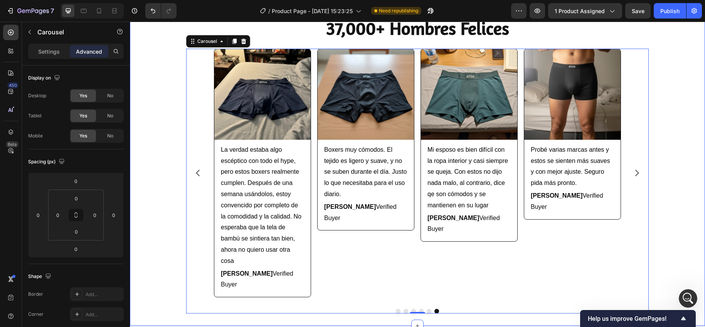
click at [153, 74] on div "Image Boxers muy cómodos. El tejido es ligero y suave, y no se suben durante el…" at bounding box center [417, 181] width 575 height 264
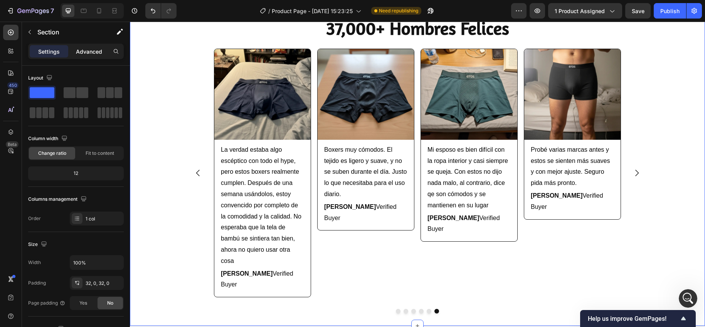
click at [89, 55] on p "Advanced" at bounding box center [89, 51] width 26 height 8
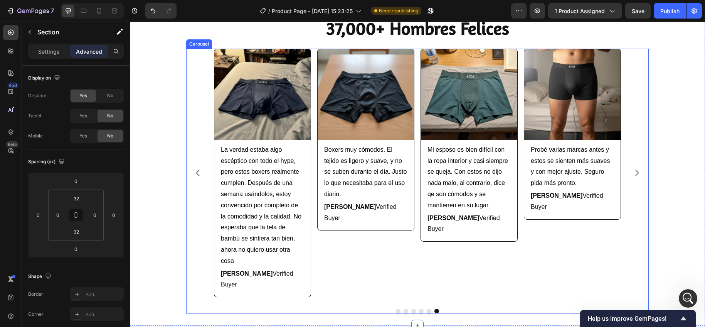
click at [203, 128] on div "Image Boxers muy cómodos. El tejido es ligero y suave, y no se suben durante el…" at bounding box center [417, 173] width 463 height 248
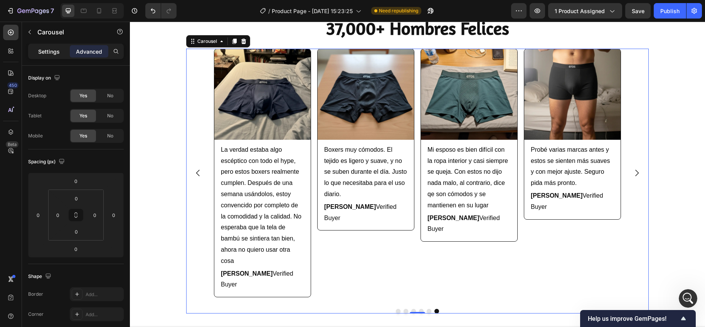
click at [52, 48] on p "Settings" at bounding box center [49, 51] width 22 height 8
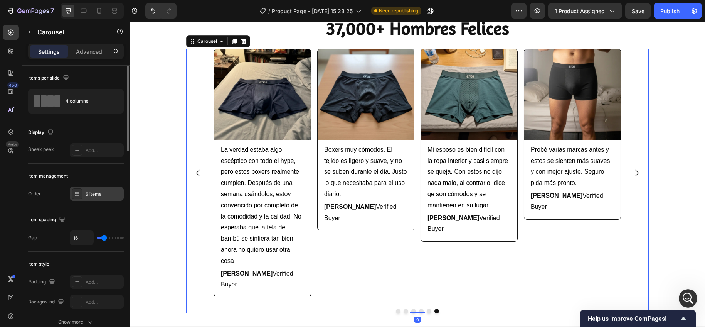
click at [98, 195] on div "6 items" at bounding box center [104, 193] width 36 height 7
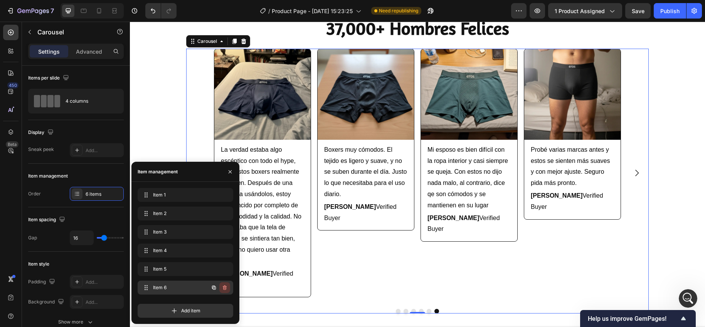
click at [223, 286] on icon "button" at bounding box center [225, 287] width 4 height 5
click at [172, 269] on span "Item 5" at bounding box center [175, 268] width 44 height 7
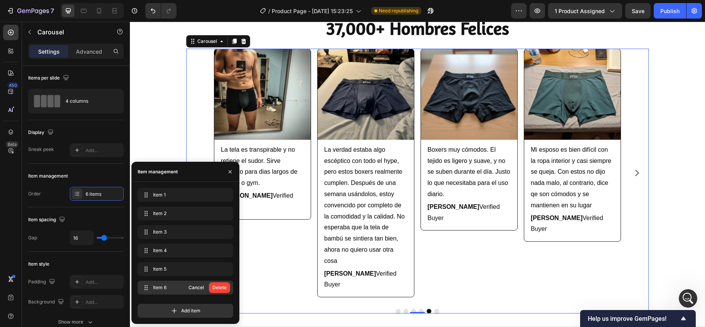
click at [168, 283] on div "Item 6 Item 6" at bounding box center [163, 287] width 44 height 11
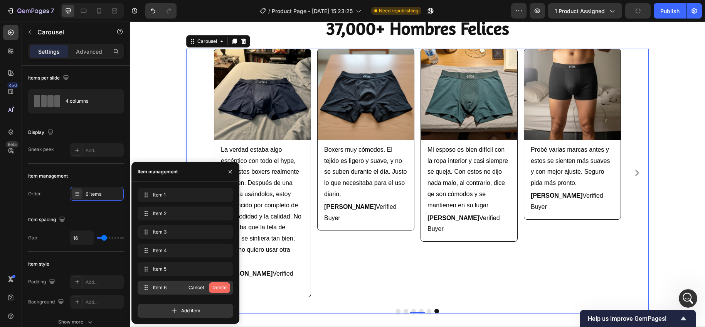
click at [226, 284] on div "Delete" at bounding box center [219, 287] width 14 height 7
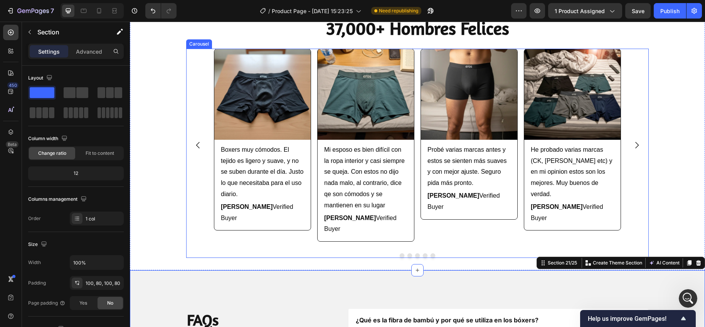
click at [634, 140] on icon "Carousel Next Arrow" at bounding box center [636, 144] width 9 height 9
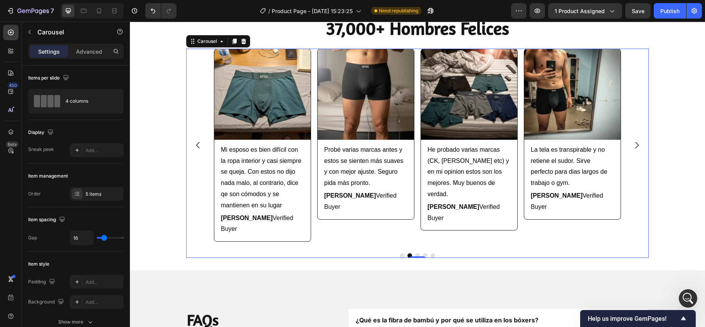
click at [633, 140] on icon "Carousel Next Arrow" at bounding box center [636, 144] width 9 height 9
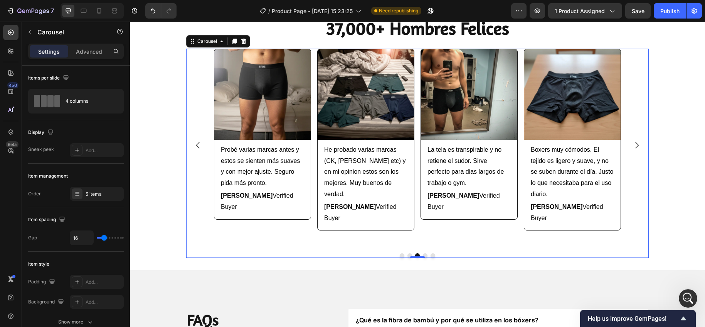
click at [633, 140] on icon "Carousel Next Arrow" at bounding box center [636, 144] width 9 height 9
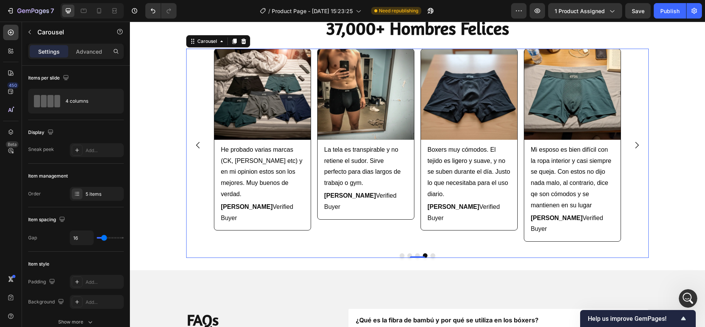
click at [633, 140] on icon "Carousel Next Arrow" at bounding box center [636, 144] width 9 height 9
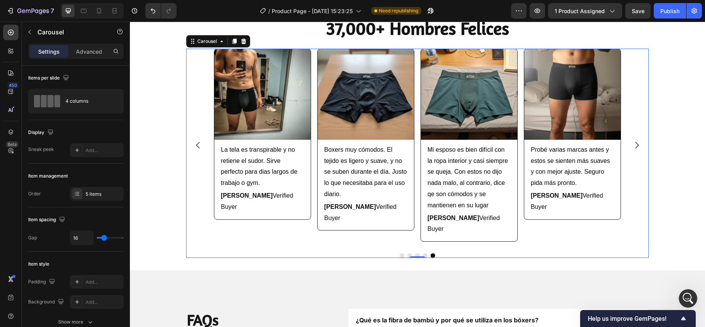
click at [633, 140] on icon "Carousel Next Arrow" at bounding box center [636, 144] width 9 height 9
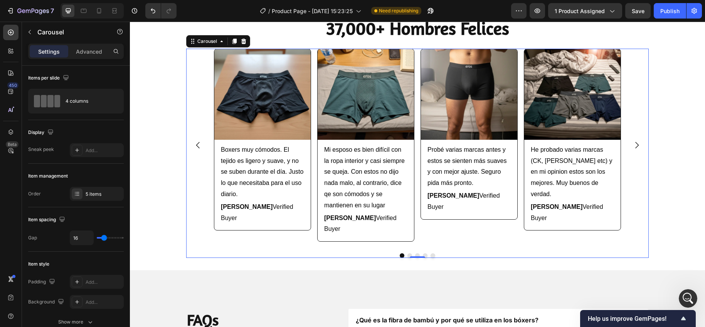
click at [633, 140] on icon "Carousel Next Arrow" at bounding box center [636, 144] width 9 height 9
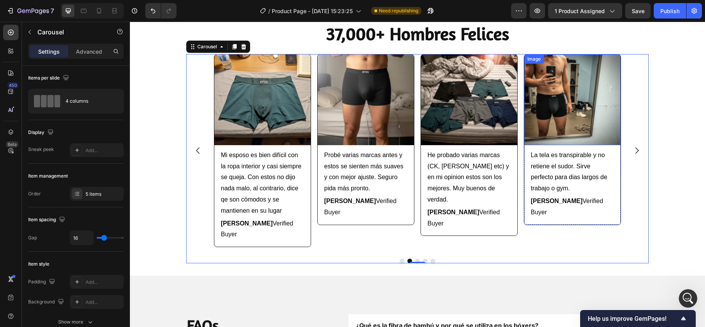
scroll to position [1366, 0]
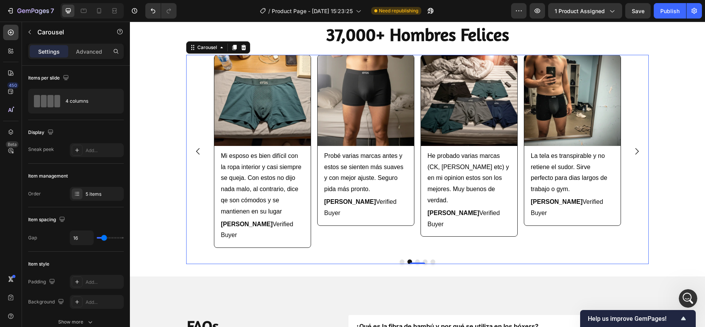
click at [195, 147] on icon "Carousel Back Arrow" at bounding box center [198, 151] width 9 height 9
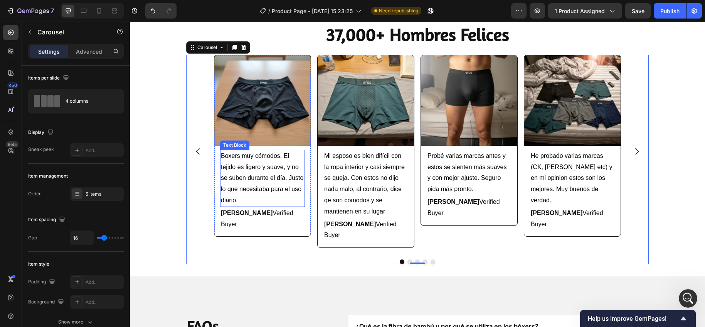
click at [257, 172] on p "Boxers muy cómodos. El tejido es ligero y suave, y no se suben durante el día. …" at bounding box center [262, 178] width 83 height 56
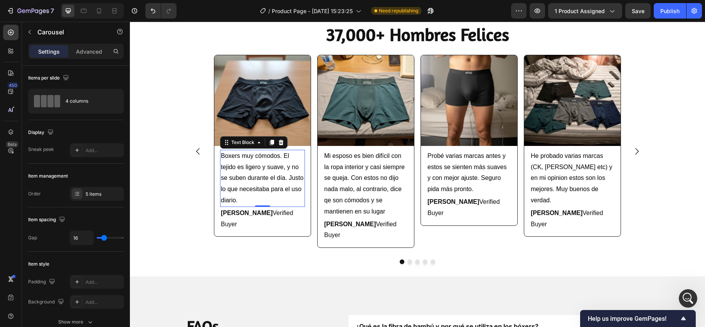
click at [257, 172] on p "Boxers muy cómodos. El tejido es ligero y suave, y no se suben durante el día. …" at bounding box center [262, 178] width 83 height 56
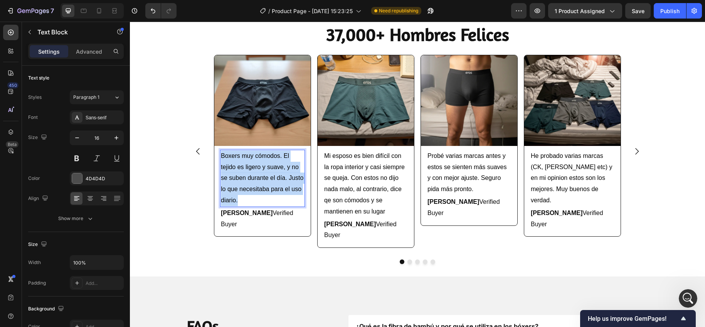
click at [257, 172] on p "Boxers muy cómodos. El tejido es ligero y suave, y no se suben durante el día. …" at bounding box center [262, 178] width 83 height 56
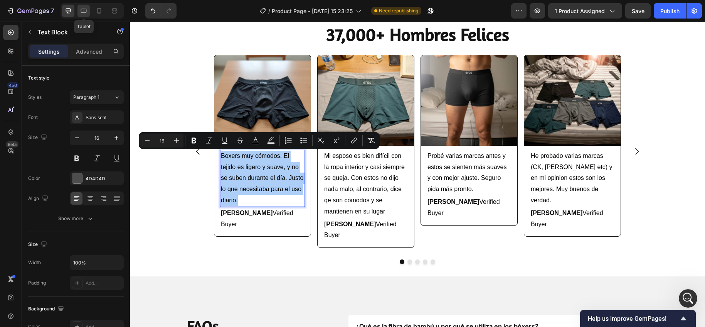
click at [86, 12] on icon at bounding box center [84, 11] width 6 height 4
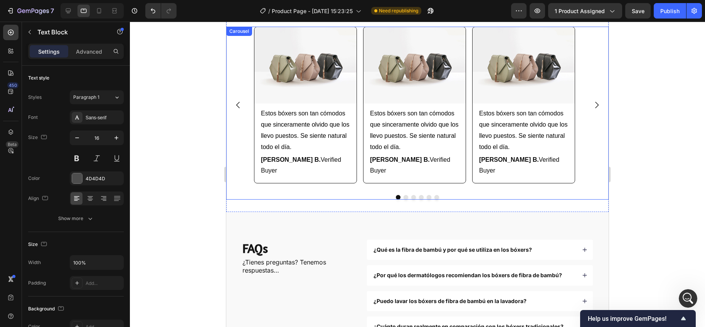
scroll to position [1181, 0]
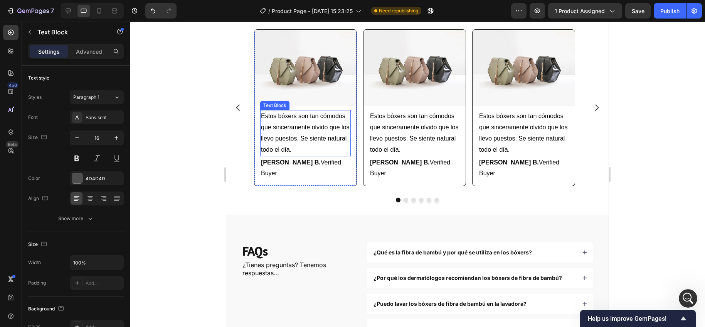
click at [285, 128] on span "Estos bóxers son tan cómodos que sinceramente olvido que los llevo puestos. Se …" at bounding box center [305, 133] width 88 height 40
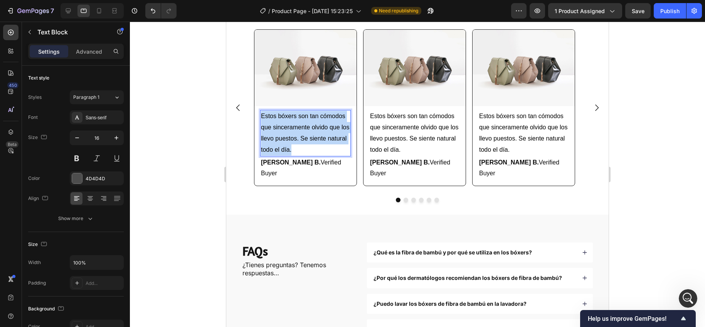
click at [285, 128] on span "Estos bóxers son tan cómodos que sinceramente olvido que los llevo puestos. Se …" at bounding box center [305, 133] width 88 height 40
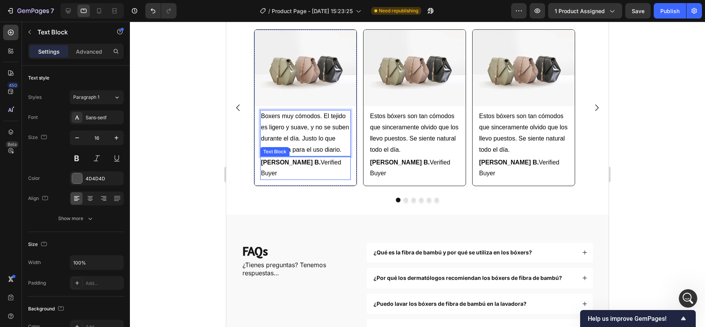
click at [281, 163] on strong "[PERSON_NAME] B." at bounding box center [291, 162] width 60 height 7
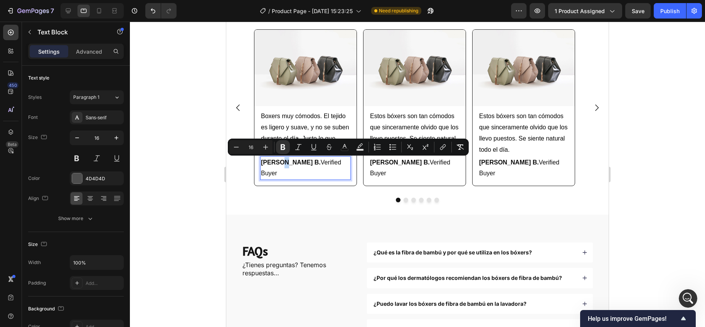
click at [285, 162] on strong "[PERSON_NAME] B." at bounding box center [291, 162] width 60 height 7
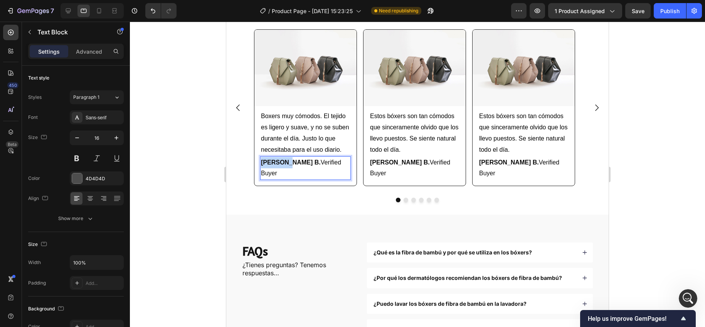
drag, startPoint x: 286, startPoint y: 162, endPoint x: 262, endPoint y: 161, distance: 24.3
click at [262, 161] on strong "[PERSON_NAME] B." at bounding box center [291, 162] width 60 height 7
click at [195, 154] on div at bounding box center [417, 174] width 575 height 305
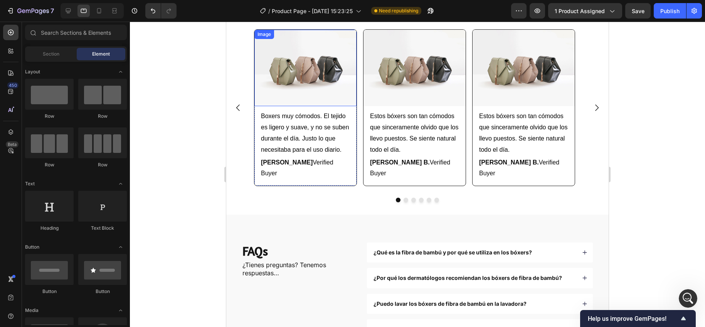
click at [299, 85] on img at bounding box center [305, 68] width 102 height 77
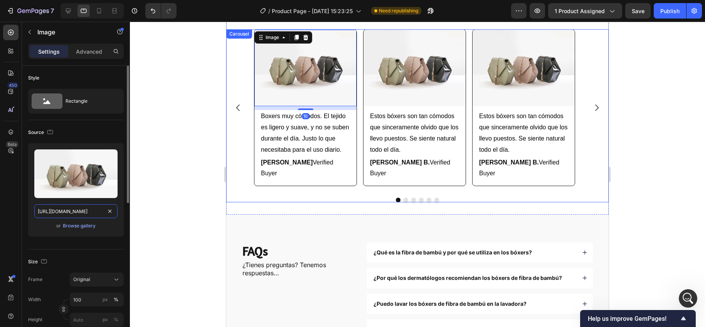
click at [72, 209] on input "[URL][DOMAIN_NAME]" at bounding box center [75, 211] width 83 height 14
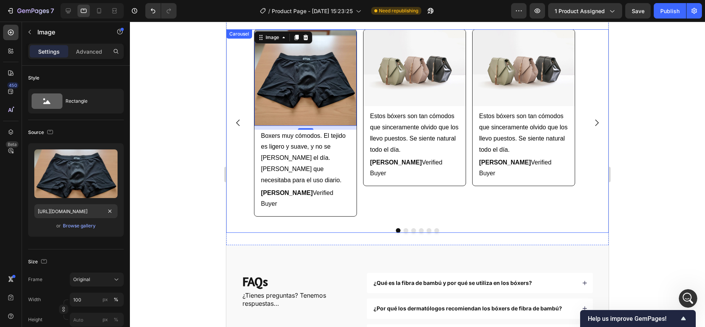
scroll to position [2280, 0]
type input "https://cdn.shopify.com/s/files/1/0911/5435/0416/files/Review_2.webp?v=17589490…"
click at [192, 120] on div at bounding box center [417, 174] width 575 height 305
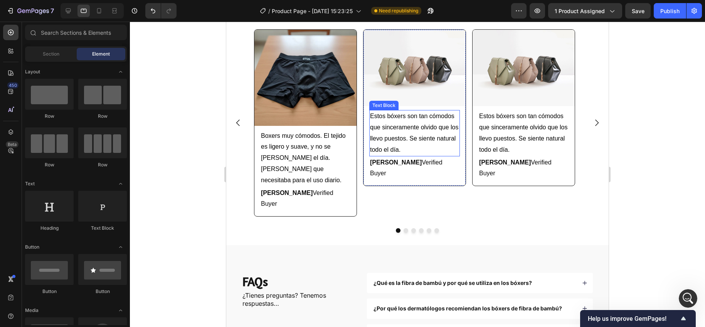
click at [410, 135] on span "Estos bóxers son tan cómodos que sinceramente olvido que los llevo puestos. Se …" at bounding box center [414, 133] width 88 height 40
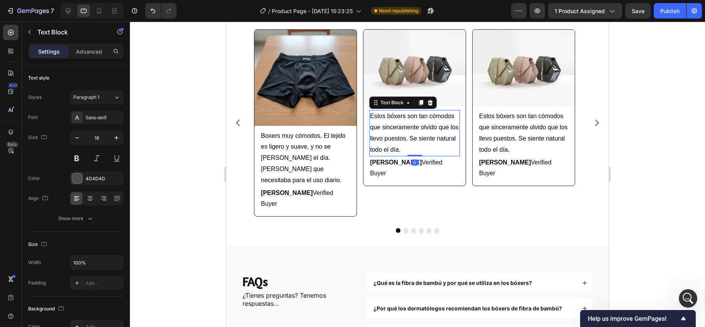
click at [410, 135] on span "Estos bóxers son tan cómodos que sinceramente olvido que los llevo puestos. Se …" at bounding box center [414, 133] width 88 height 40
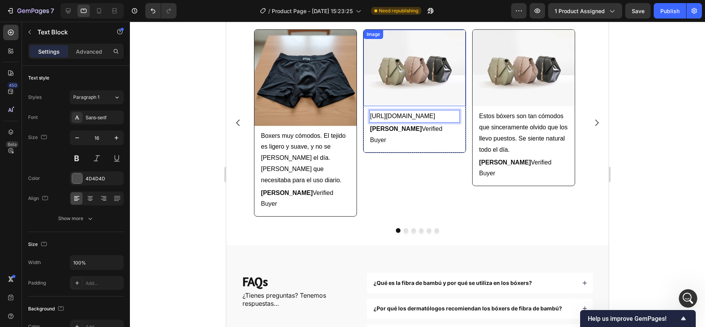
click at [386, 82] on img at bounding box center [415, 68] width 102 height 77
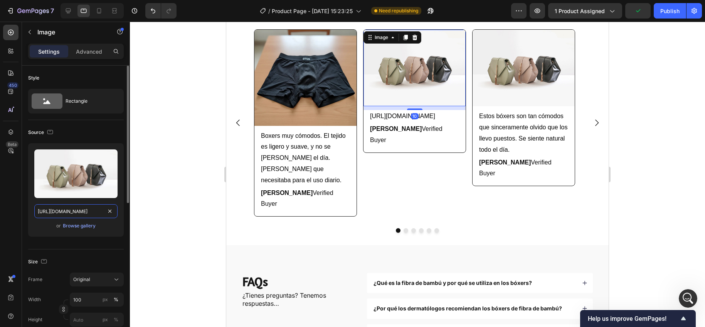
click at [68, 211] on input "[URL][DOMAIN_NAME]" at bounding box center [75, 211] width 83 height 14
paste input "0911/5435/0416/files/Review_5.webp?v=1758949082"
type input "[URL][DOMAIN_NAME]"
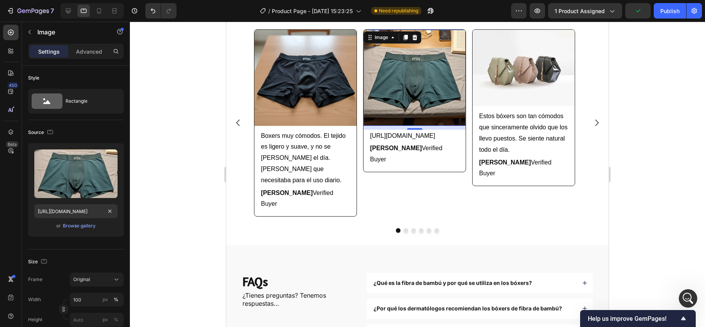
click at [186, 143] on div at bounding box center [417, 174] width 575 height 305
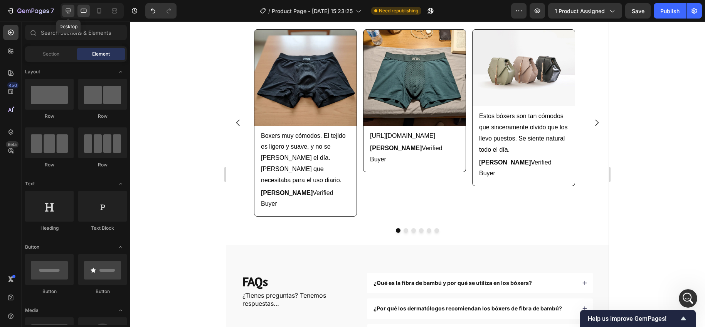
click at [62, 11] on div at bounding box center [68, 11] width 12 height 12
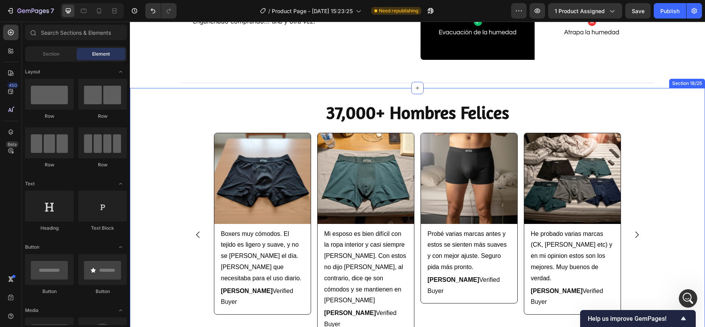
scroll to position [1270, 0]
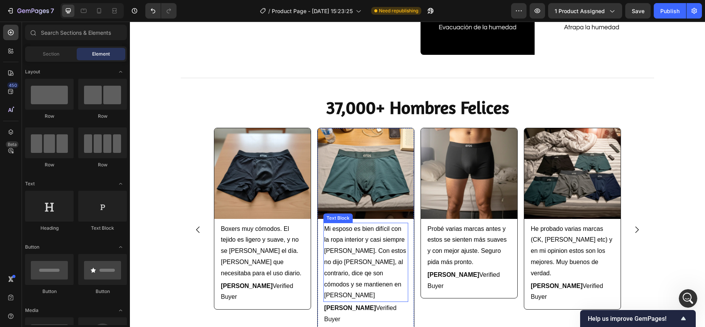
click at [357, 245] on p "Mi esposo es bien difícil con la ropa interior y casi siempre se queja. Con est…" at bounding box center [365, 262] width 83 height 78
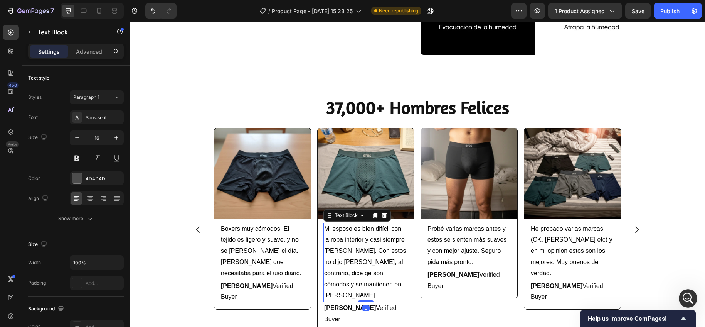
click at [357, 245] on p "Mi esposo es bien difícil con la ropa interior y casi siempre se queja. Con est…" at bounding box center [365, 262] width 83 height 78
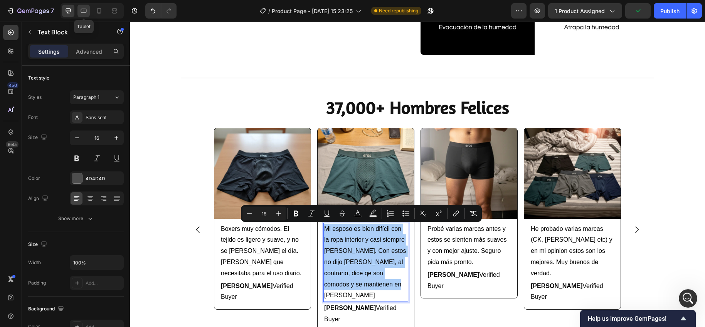
click at [85, 10] on icon at bounding box center [84, 11] width 8 height 8
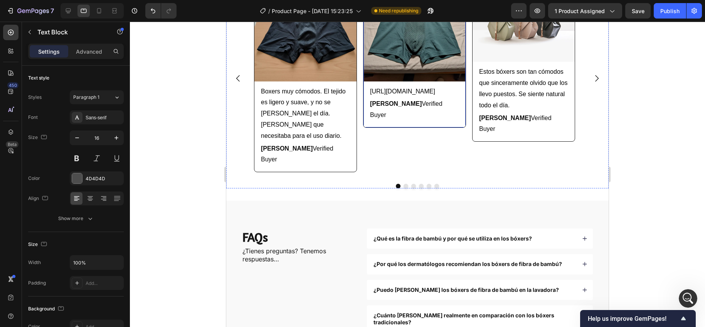
scroll to position [1225, 0]
click at [399, 98] on p "[URL][DOMAIN_NAME]" at bounding box center [414, 91] width 89 height 11
click at [399, 95] on span "[URL][DOMAIN_NAME]" at bounding box center [402, 91] width 65 height 7
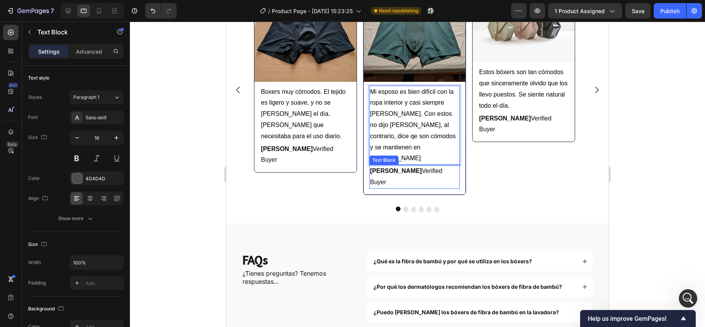
click at [389, 167] on strong "[PERSON_NAME] B." at bounding box center [396, 170] width 52 height 7
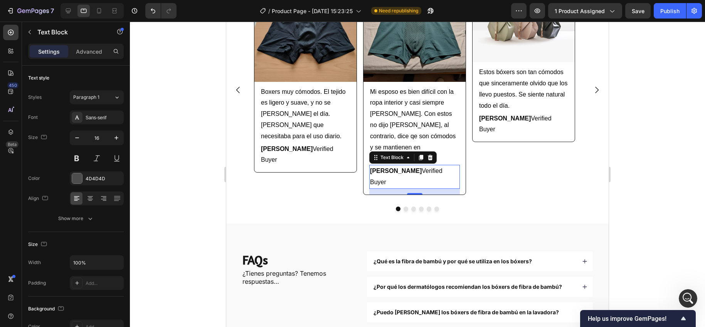
click at [395, 167] on strong "[PERSON_NAME] B." at bounding box center [396, 170] width 52 height 7
drag, startPoint x: 395, startPoint y: 158, endPoint x: 372, endPoint y: 160, distance: 23.2
click at [372, 167] on strong "[PERSON_NAME] B." at bounding box center [396, 170] width 52 height 7
click at [176, 139] on div at bounding box center [417, 174] width 575 height 305
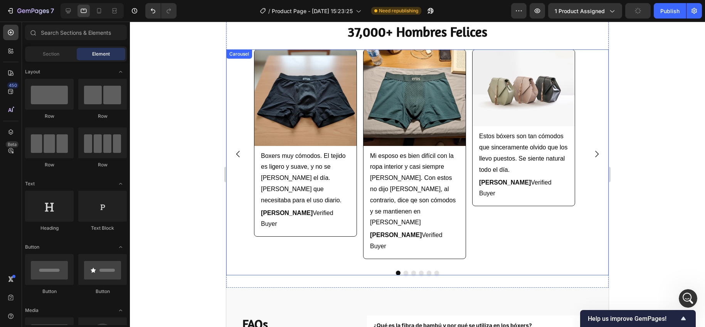
scroll to position [1136, 0]
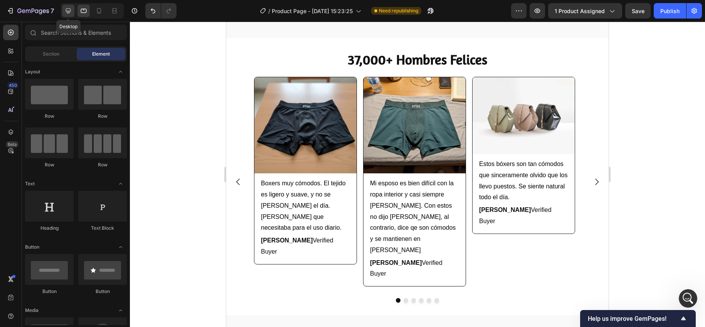
click at [71, 9] on icon at bounding box center [68, 11] width 8 height 8
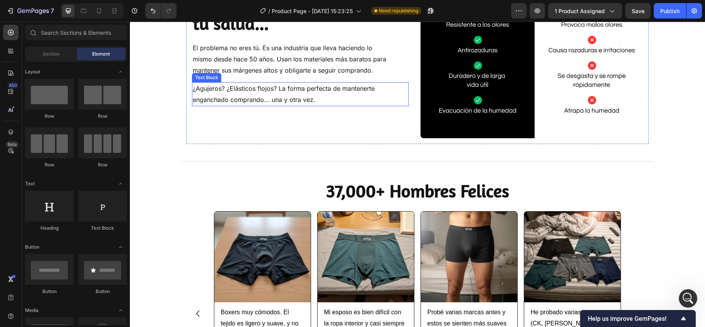
scroll to position [1301, 0]
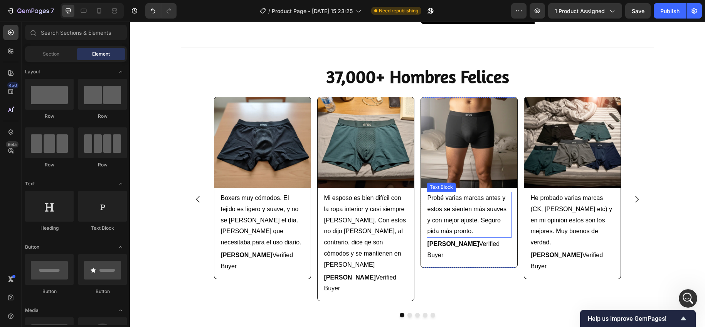
click at [450, 216] on span "Probé varias marcas antes y estos se sienten más suaves y con mejor ajuste. Seg…" at bounding box center [467, 214] width 79 height 40
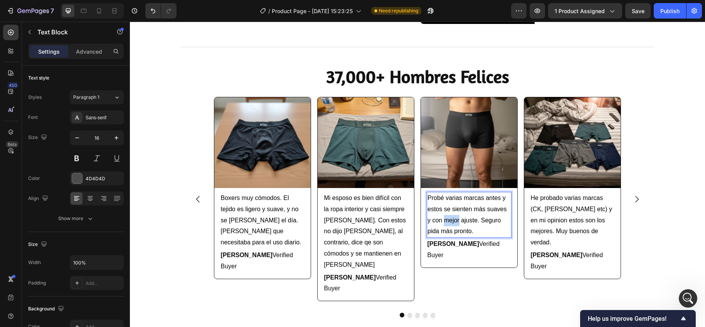
click at [450, 216] on span "Probé varias marcas antes y estos se sienten más suaves y con mejor ajuste. Seg…" at bounding box center [467, 214] width 79 height 40
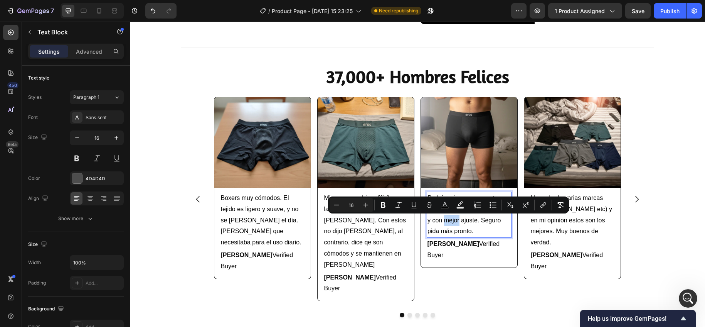
click at [450, 216] on span "Probé varias marcas antes y estos se sienten más suaves y con mejor ajuste. Seg…" at bounding box center [467, 214] width 79 height 40
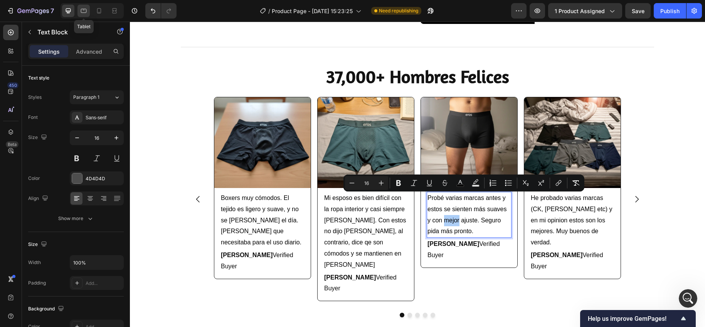
click at [78, 14] on div at bounding box center [83, 11] width 12 height 12
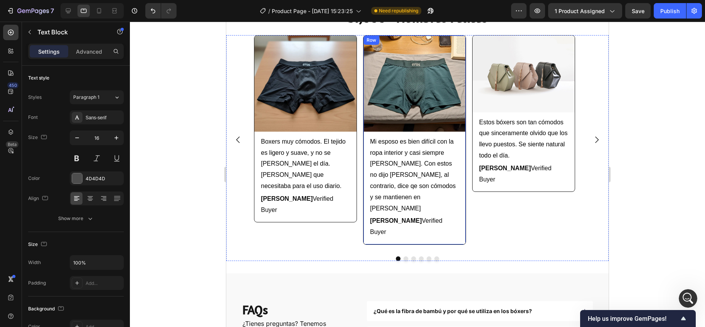
scroll to position [1166, 0]
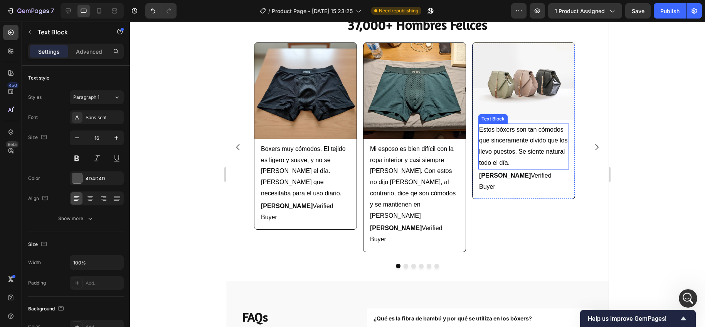
click at [506, 144] on p "Estos bóxers son tan cómodos que sinceramente olvido que los llevo puestos. Se …" at bounding box center [523, 146] width 89 height 44
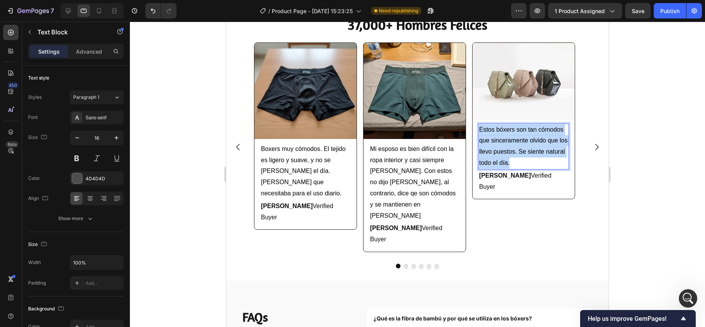
click at [506, 144] on p "Estos bóxers son tan cómodos que sinceramente olvido que los llevo puestos. Se …" at bounding box center [523, 146] width 89 height 44
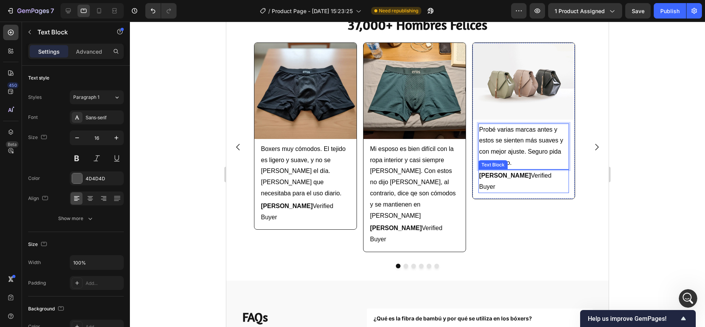
click at [501, 180] on p "[PERSON_NAME] B. Verified Buyer" at bounding box center [523, 181] width 89 height 22
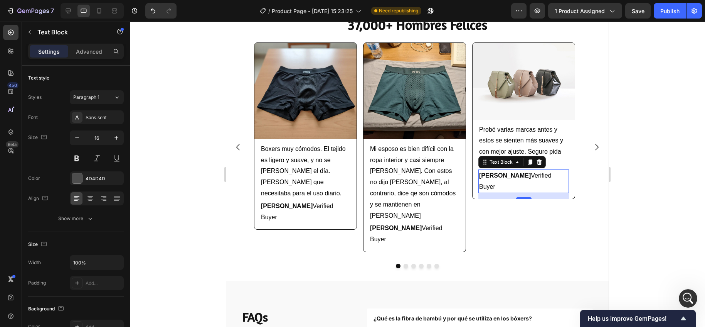
click at [502, 178] on strong "[PERSON_NAME] B." at bounding box center [505, 175] width 52 height 7
click at [504, 176] on strong "[PERSON_NAME] B." at bounding box center [505, 175] width 52 height 7
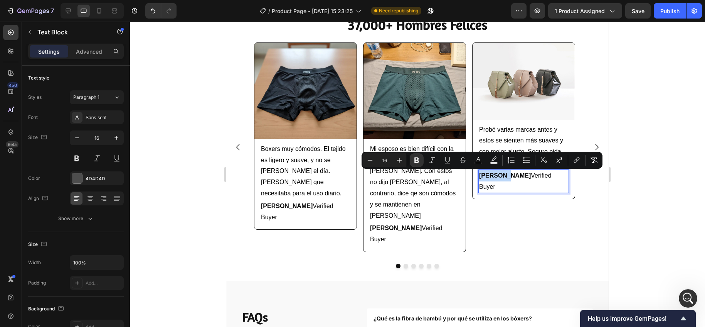
drag, startPoint x: 504, startPoint y: 175, endPoint x: 481, endPoint y: 174, distance: 23.5
click at [481, 174] on strong "[PERSON_NAME] B." at bounding box center [505, 175] width 52 height 7
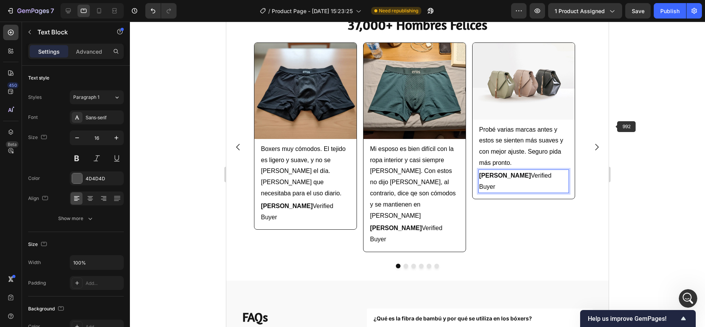
click at [621, 125] on div at bounding box center [417, 174] width 575 height 305
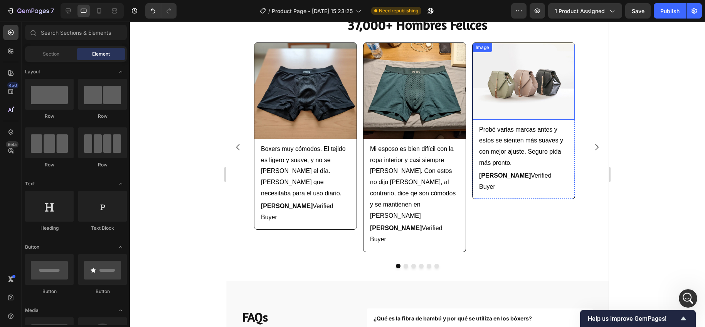
click at [499, 98] on img at bounding box center [524, 81] width 102 height 77
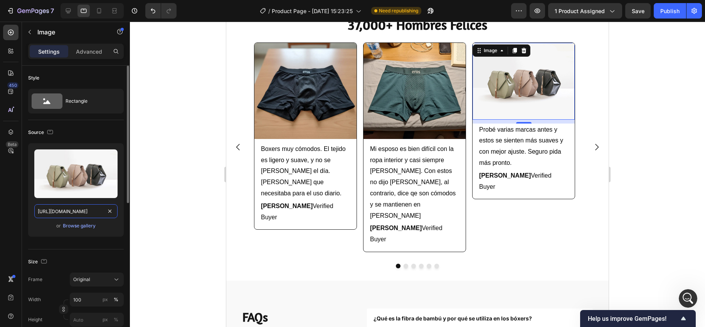
click at [67, 211] on input "[URL][DOMAIN_NAME]" at bounding box center [75, 211] width 83 height 14
paste input "0911/5435/0416/files/Review_3.webp?v=1758949081"
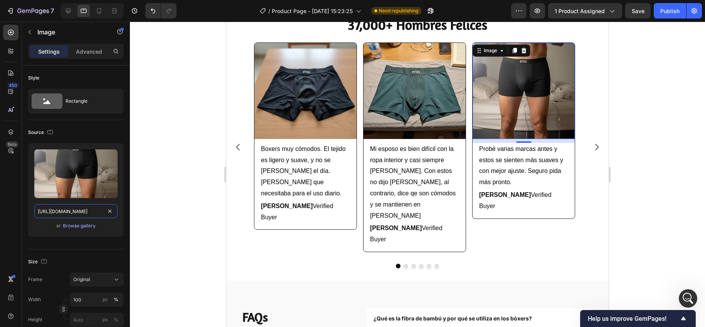
type input "[URL][DOMAIN_NAME]"
click at [171, 126] on div at bounding box center [417, 174] width 575 height 305
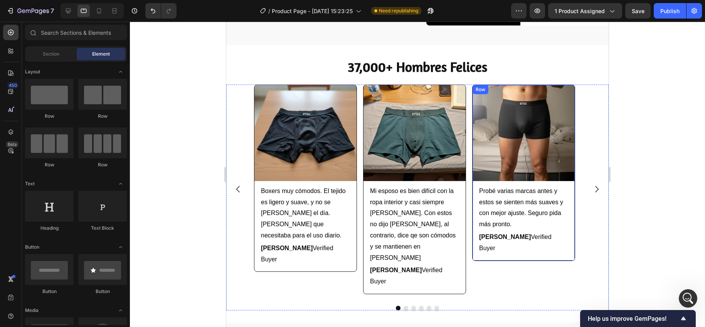
scroll to position [1115, 0]
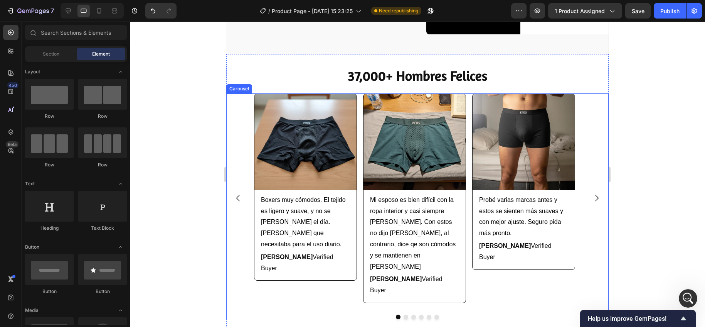
click at [592, 193] on icon "Carousel Next Arrow" at bounding box center [596, 197] width 9 height 9
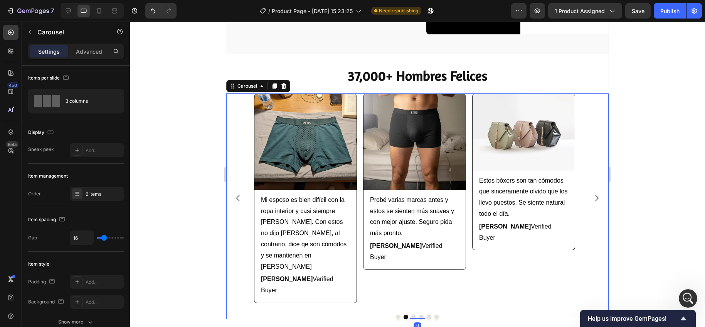
click at [592, 193] on icon "Carousel Next Arrow" at bounding box center [596, 197] width 9 height 9
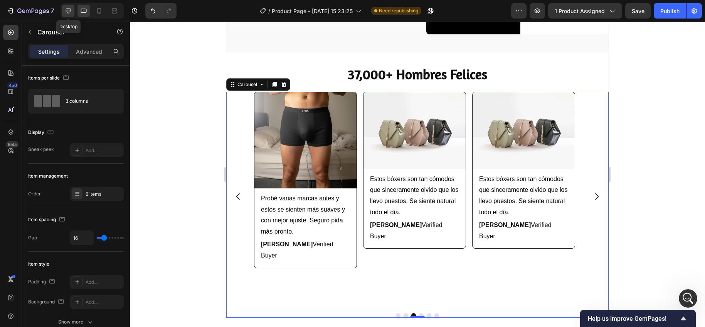
click at [69, 12] on icon at bounding box center [68, 10] width 5 height 5
type input "1200"
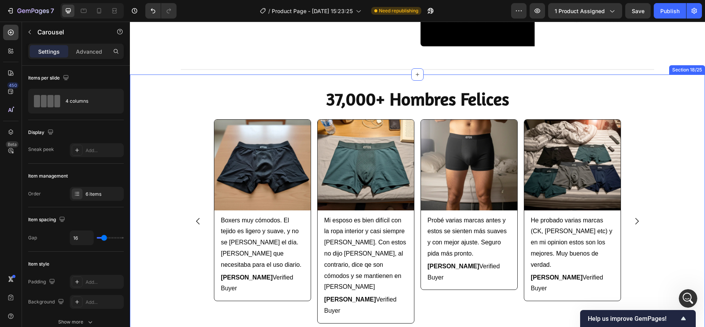
scroll to position [1285, 0]
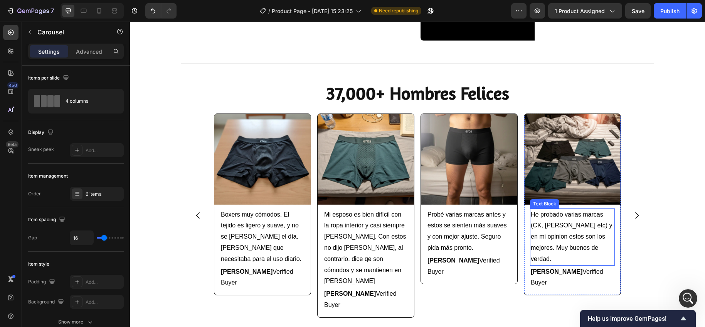
click at [551, 239] on span "He probado varias marcas (CK, [PERSON_NAME] etc) y en mi opinion estos son los …" at bounding box center [572, 236] width 82 height 51
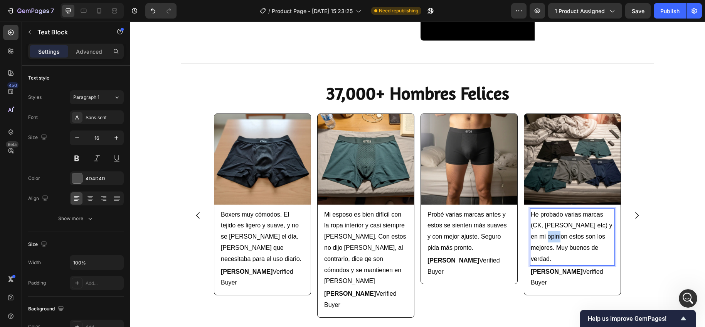
click at [551, 239] on span "He probado varias marcas (CK, [PERSON_NAME] etc) y en mi opinion estos son los …" at bounding box center [572, 236] width 82 height 51
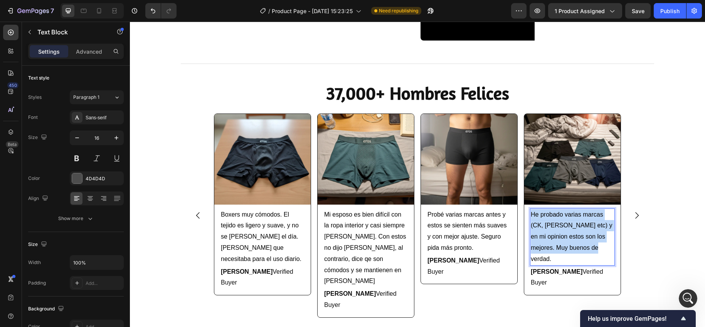
click at [551, 239] on span "He probado varias marcas (CK, [PERSON_NAME] etc) y en mi opinion estos son los …" at bounding box center [572, 236] width 82 height 51
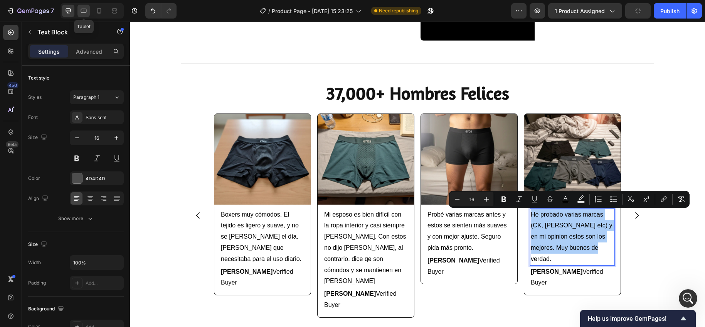
click at [79, 6] on div at bounding box center [83, 11] width 12 height 12
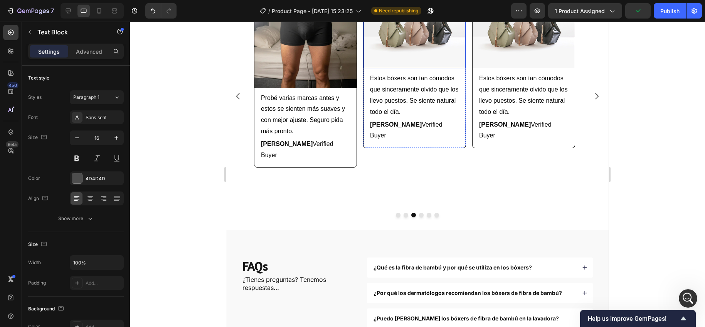
scroll to position [1110, 0]
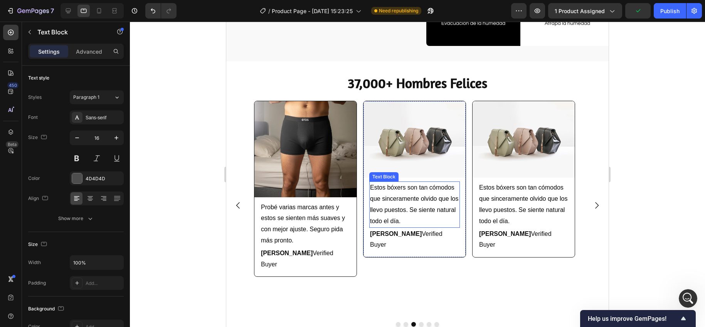
click at [397, 187] on span "Estos bóxers son tan cómodos que sinceramente olvido que los llevo puestos. Se …" at bounding box center [414, 204] width 88 height 40
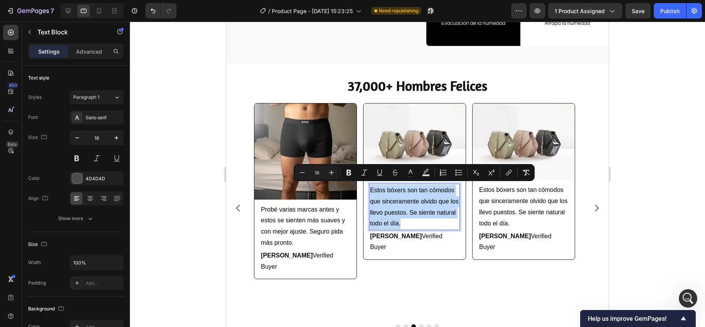
scroll to position [1110, 0]
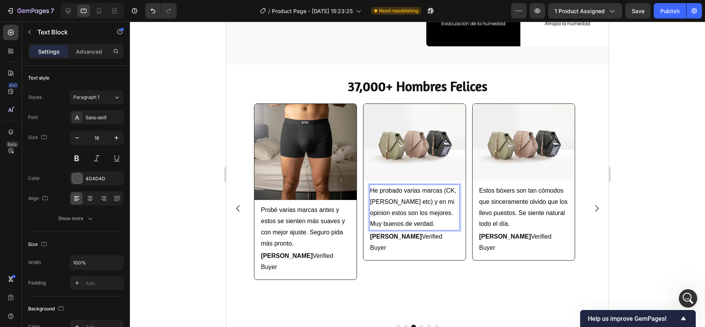
click at [165, 168] on div at bounding box center [417, 174] width 575 height 305
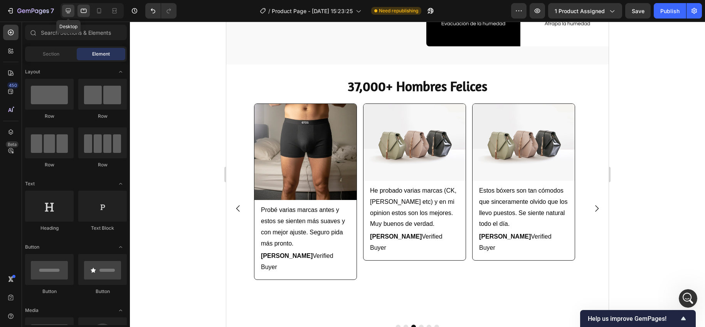
click at [68, 6] on div at bounding box center [68, 11] width 12 height 12
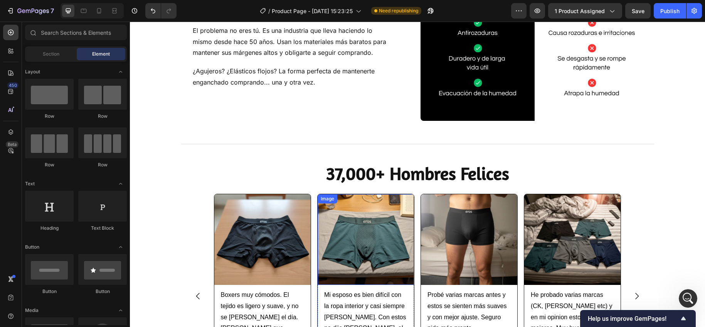
scroll to position [1293, 0]
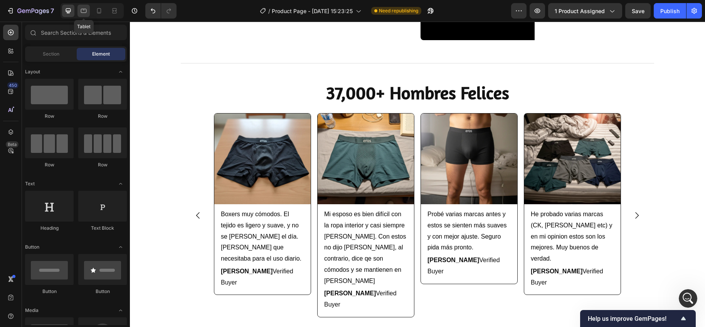
click at [83, 11] on icon at bounding box center [84, 11] width 8 height 8
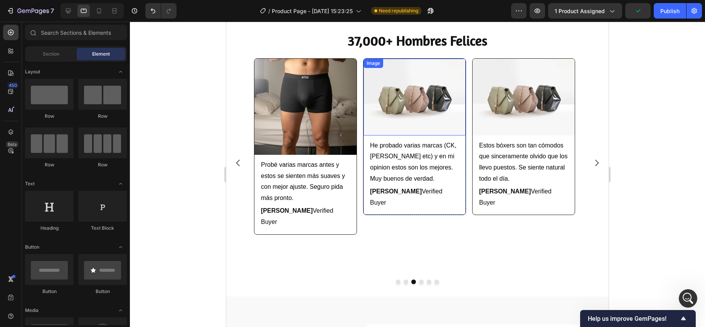
scroll to position [1151, 0]
click at [417, 106] on img at bounding box center [415, 97] width 102 height 77
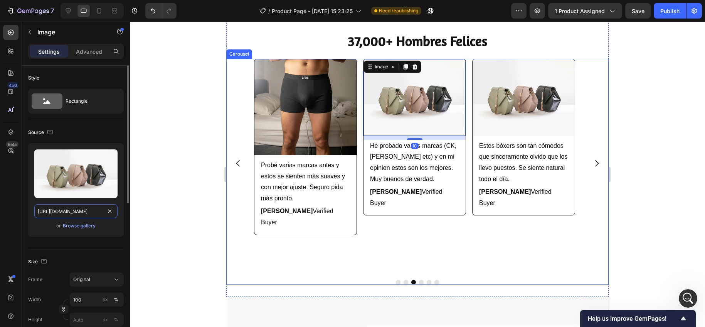
click at [66, 209] on input "[URL][DOMAIN_NAME]" at bounding box center [75, 211] width 83 height 14
paste input "0911/5435/0416/files/Review_4.webp?v=1758949082"
type input "[URL][DOMAIN_NAME]"
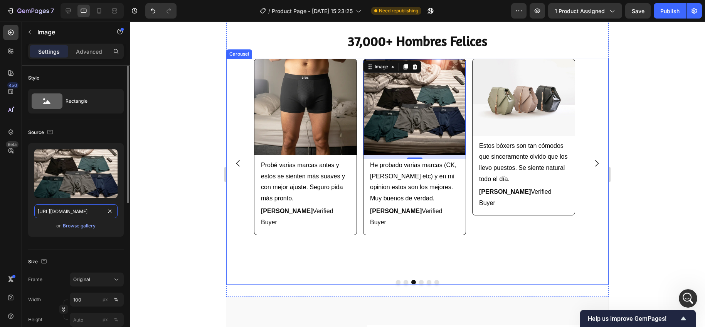
scroll to position [0, 124]
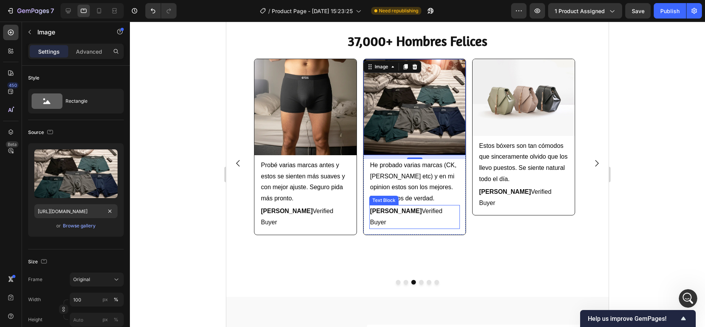
click at [394, 215] on p "[PERSON_NAME] B. Verified Buyer" at bounding box center [414, 217] width 89 height 22
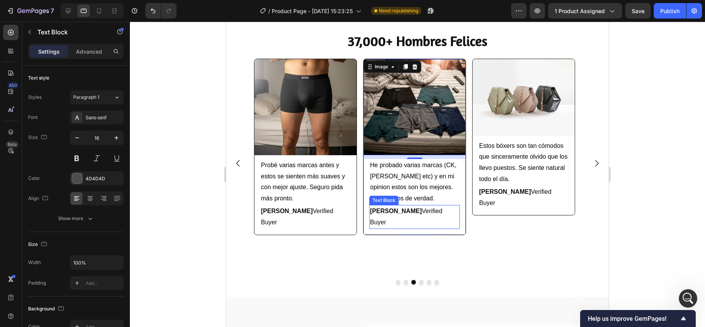
click at [394, 215] on p "[PERSON_NAME] B. Verified Buyer" at bounding box center [414, 217] width 89 height 22
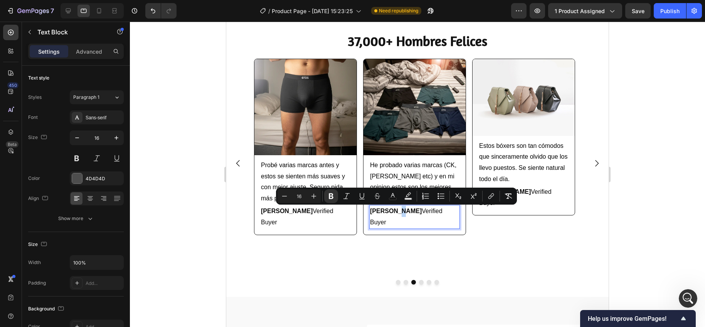
click at [394, 211] on strong "[PERSON_NAME] B." at bounding box center [396, 210] width 52 height 7
drag, startPoint x: 394, startPoint y: 211, endPoint x: 370, endPoint y: 210, distance: 24.3
click at [370, 210] on strong "[PERSON_NAME] B." at bounding box center [396, 210] width 52 height 7
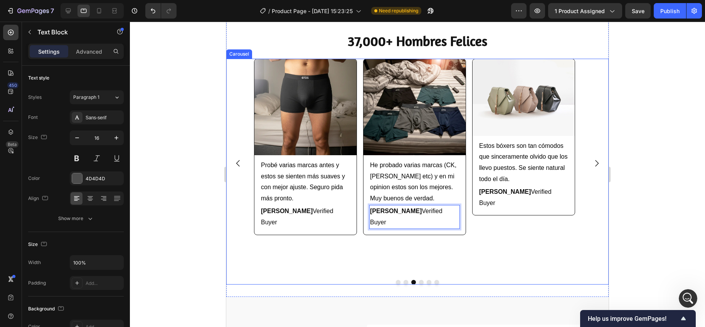
click at [668, 133] on div at bounding box center [417, 174] width 575 height 305
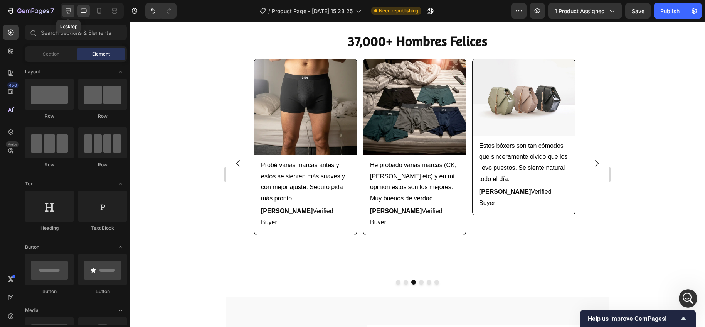
click at [70, 12] on icon at bounding box center [68, 11] width 8 height 8
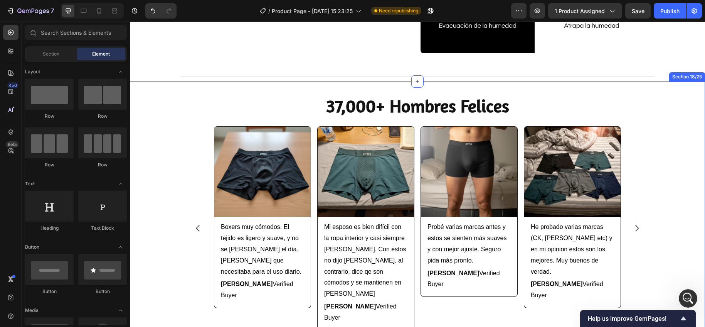
scroll to position [1370, 0]
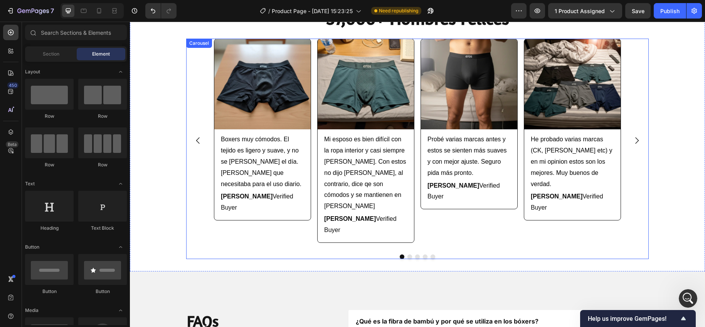
click at [632, 136] on icon "Carousel Next Arrow" at bounding box center [636, 140] width 9 height 9
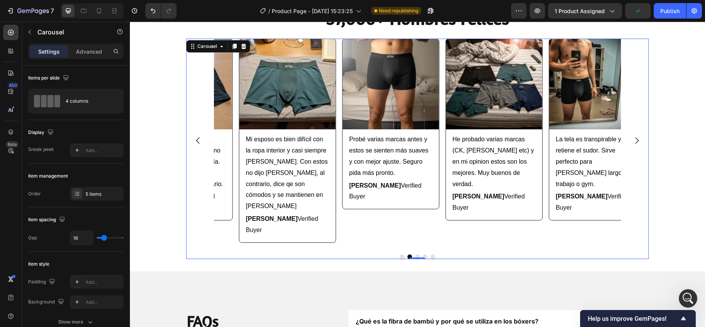
click at [633, 136] on icon "Carousel Next Arrow" at bounding box center [636, 140] width 9 height 9
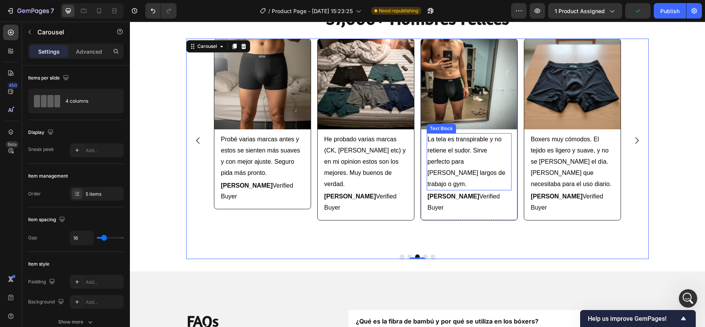
click at [456, 152] on span "La tela es transpirable y no retiene el sudor. Sirve perfecto para dias largos …" at bounding box center [467, 161] width 78 height 51
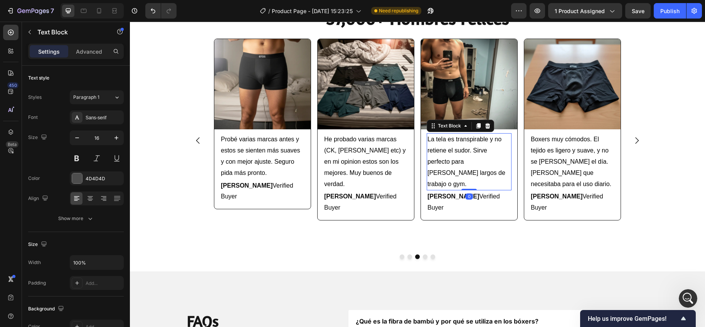
click at [456, 152] on span "La tela es transpirable y no retiene el sudor. Sirve perfecto para dias largos …" at bounding box center [467, 161] width 78 height 51
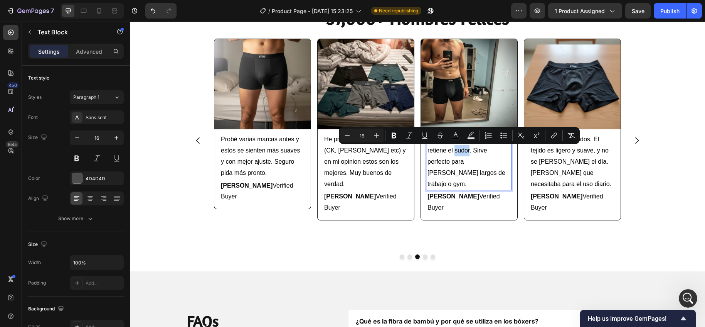
click at [456, 152] on span "La tela es transpirable y no retiene el sudor. Sirve perfecto para dias largos …" at bounding box center [467, 161] width 78 height 51
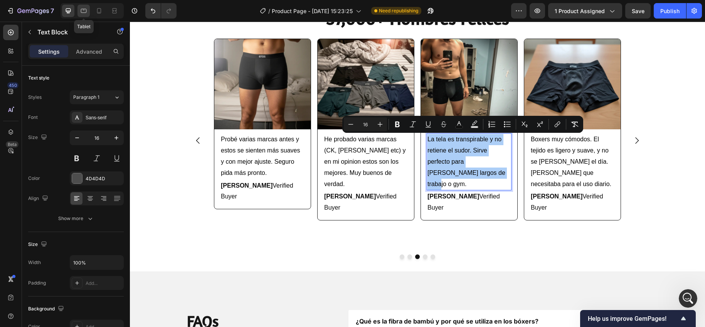
click at [86, 12] on icon at bounding box center [84, 11] width 6 height 4
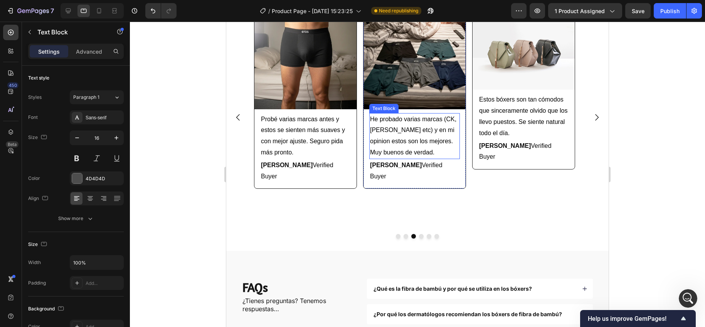
scroll to position [1150, 0]
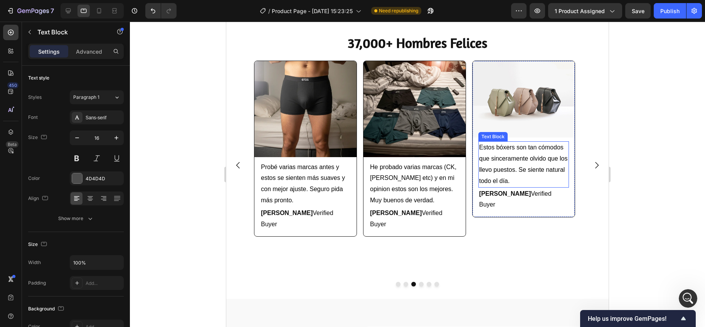
click at [518, 157] on span "Estos bóxers son tan cómodos que sinceramente olvido que los llevo puestos. Se …" at bounding box center [523, 164] width 88 height 40
click at [494, 192] on strong "[PERSON_NAME] B." at bounding box center [505, 193] width 52 height 7
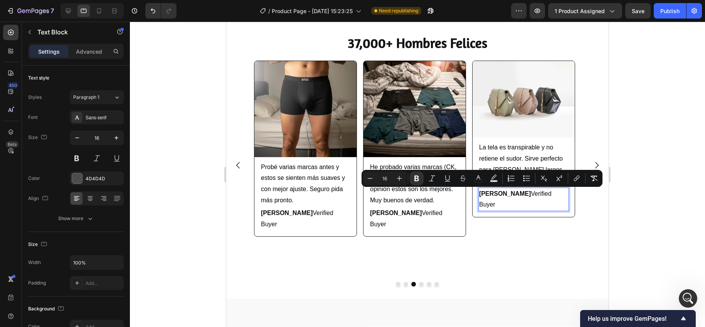
click at [504, 194] on strong "[PERSON_NAME] B." at bounding box center [505, 193] width 52 height 7
drag, startPoint x: 504, startPoint y: 192, endPoint x: 477, endPoint y: 192, distance: 27.4
click at [477, 192] on div "Image La tela es transpirable y no retiene el sudor. Sirve perfecto para dias l…" at bounding box center [524, 139] width 102 height 156
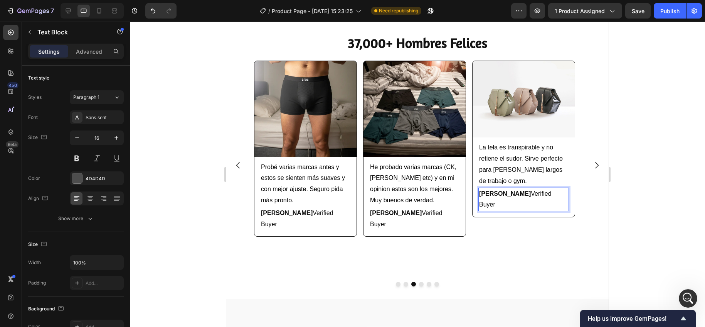
click at [632, 160] on div at bounding box center [417, 174] width 575 height 305
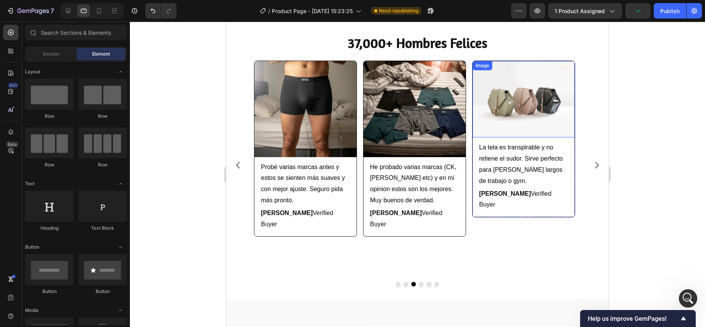
click at [511, 89] on img at bounding box center [524, 99] width 102 height 77
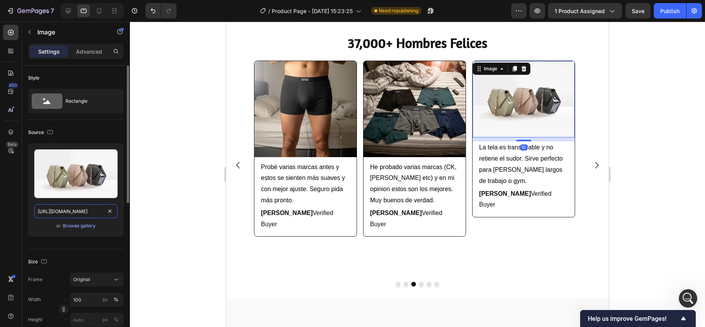
click at [86, 207] on input "[URL][DOMAIN_NAME]" at bounding box center [75, 211] width 83 height 14
paste input "0911/5435/0416/files/Review_10.webp?v=1758949082"
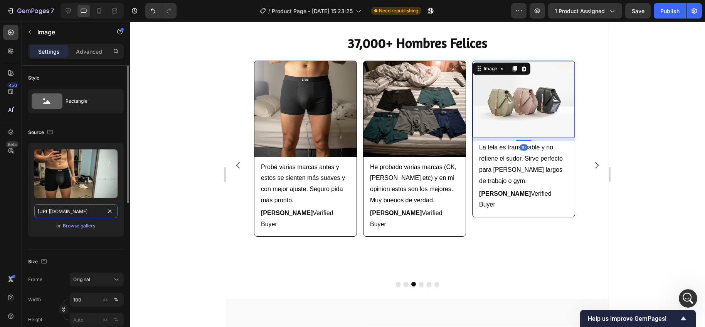
scroll to position [0, 126]
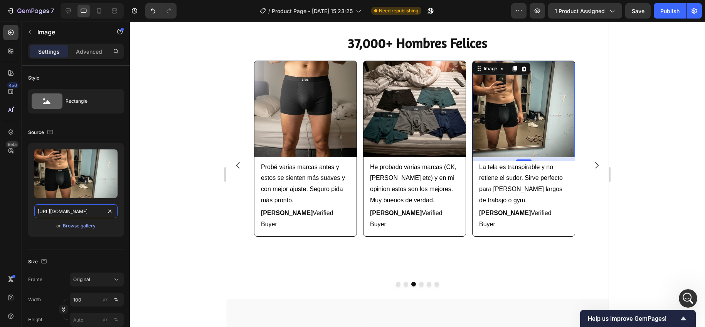
type input "[URL][DOMAIN_NAME]"
click at [179, 186] on div at bounding box center [417, 174] width 575 height 305
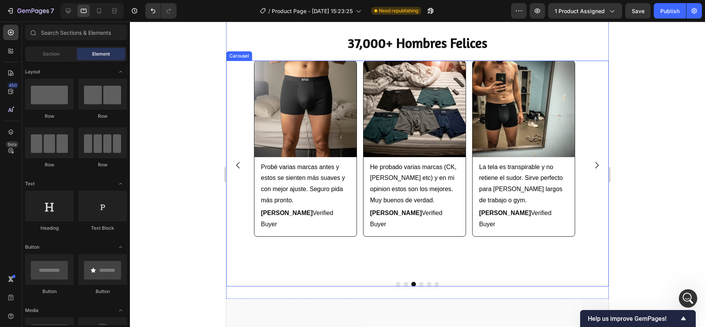
click at [592, 160] on icon "Carousel Next Arrow" at bounding box center [596, 164] width 9 height 9
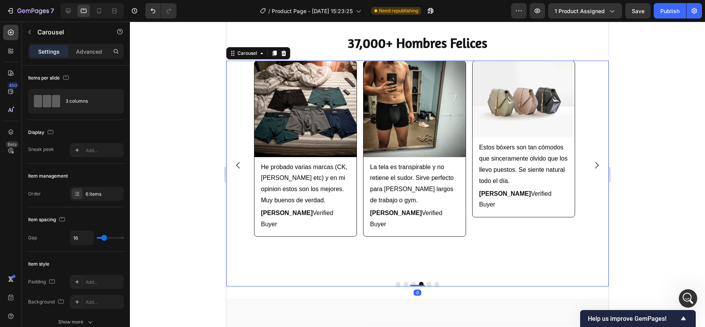
click at [592, 160] on icon "Carousel Next Arrow" at bounding box center [596, 164] width 9 height 9
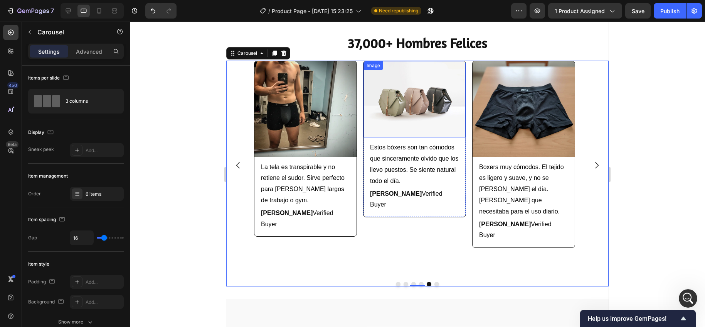
click at [376, 90] on img at bounding box center [415, 99] width 102 height 77
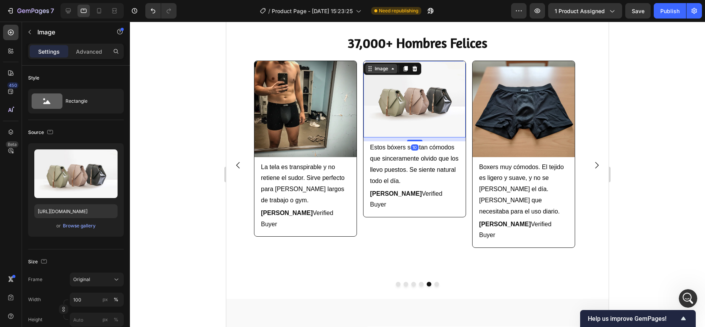
click at [375, 69] on div "Image" at bounding box center [381, 68] width 17 height 7
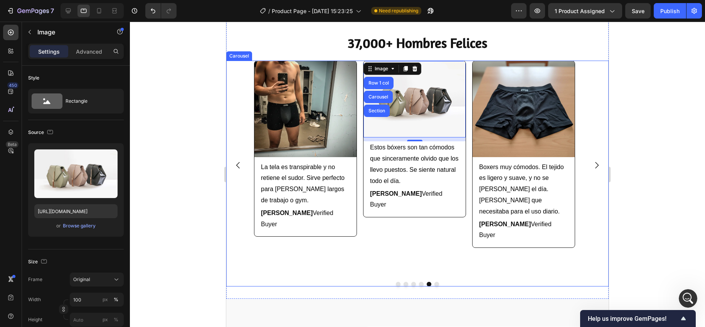
click at [361, 236] on div "Image Boxers muy cómodos. El tejido es ligero y suave, y no se suben durante el…" at bounding box center [417, 165] width 327 height 209
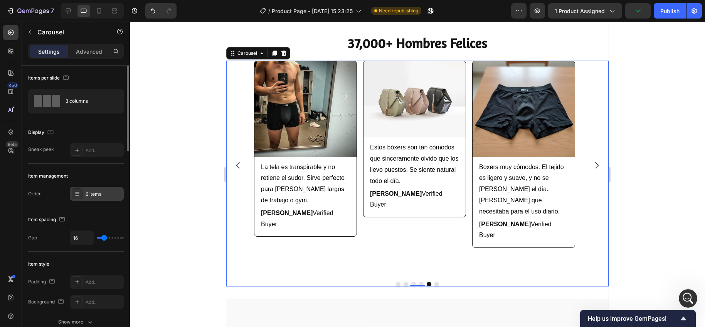
click at [88, 192] on div "6 items" at bounding box center [104, 193] width 36 height 7
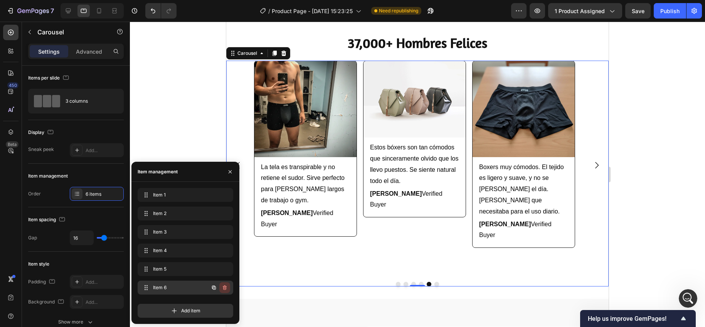
click at [226, 289] on icon "button" at bounding box center [225, 287] width 4 height 5
click at [224, 288] on div "Delete" at bounding box center [219, 287] width 14 height 7
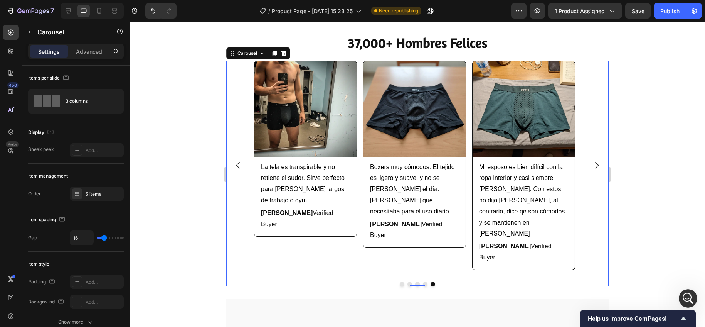
click at [217, 144] on div at bounding box center [417, 174] width 575 height 305
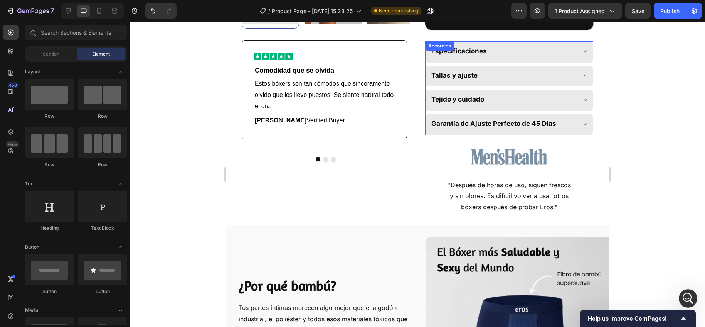
scroll to position [258, 0]
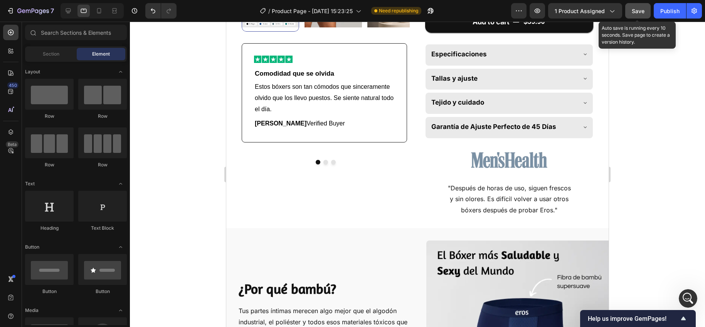
click at [635, 14] on div "Save" at bounding box center [638, 11] width 13 height 8
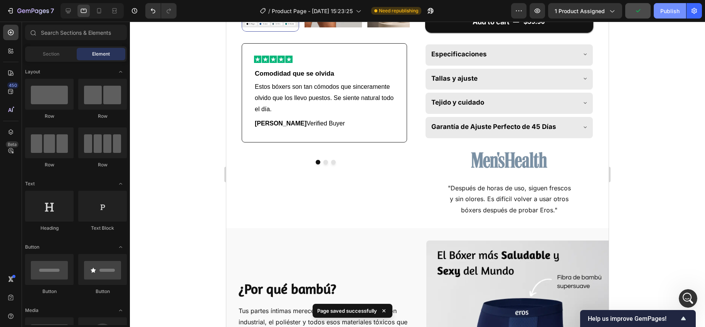
click at [665, 10] on div "Publish" at bounding box center [669, 11] width 19 height 8
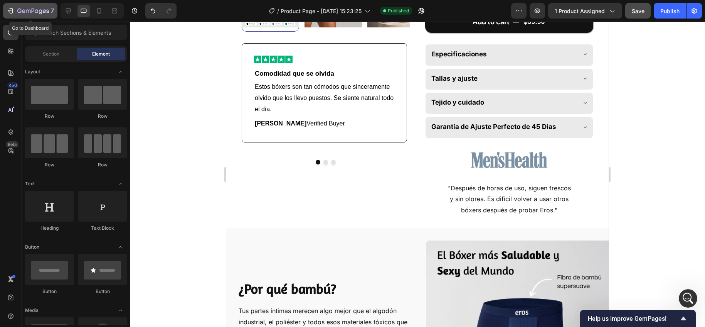
click at [35, 14] on icon "button" at bounding box center [33, 11] width 32 height 7
